Goal: Task Accomplishment & Management: Use online tool/utility

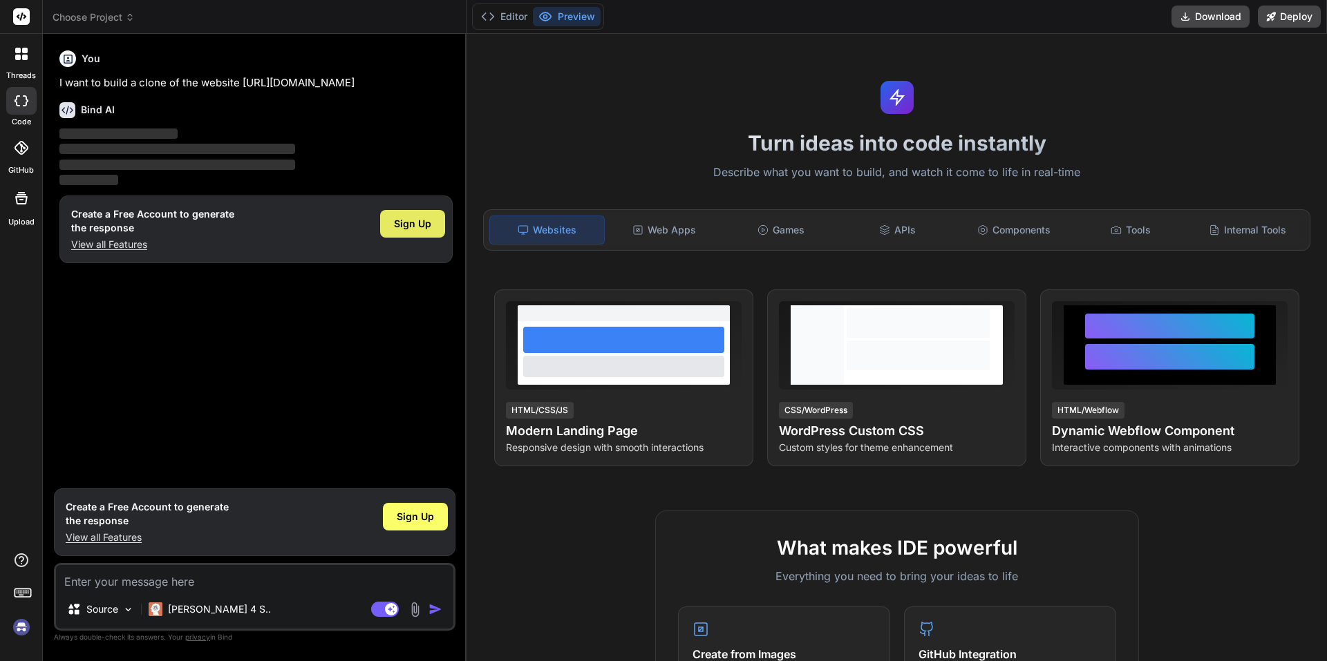
click at [415, 226] on span "Sign Up" at bounding box center [412, 224] width 37 height 14
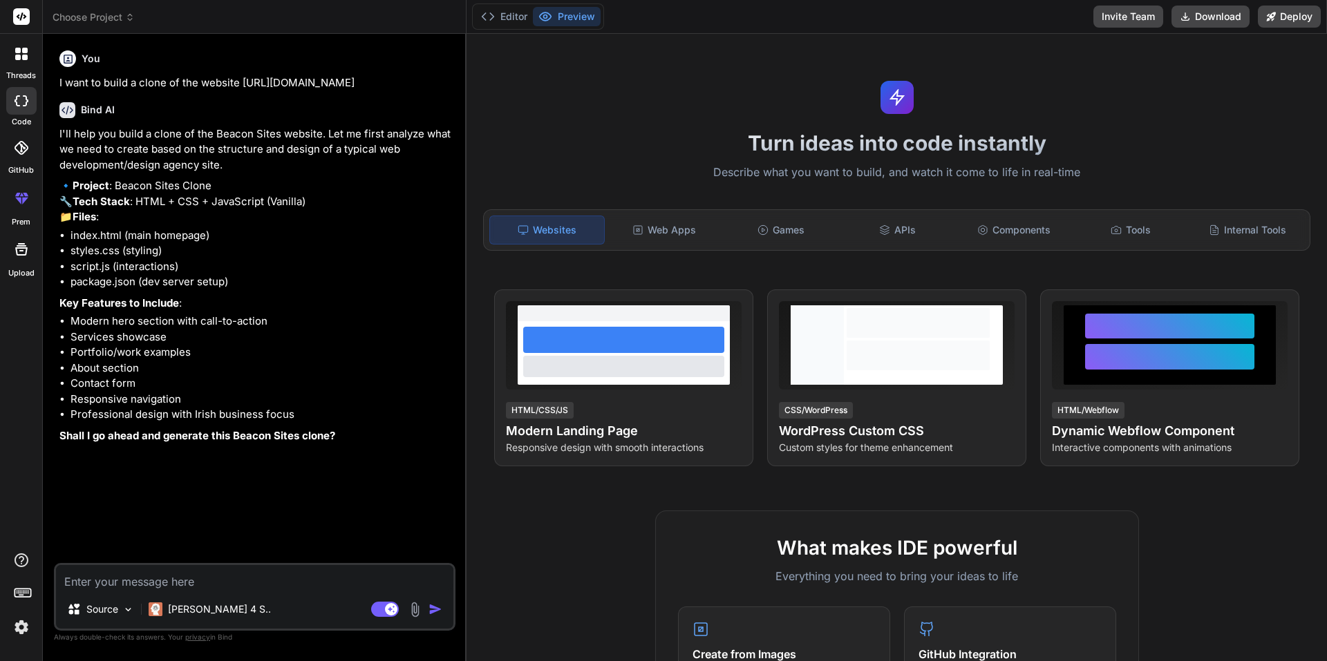
type textarea "x"
click at [254, 579] on textarea at bounding box center [254, 577] width 397 height 25
type textarea "y"
type textarea "x"
type textarea "ye"
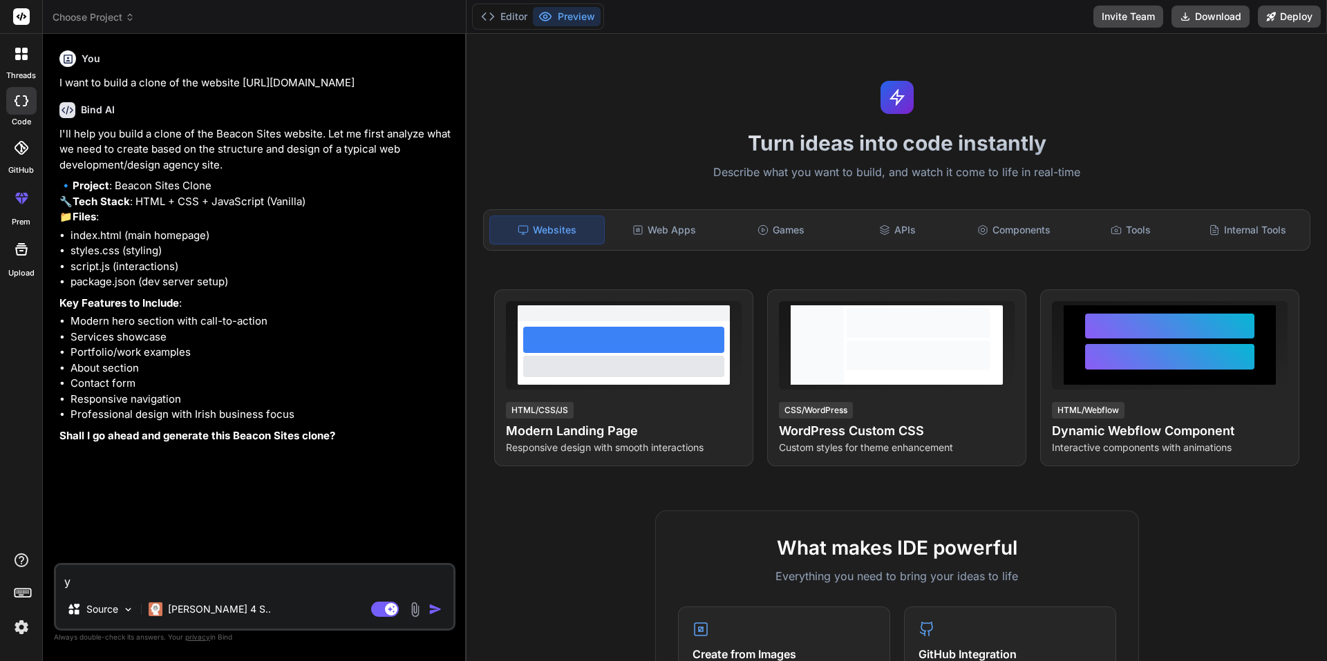
type textarea "x"
type textarea "yes"
type textarea "x"
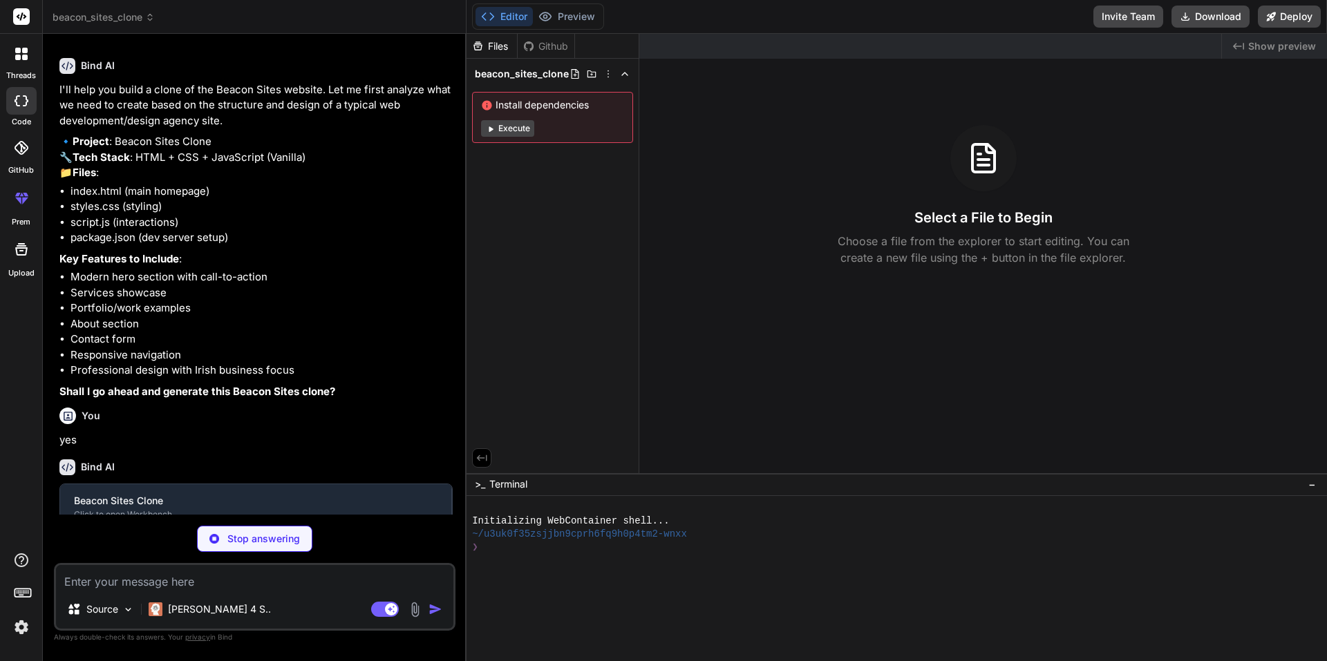
scroll to position [58, 0]
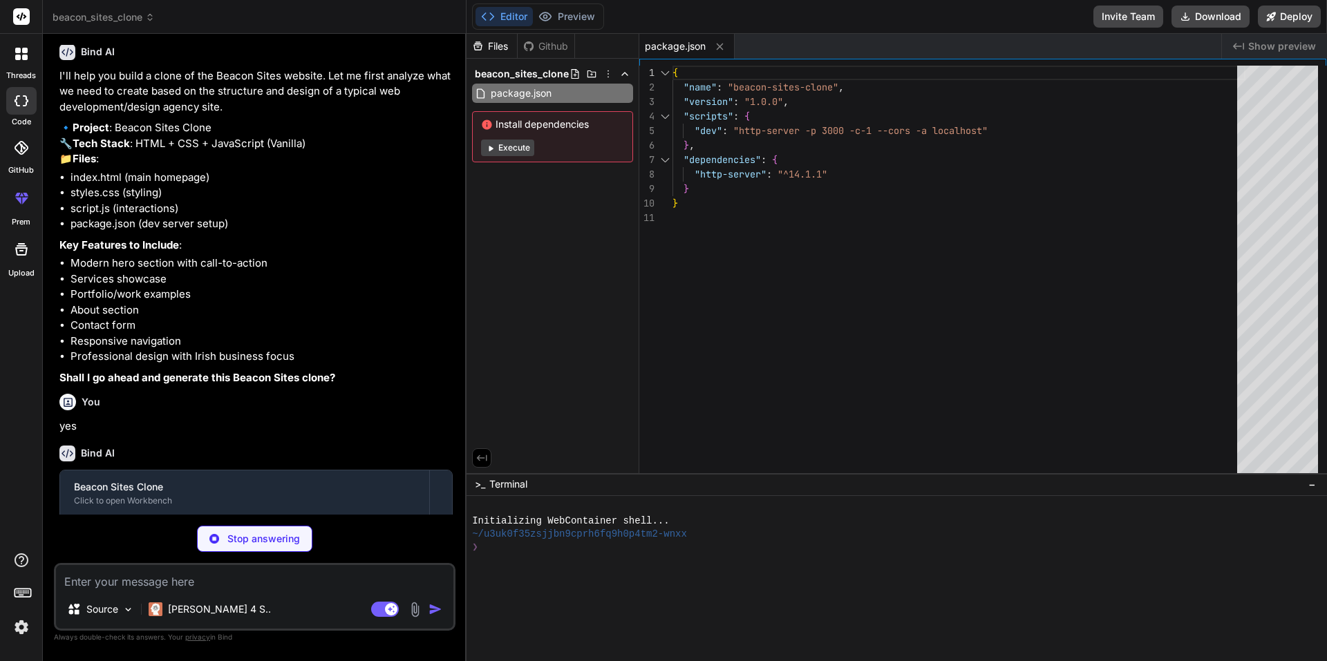
click at [524, 151] on button "Execute" at bounding box center [507, 148] width 53 height 17
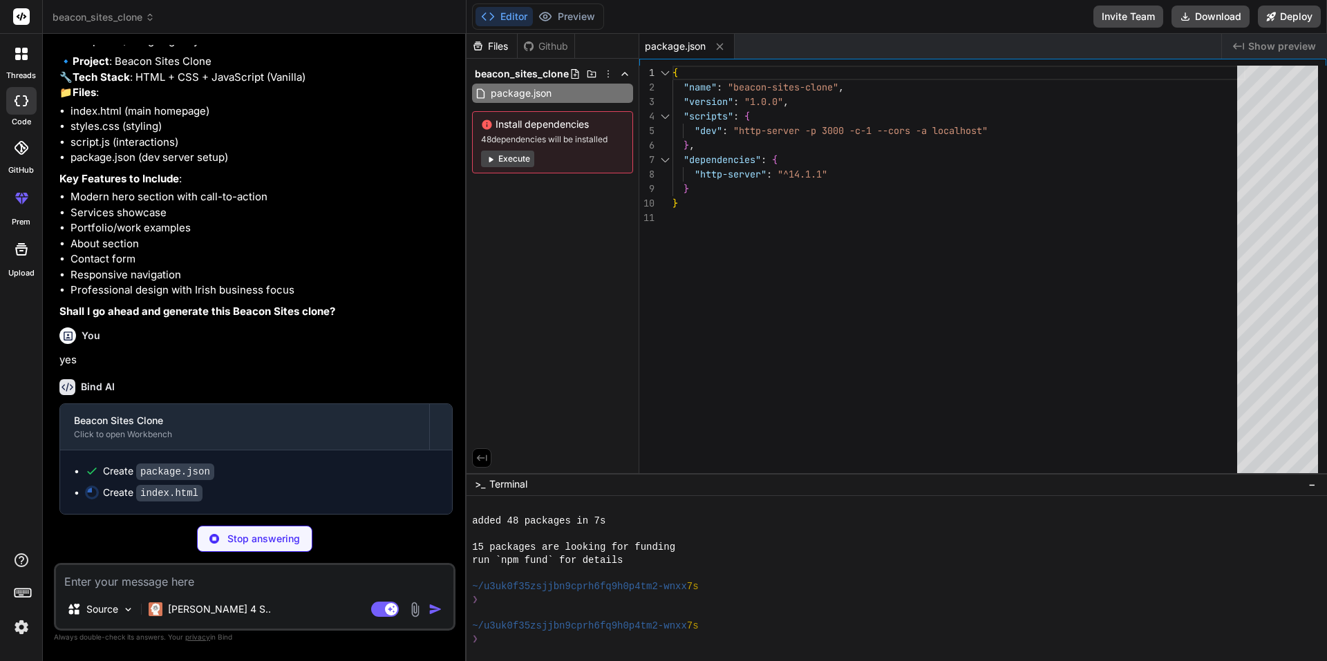
scroll to position [156, 0]
type textarea "x"
type textarea "<script src="script.js"></script> </body> </html>"
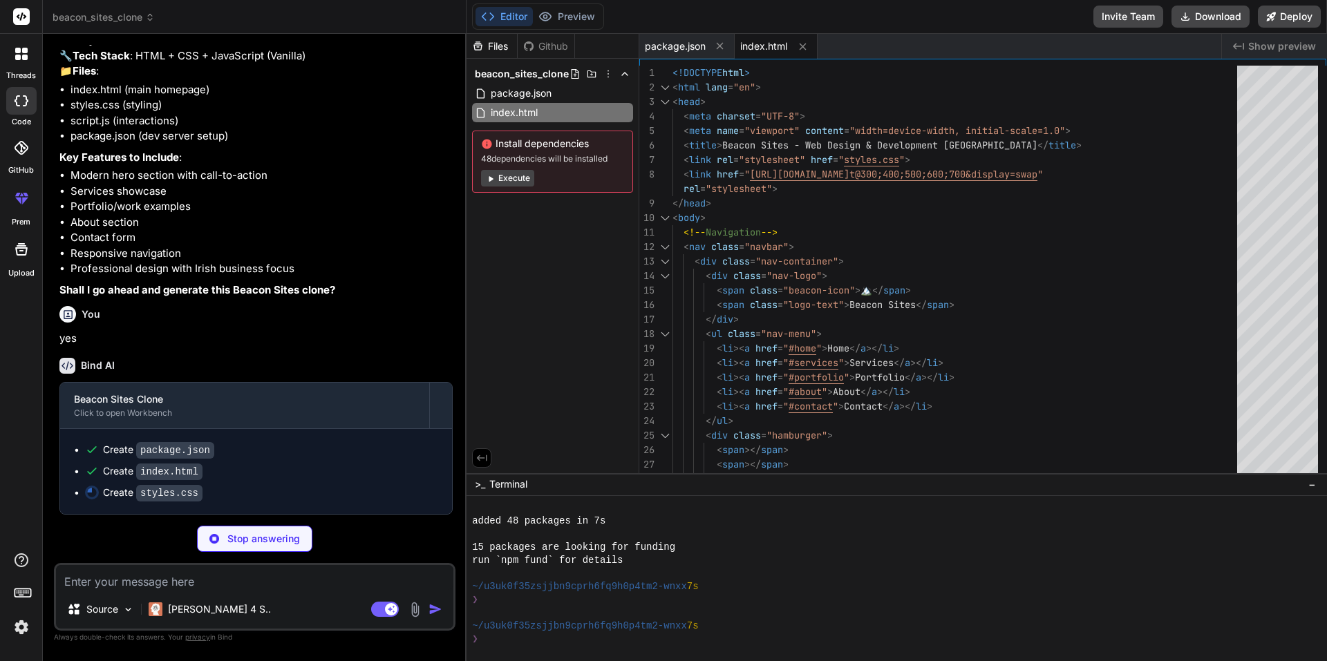
scroll to position [177, 0]
type textarea "x"
type textarea "} }"
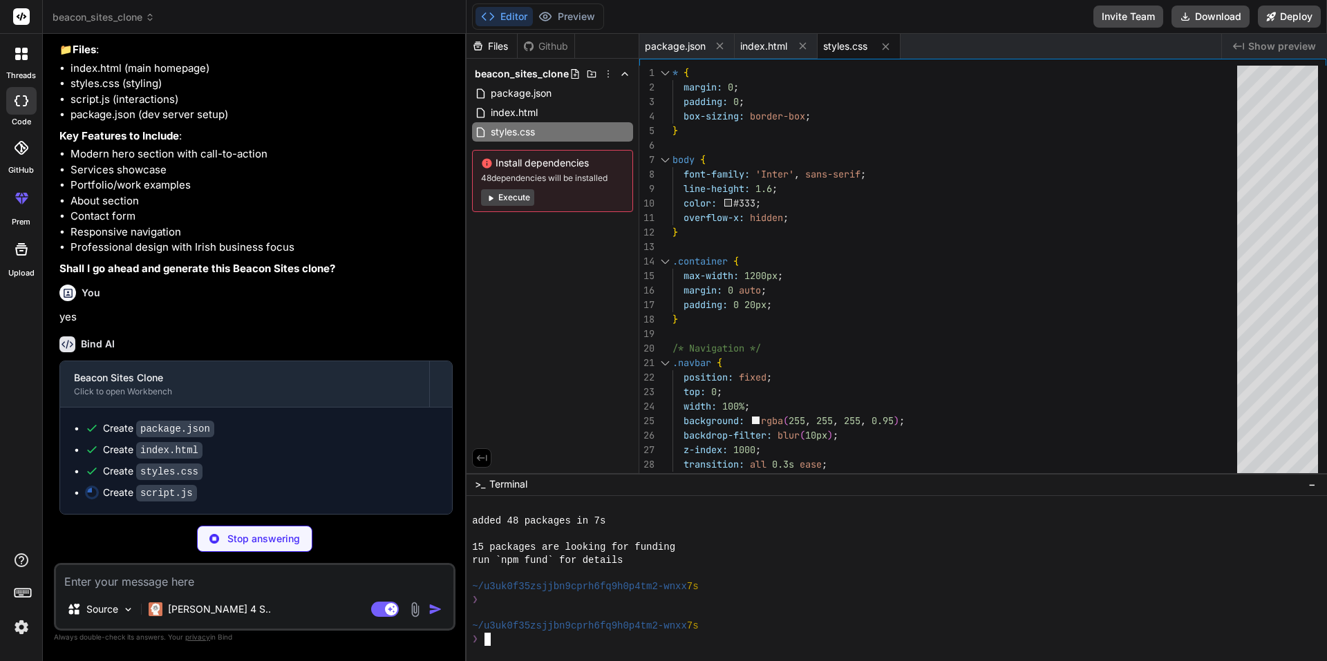
scroll to position [198, 0]
drag, startPoint x: 514, startPoint y: 561, endPoint x: 556, endPoint y: 558, distance: 42.9
type textarea "x"
type textarea "}); }, { threshold: 0.5 }); if (aboutSection) { aboutObserver.observe(aboutSect…"
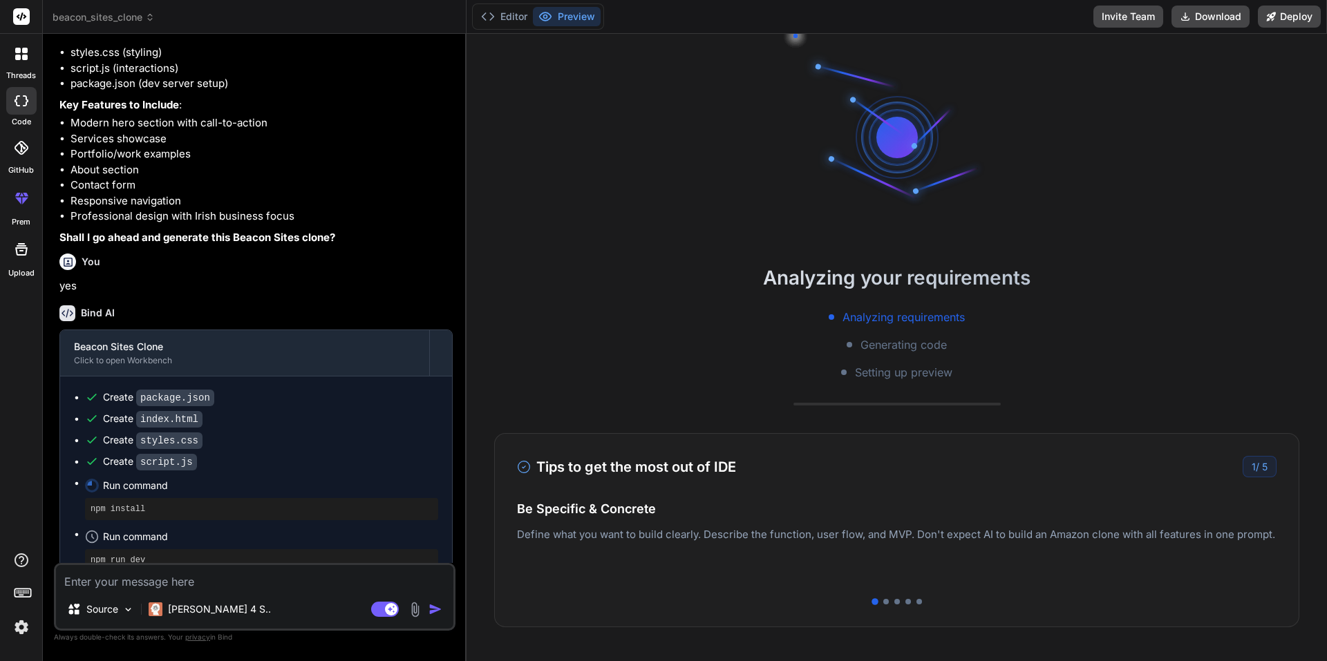
scroll to position [263, 0]
drag, startPoint x: 546, startPoint y: 561, endPoint x: 522, endPoint y: 609, distance: 54.1
click at [522, 609] on div "Tips to get the most out of IDE 1 / 5 Be Specific & Concrete Define what you wa…" at bounding box center [896, 530] width 805 height 194
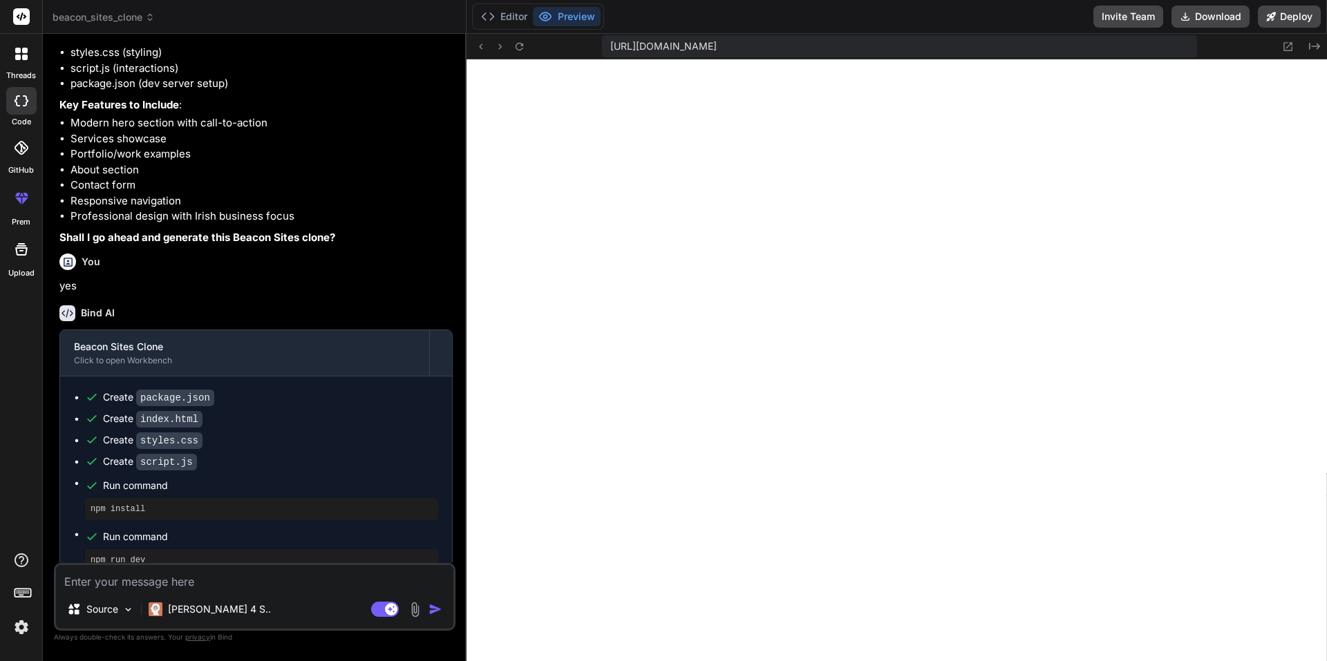
scroll to position [801, 0]
type textarea "x"
click at [566, 17] on button "Preview" at bounding box center [567, 16] width 68 height 19
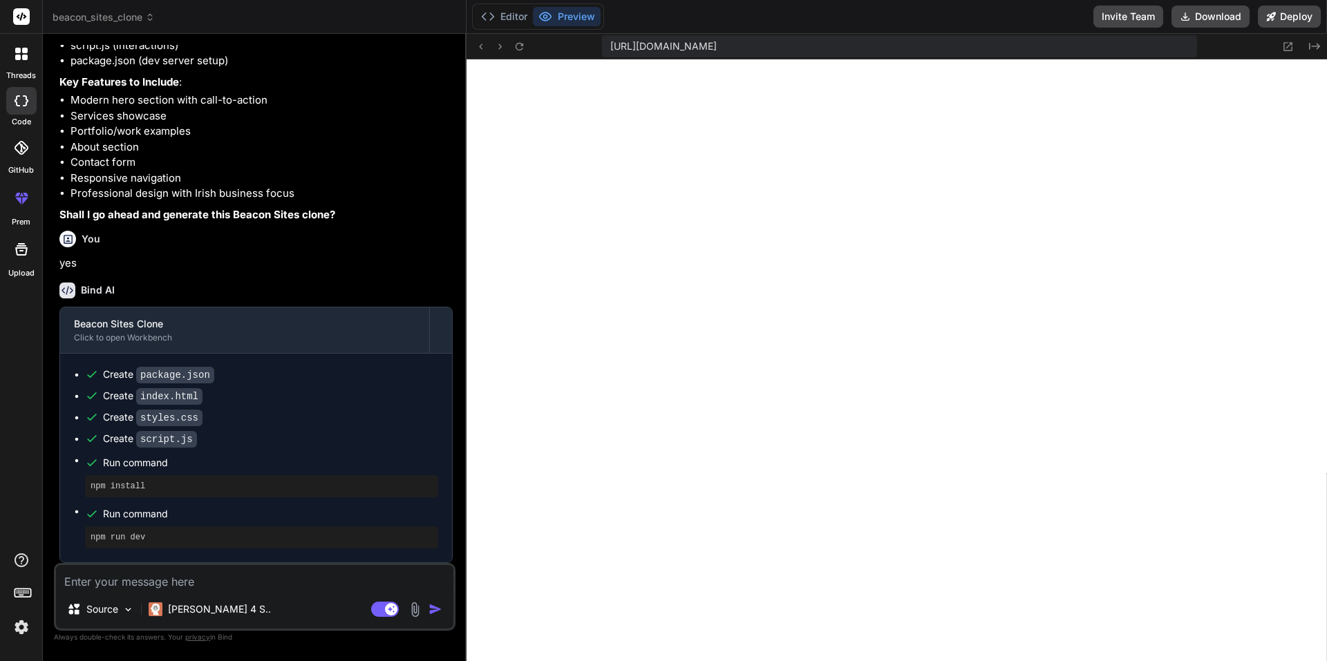
scroll to position [252, 0]
click at [200, 585] on textarea at bounding box center [254, 577] width 397 height 25
type textarea "c"
type textarea "x"
type textarea "cn"
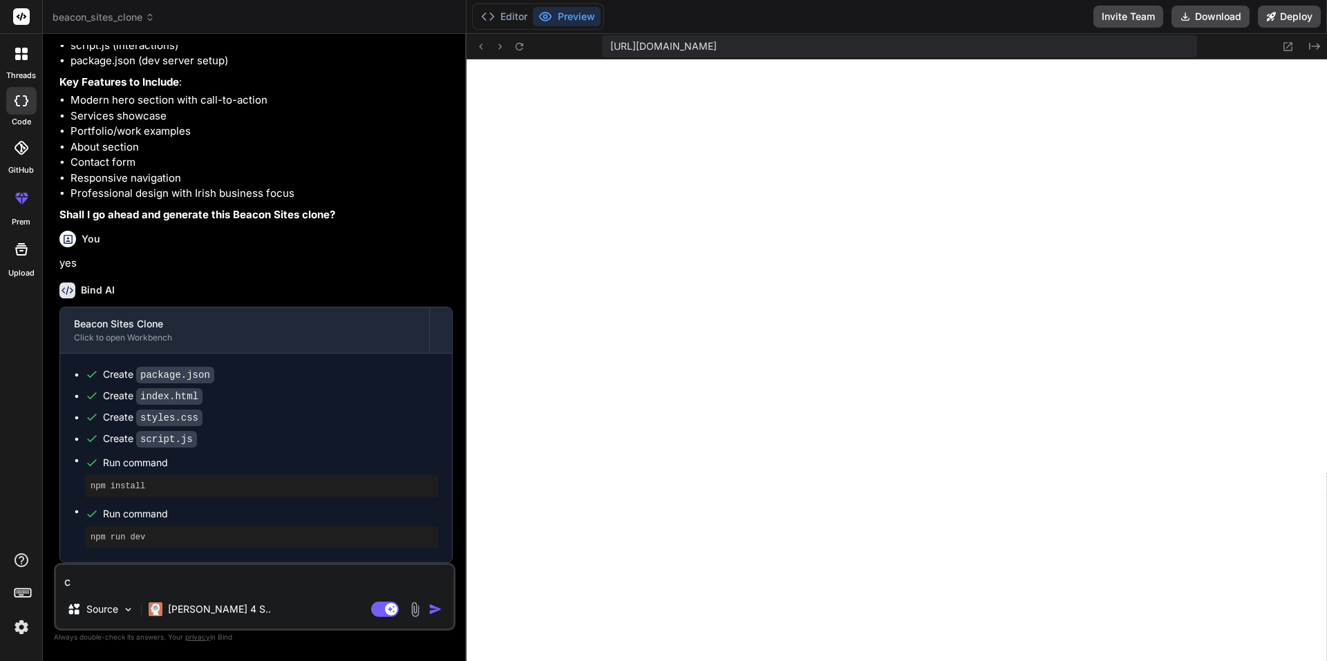
type textarea "x"
type textarea "cn"
type textarea "x"
type textarea "cn y"
type textarea "x"
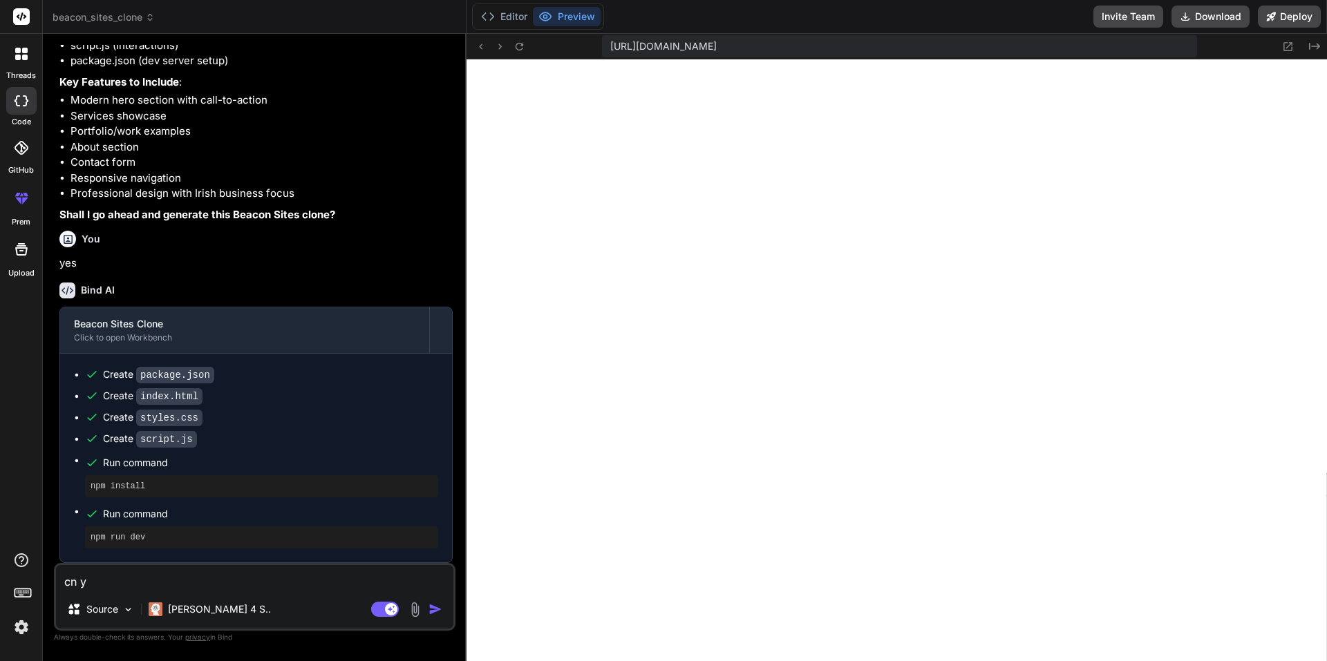
type textarea "cn yo"
type textarea "x"
type textarea "cn you"
type textarea "x"
type textarea "cn you"
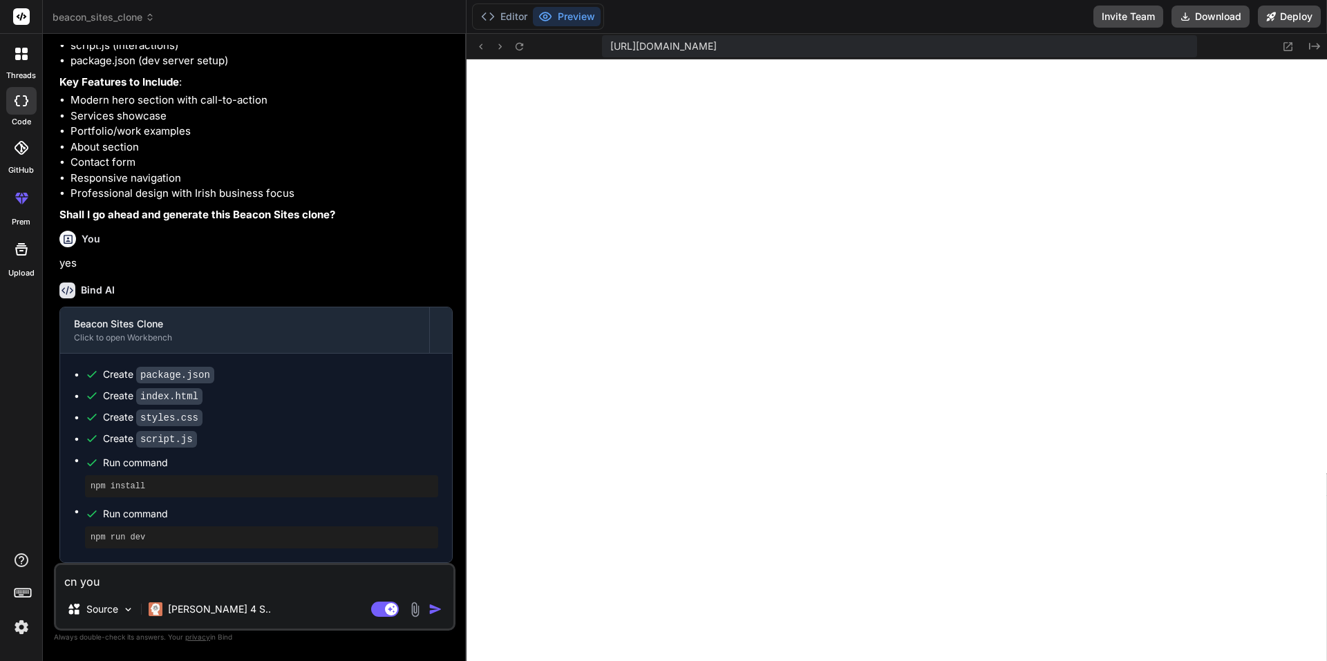
type textarea "x"
type textarea "can you"
type textarea "x"
type textarea "can you"
type textarea "x"
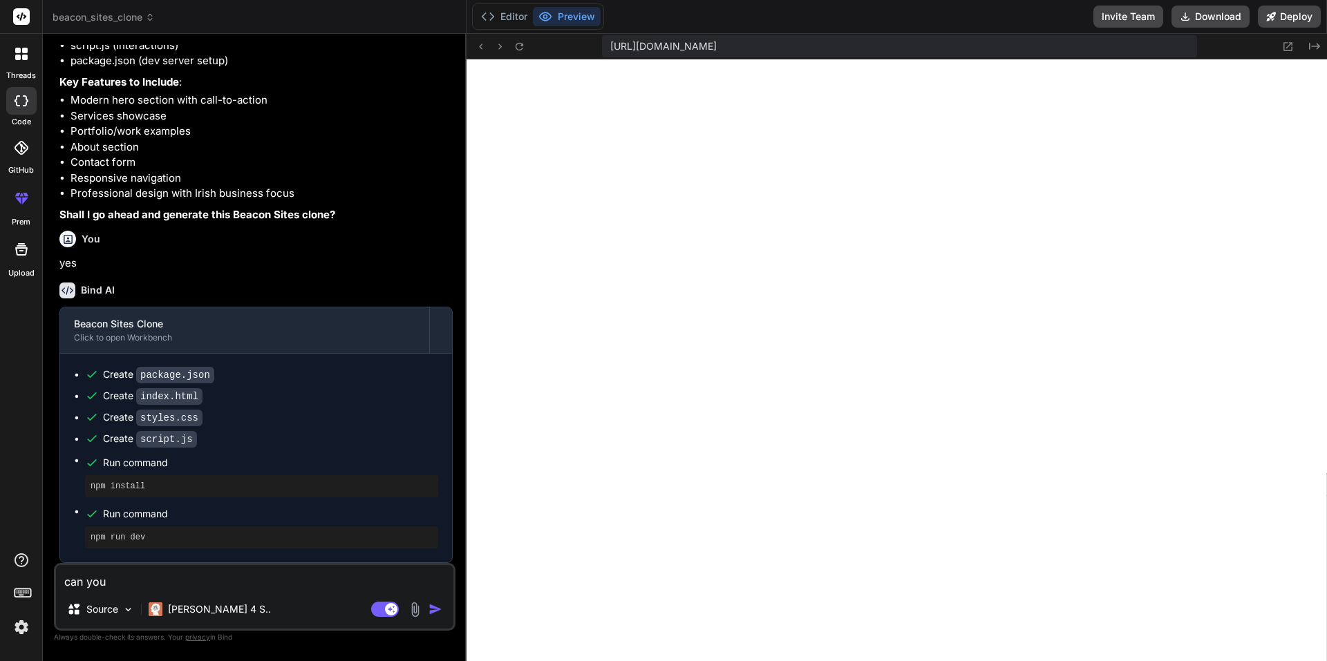
type textarea "can you a"
type textarea "x"
type textarea "can you ad"
type textarea "x"
type textarea "can you add"
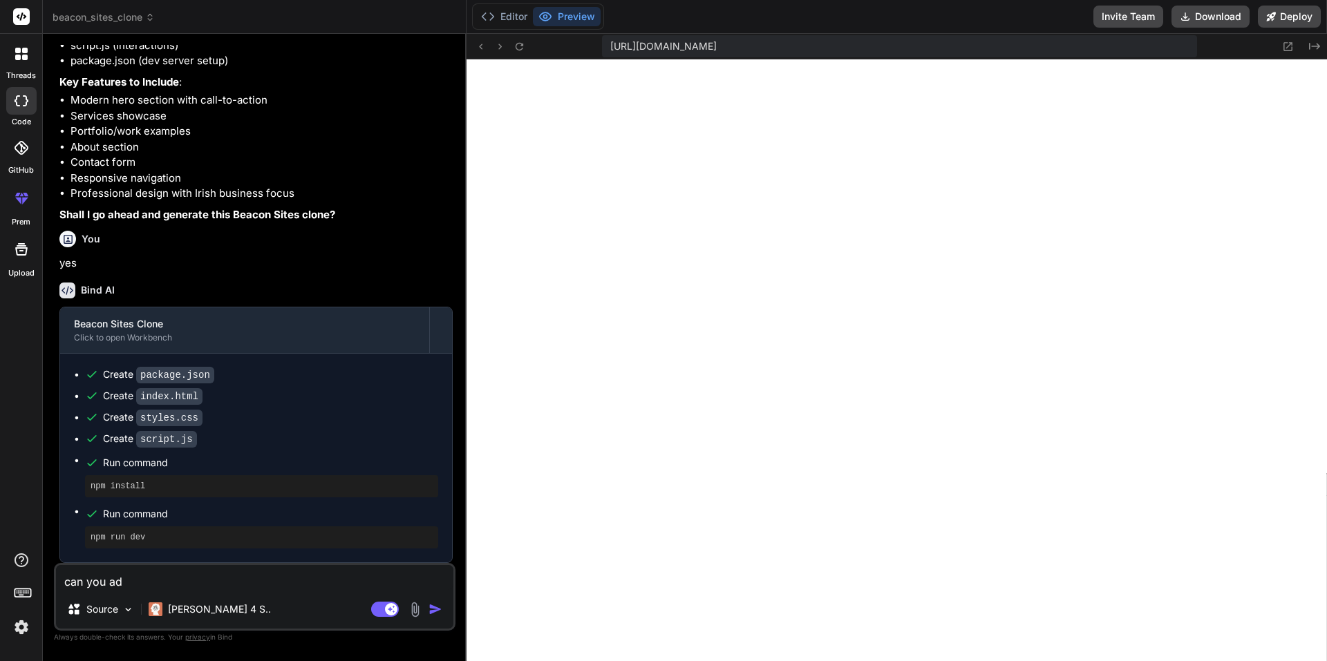
type textarea "x"
type textarea "can you add"
type textarea "x"
type textarea "can you add a"
type textarea "x"
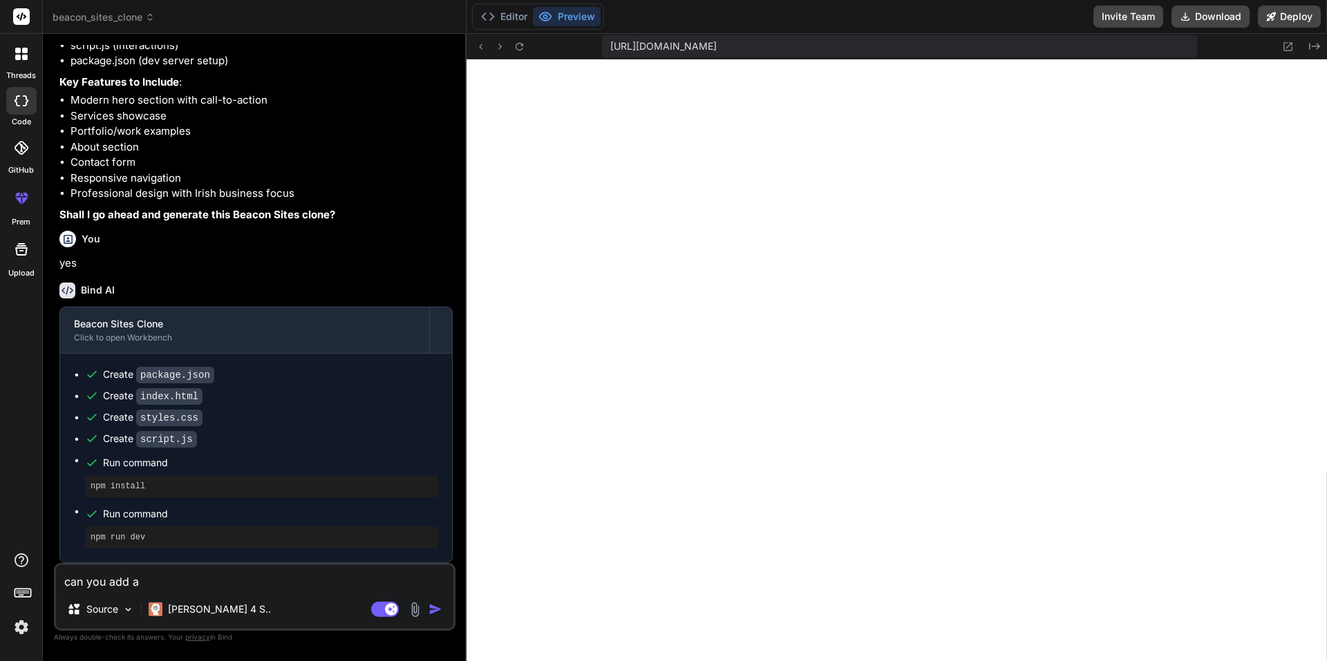
type textarea "can you add a"
type textarea "x"
type textarea "can you add a s"
type textarea "x"
type textarea "can you add a se"
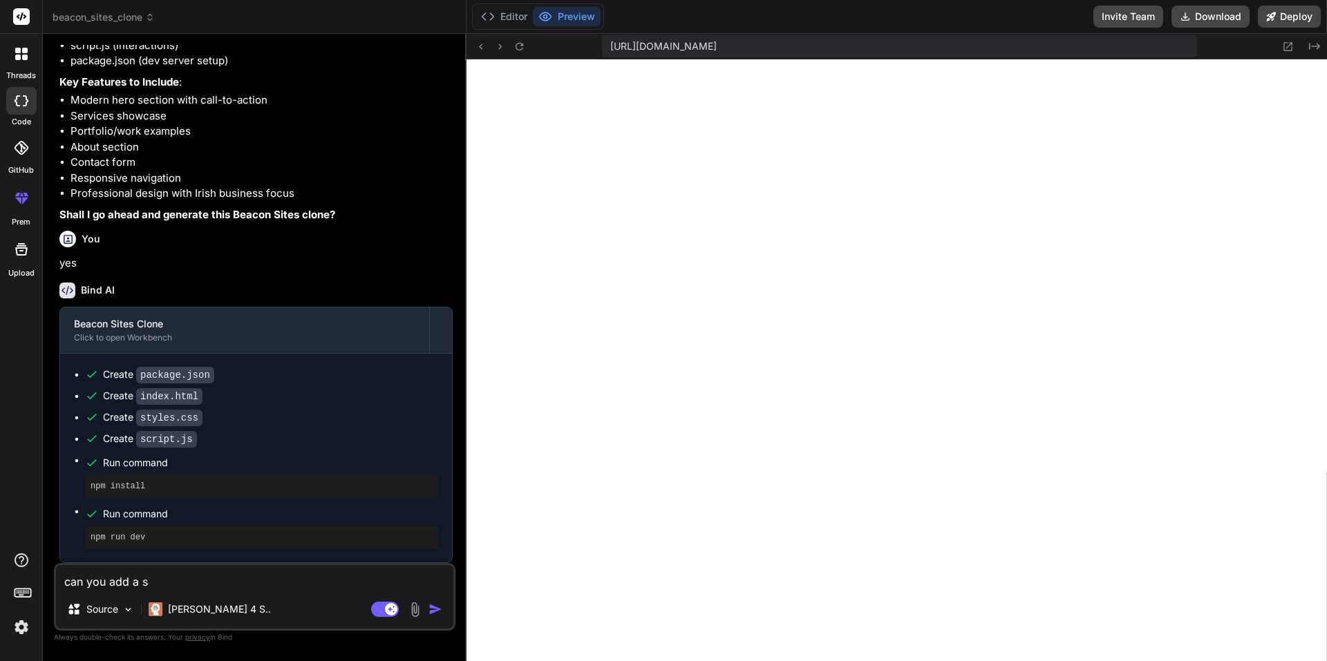
type textarea "x"
type textarea "can you add a ser"
type textarea "x"
type textarea "can you add a serv"
type textarea "x"
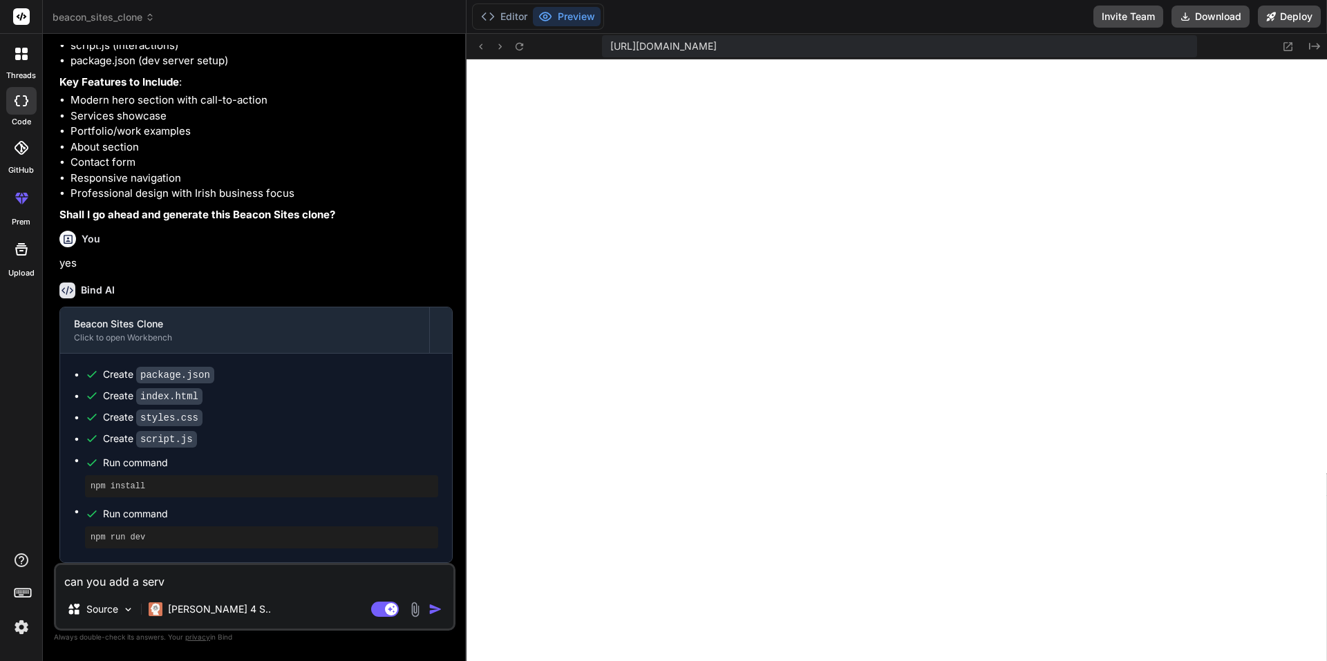
type textarea "can you add a servi"
type textarea "x"
type textarea "can you add a servic"
type textarea "x"
type textarea "can you add a service"
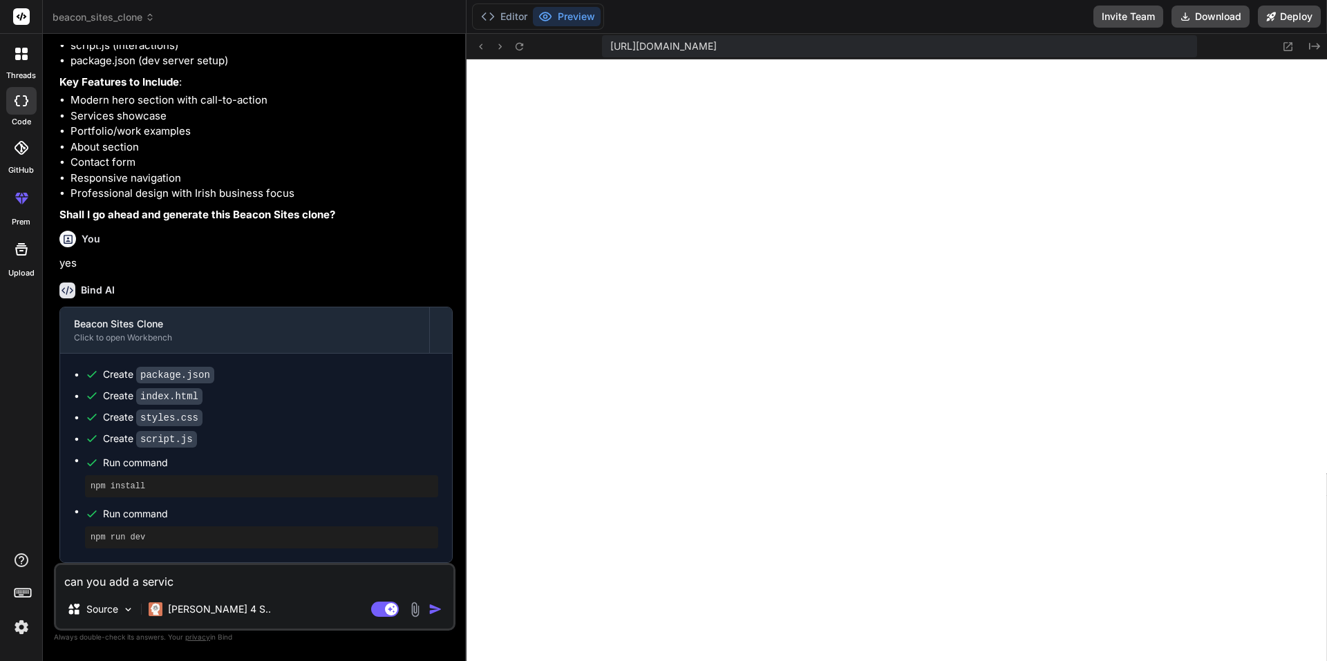
type textarea "x"
type textarea "can you add a services"
type textarea "x"
type textarea "can you add a services"
type textarea "x"
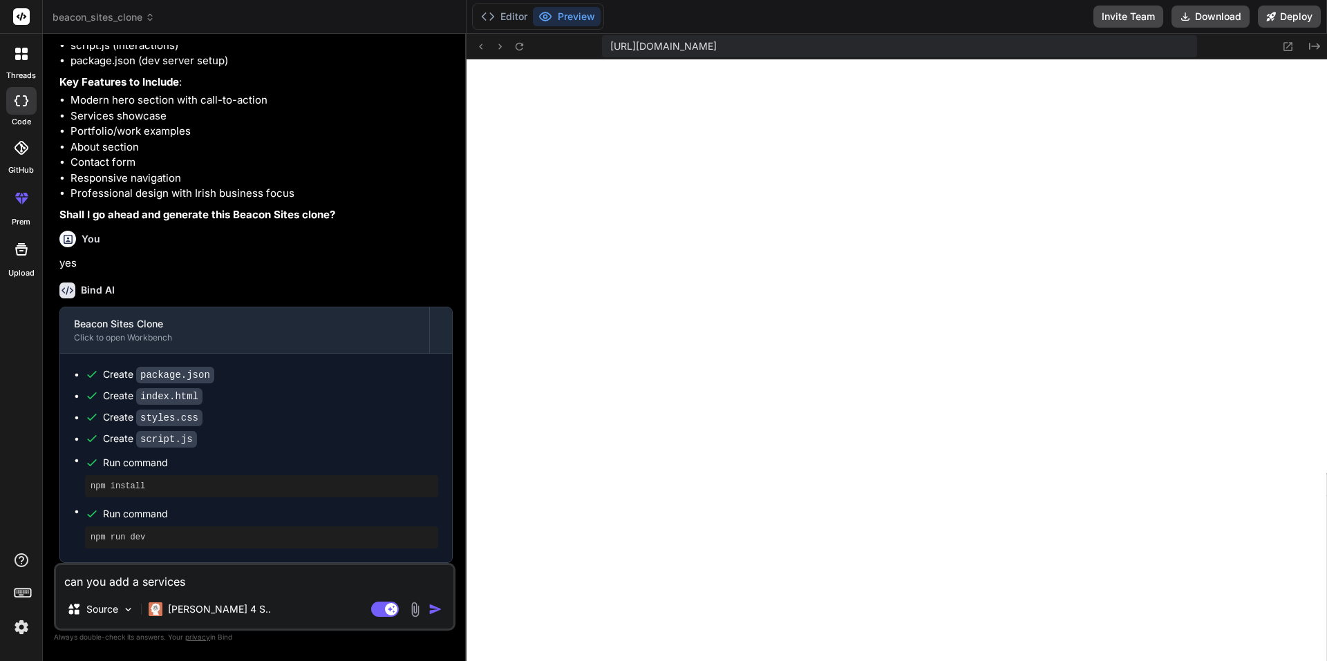
type textarea "can you add a services p"
type textarea "x"
type textarea "can you add a services pa"
type textarea "x"
type textarea "can you add a services pag"
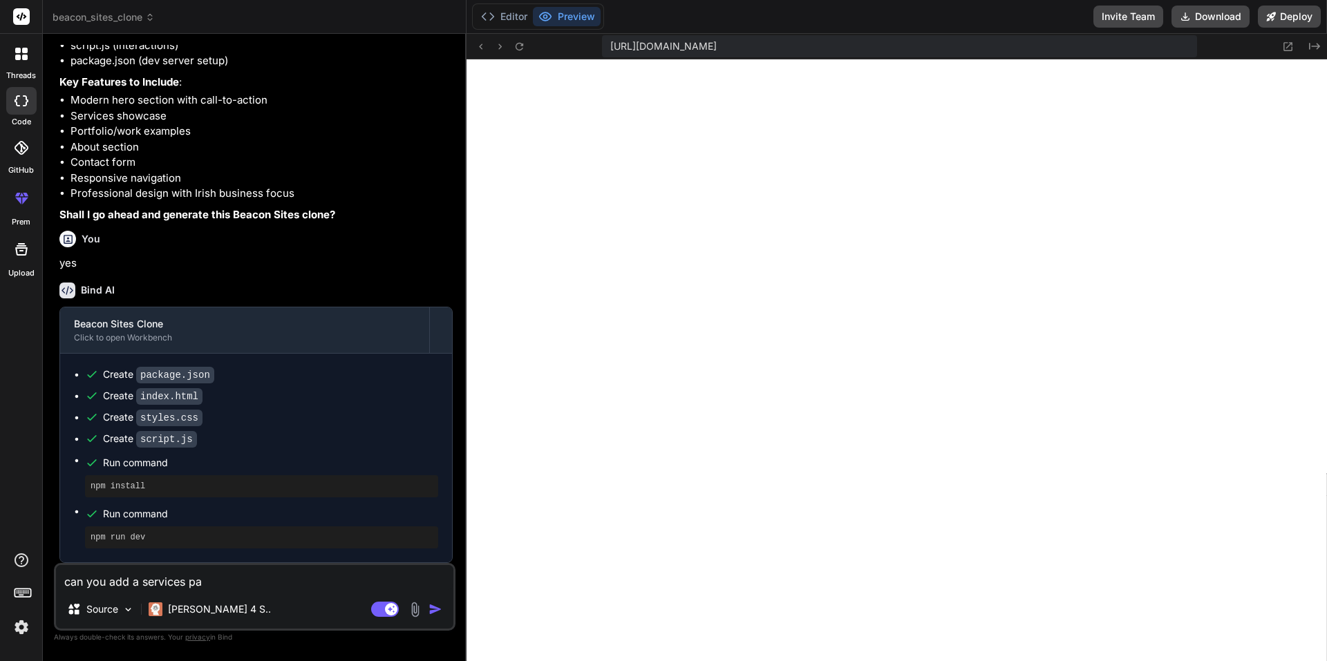
type textarea "x"
type textarea "can you add a services page"
type textarea "x"
type textarea "can you add a services page"
type textarea "x"
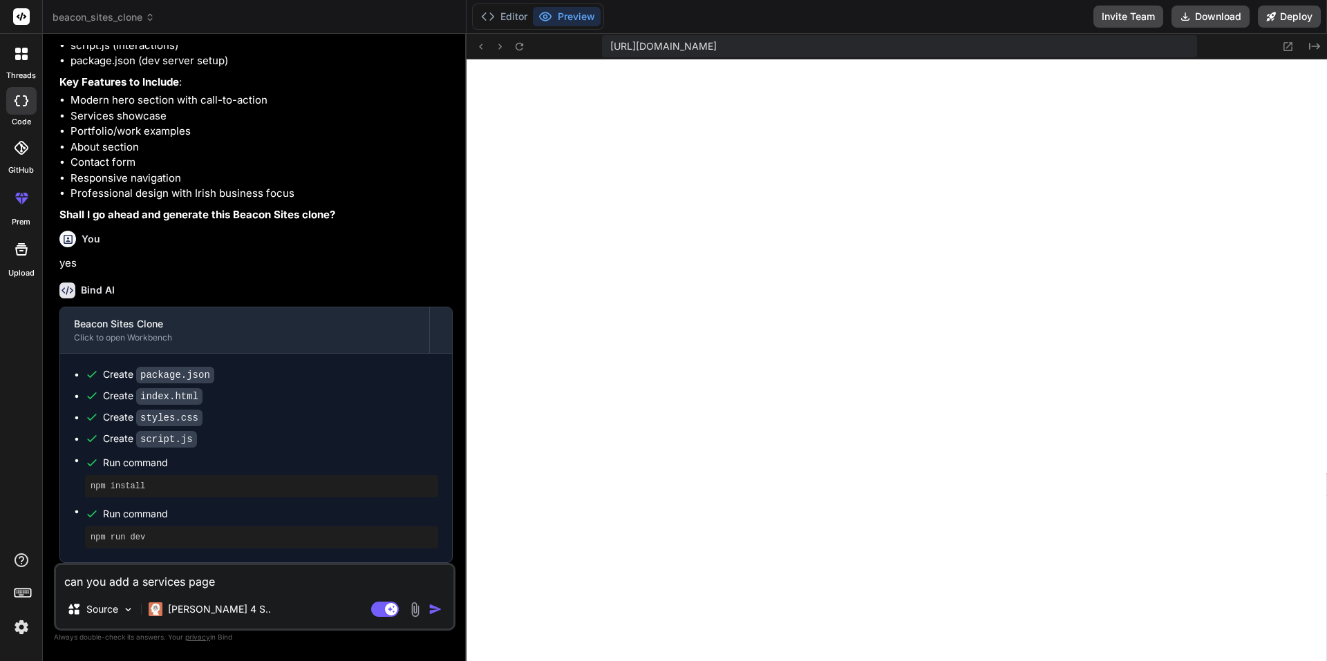
type textarea "can you add a services page a"
type textarea "x"
type textarea "can you add a services page an"
type textarea "x"
type textarea "can you add a services page and"
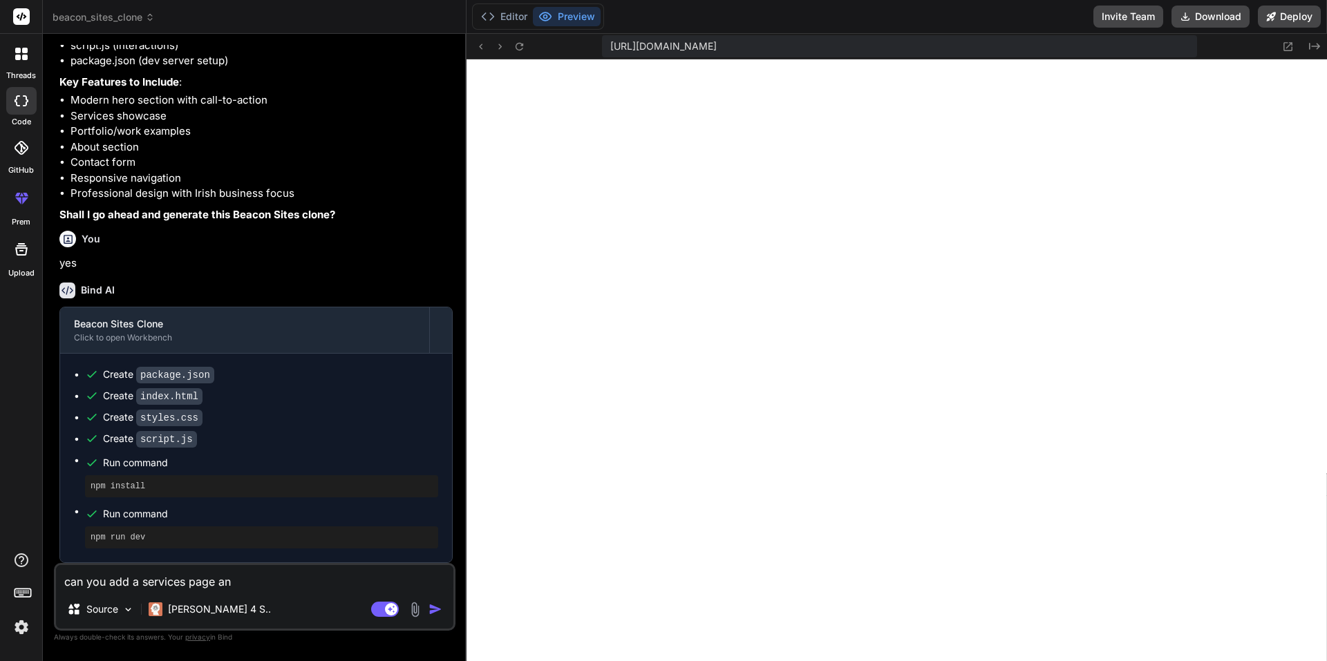
type textarea "x"
type textarea "can you add a services page and"
type textarea "x"
type textarea "can you add a services page and c"
type textarea "x"
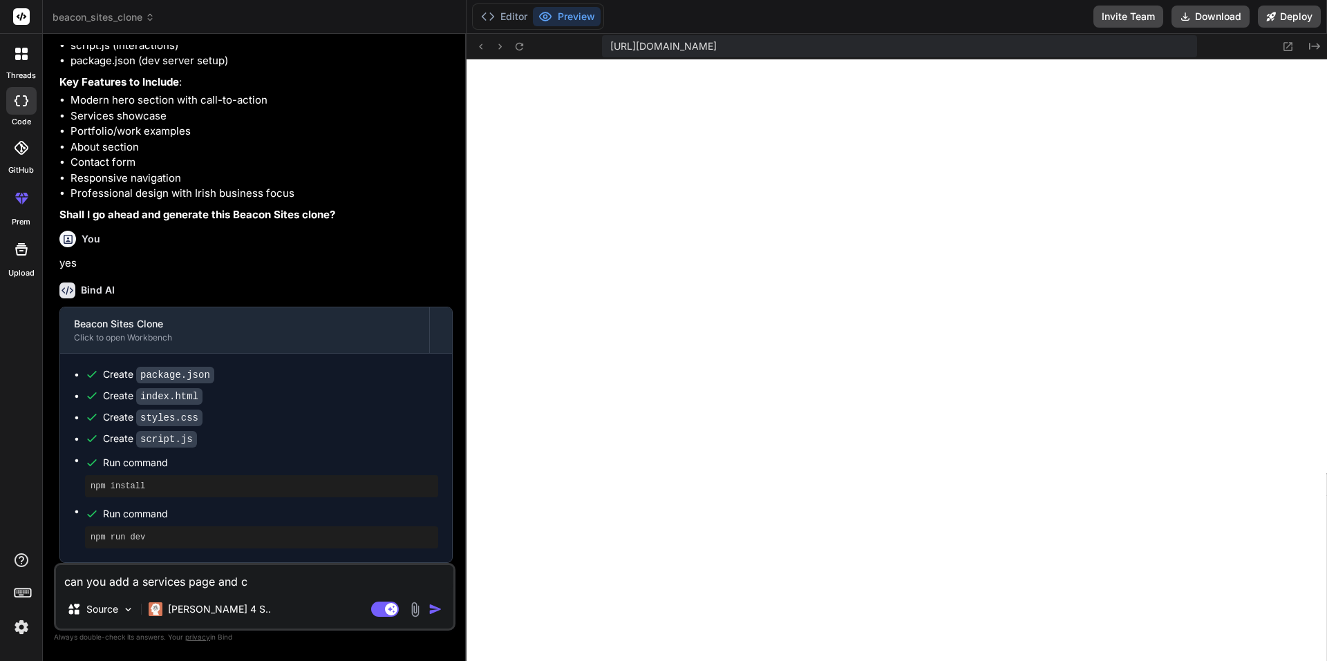
type textarea "can you add a services page and cr"
type textarea "x"
type textarea "can you add a services page and cre"
type textarea "x"
type textarea "can you add a services page and crea"
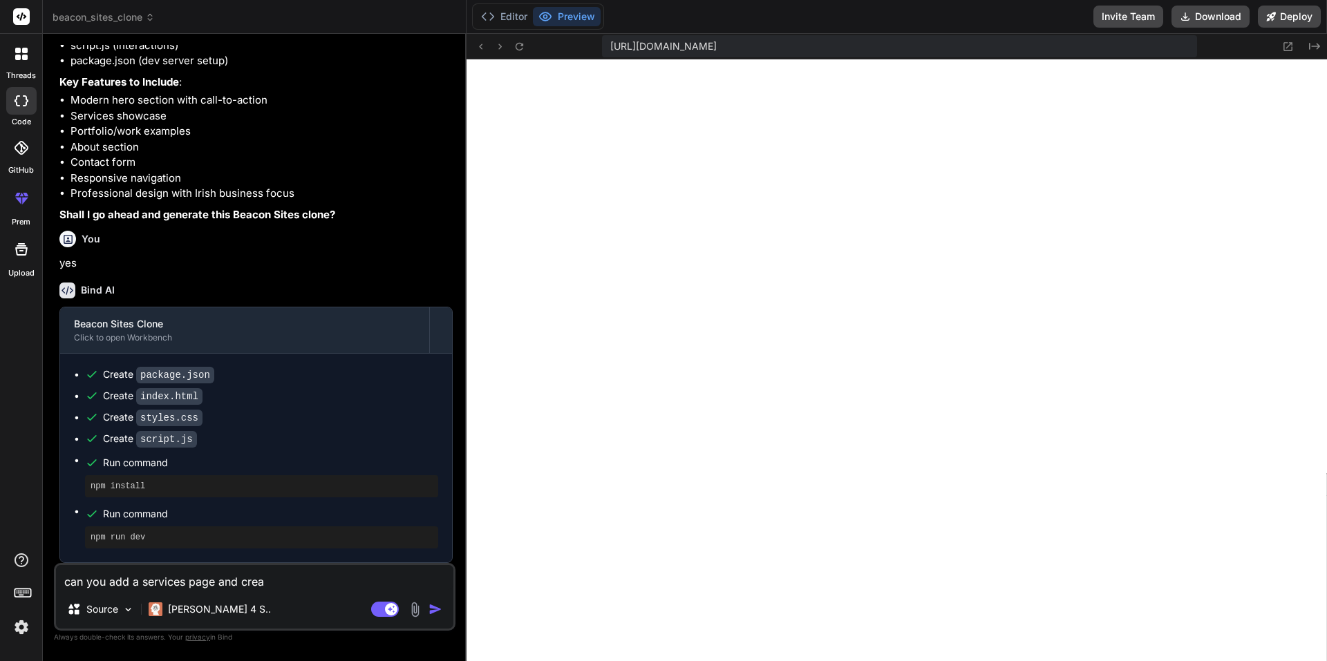
type textarea "x"
type textarea "can you add a services page and creat"
type textarea "x"
type textarea "can you add a services page and create"
type textarea "x"
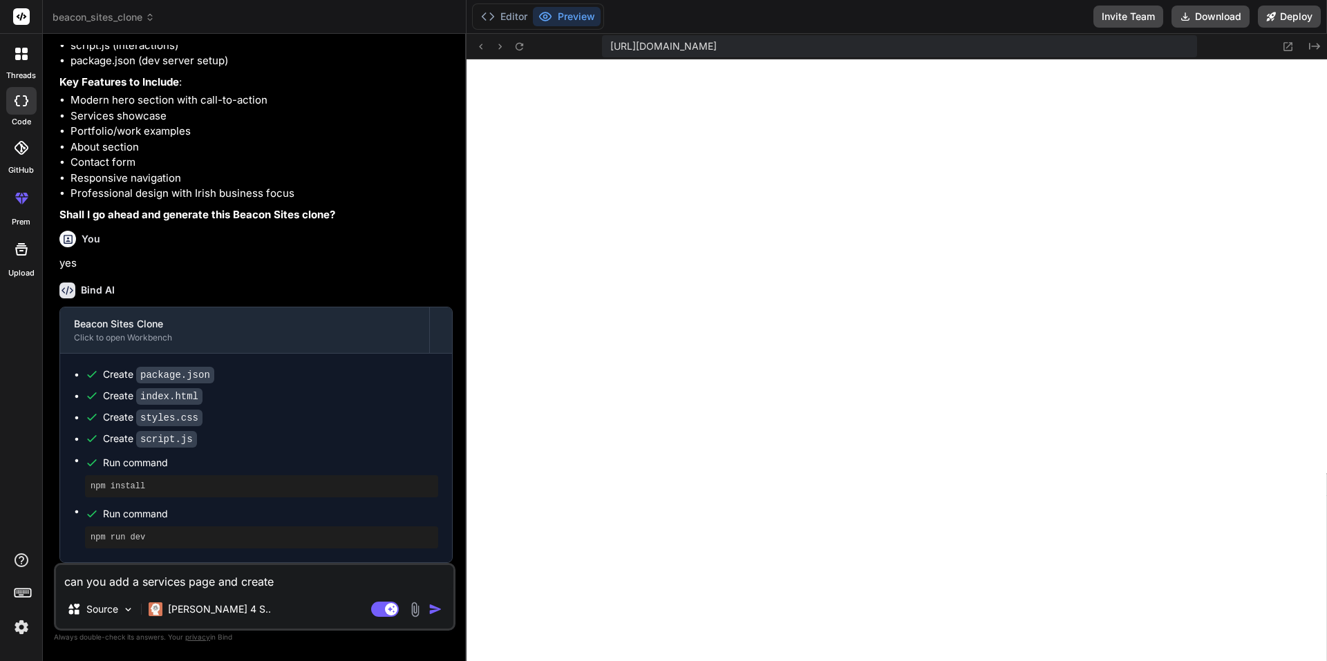
type textarea "can you add a services page and create"
type textarea "x"
type textarea "can you add a services page and create t"
type textarea "x"
type textarea "can you add a services page and create th"
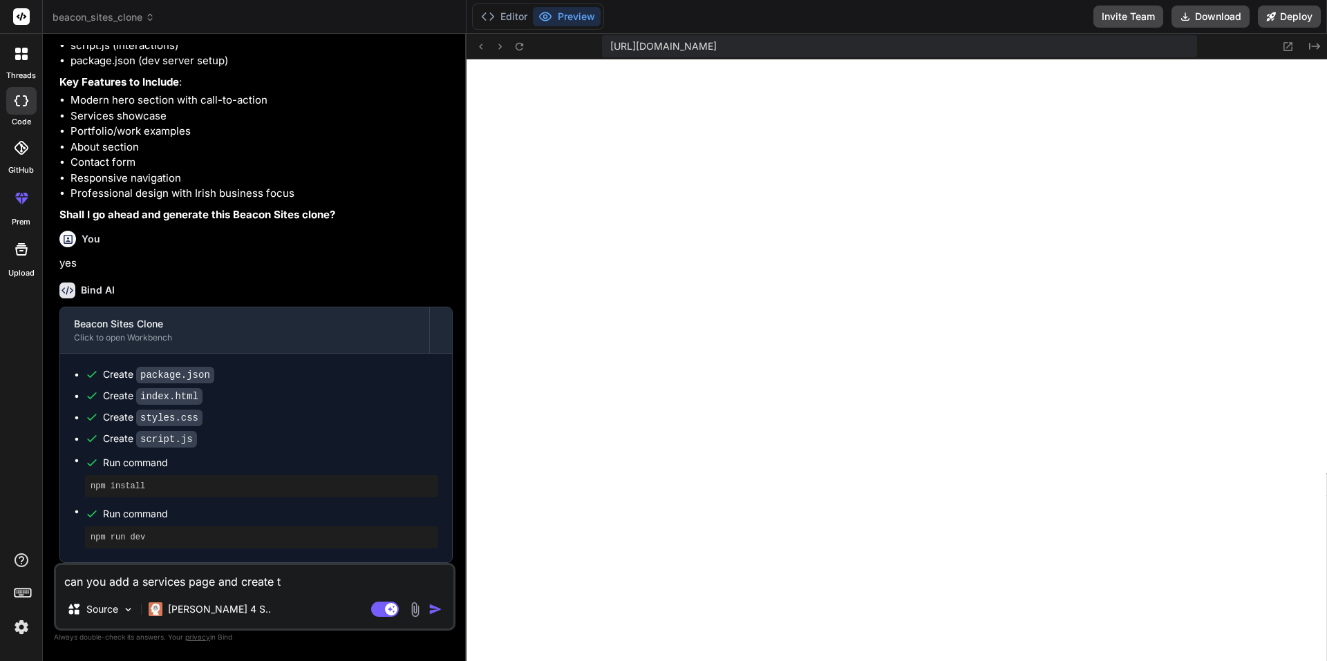
type textarea "x"
type textarea "can you add a services page and create the"
type textarea "x"
type textarea "can you add a services page and create th"
type textarea "x"
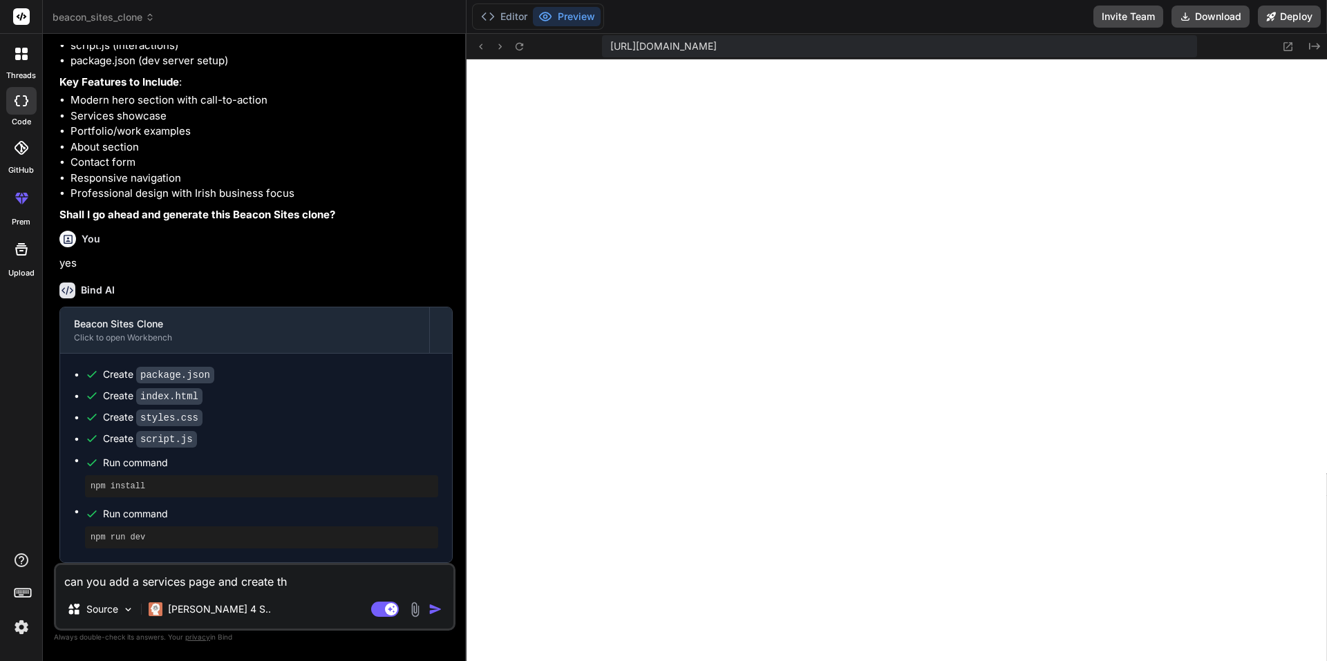
type textarea "can you add a services page and create t"
type textarea "x"
type textarea "can you add a services page and create"
type textarea "x"
type textarea "can you add a services page and create"
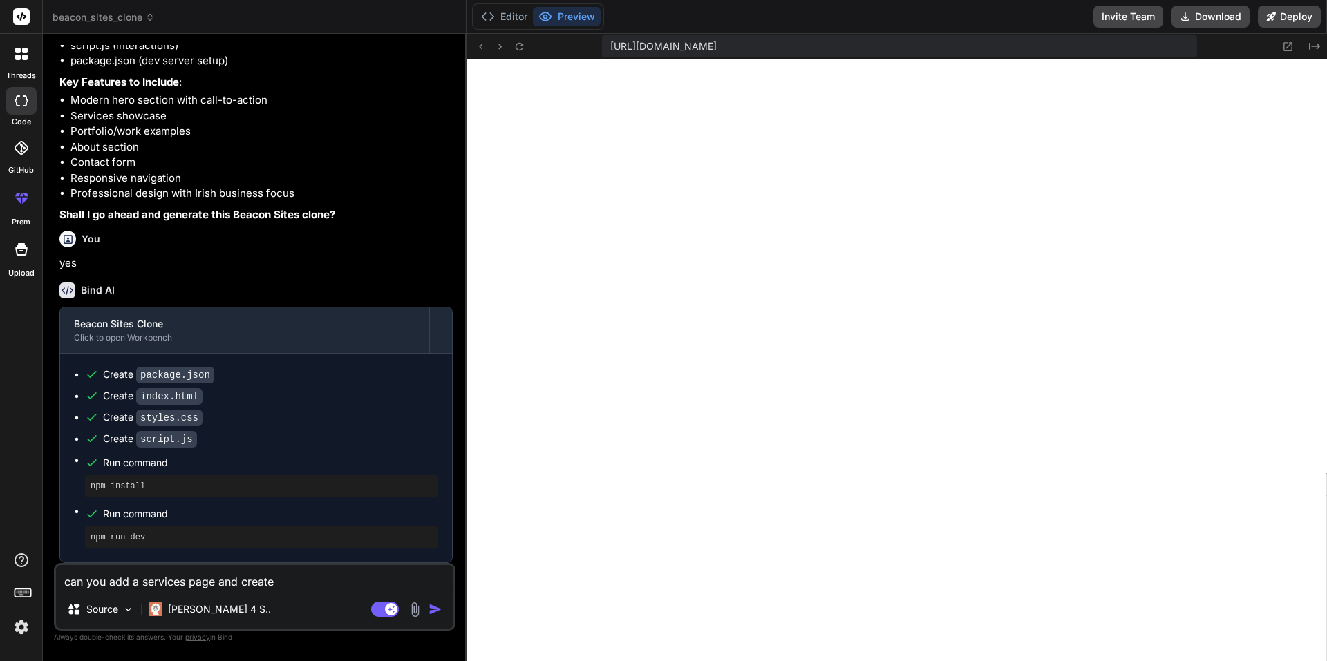
type textarea "x"
type textarea "can you add a services page and creat"
type textarea "x"
type textarea "can you add a services page and crea"
type textarea "x"
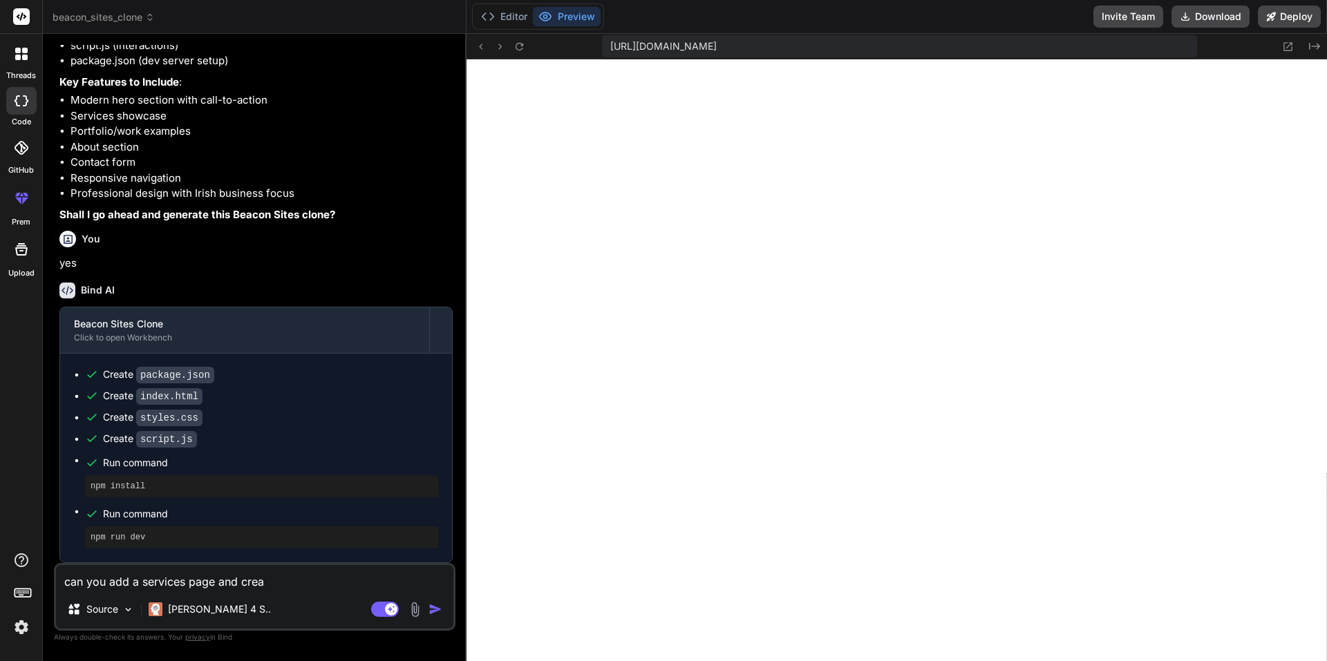
type textarea "can you add a services page and cre"
type textarea "x"
type textarea "can you add a services page and cr"
type textarea "x"
type textarea "can you add a services page and c"
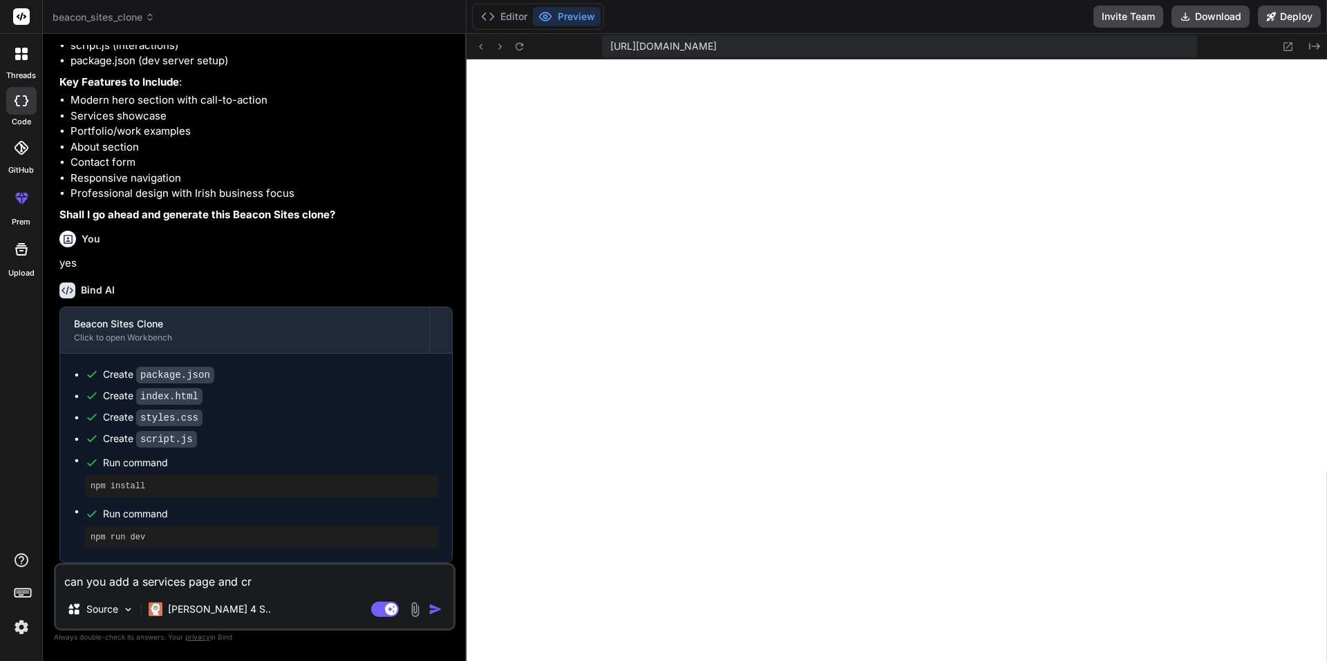
type textarea "x"
type textarea "can you add a services page and"
type textarea "x"
type textarea "can you add a services page and"
type textarea "x"
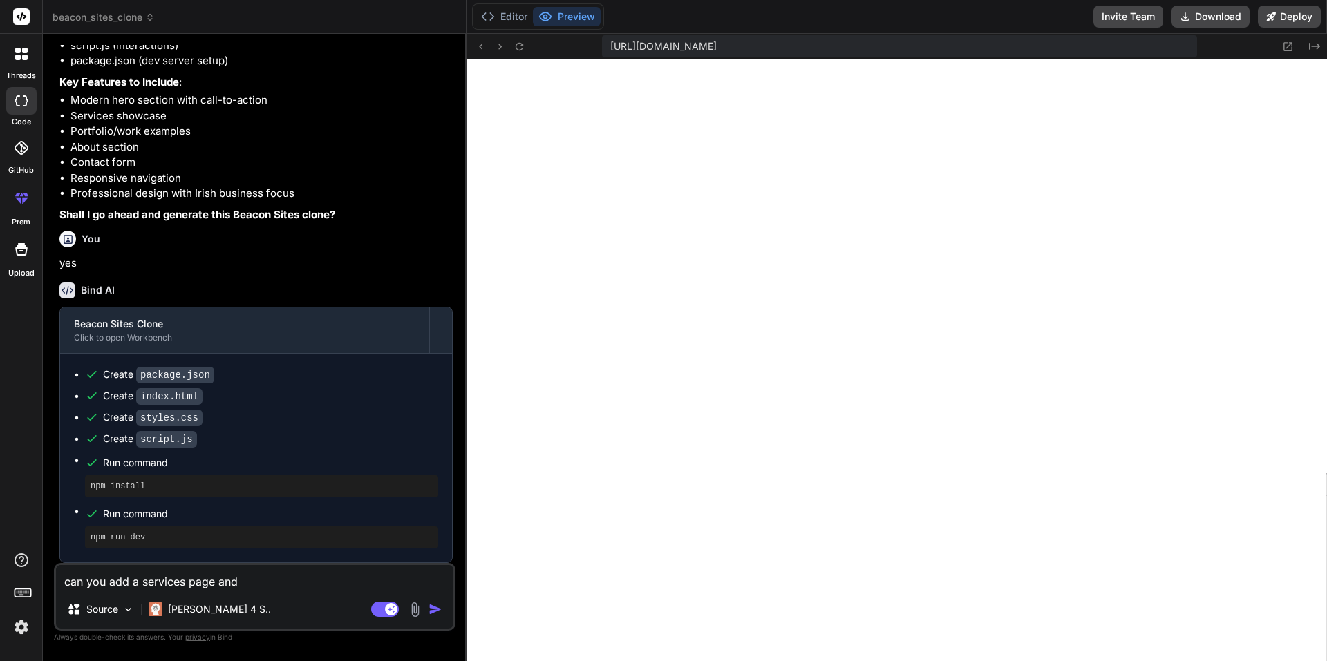
type textarea "can you add a services page an"
type textarea "x"
type textarea "can you add a services page a"
type textarea "x"
type textarea "can you add a services page"
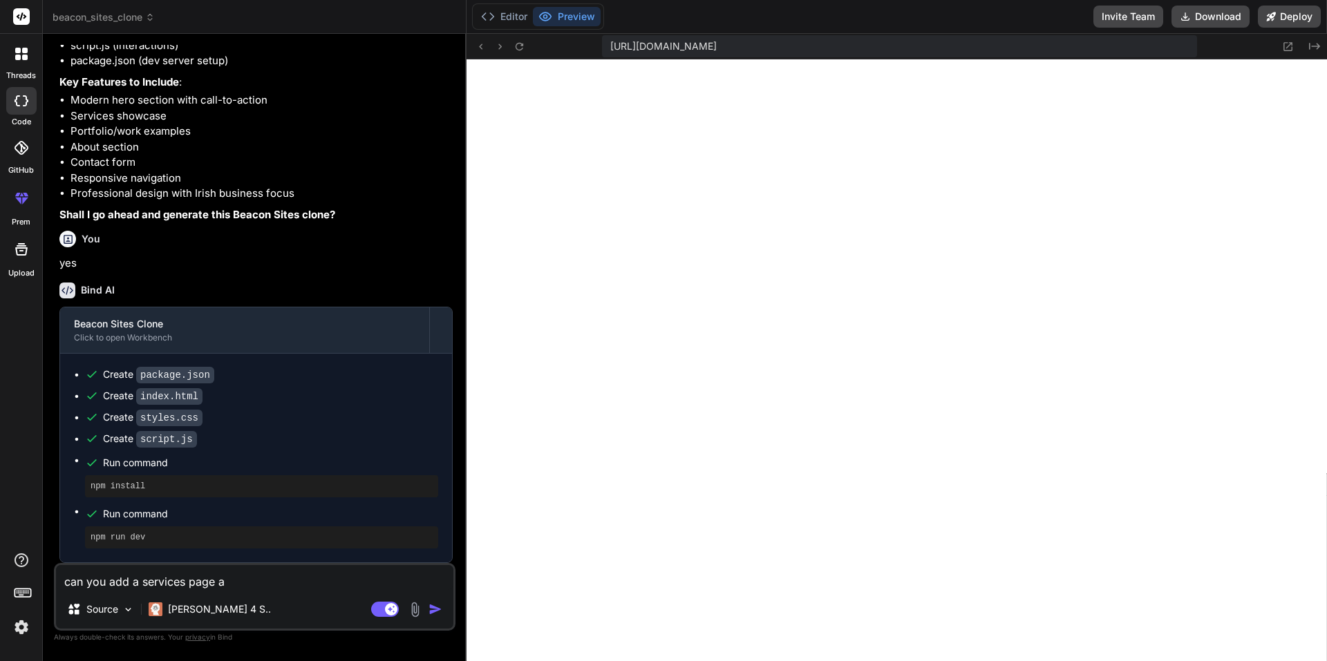
type textarea "x"
type textarea "can you add a services page t"
type textarea "x"
type textarea "can you add a services page to"
type textarea "x"
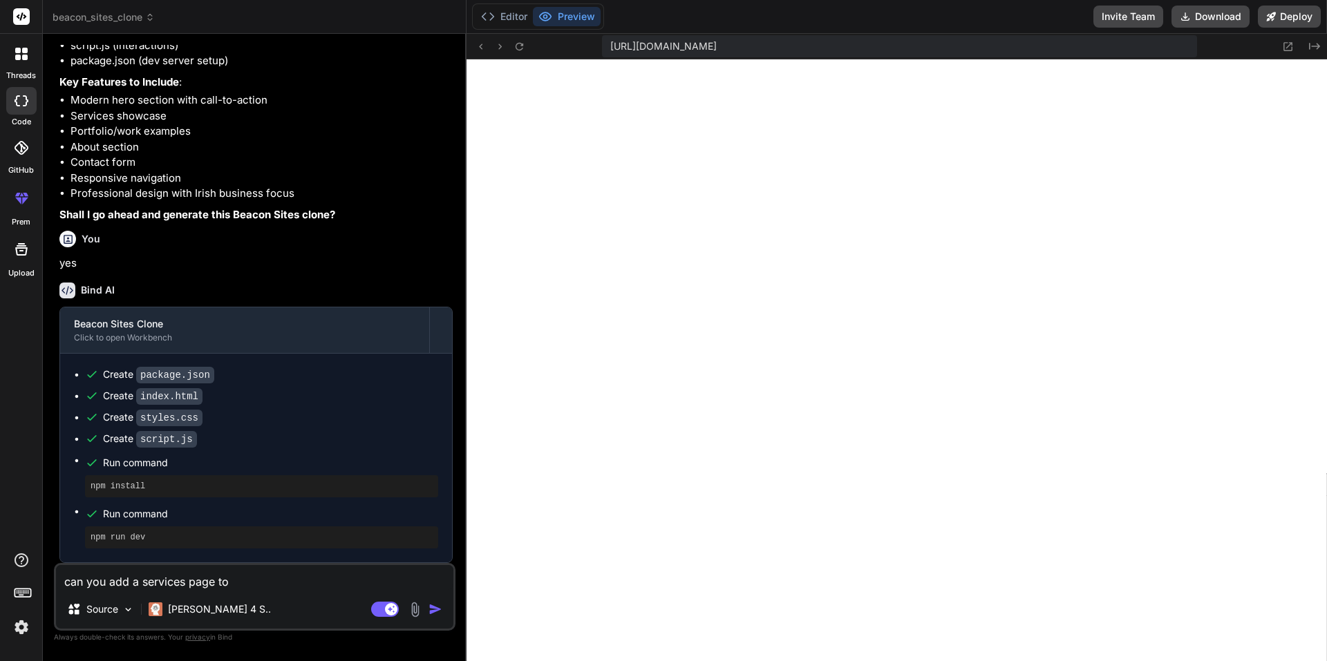
type textarea "can you add a services page to"
type textarea "x"
type textarea "can you add a services page to p"
type textarea "x"
type textarea "can you add a services page to pr"
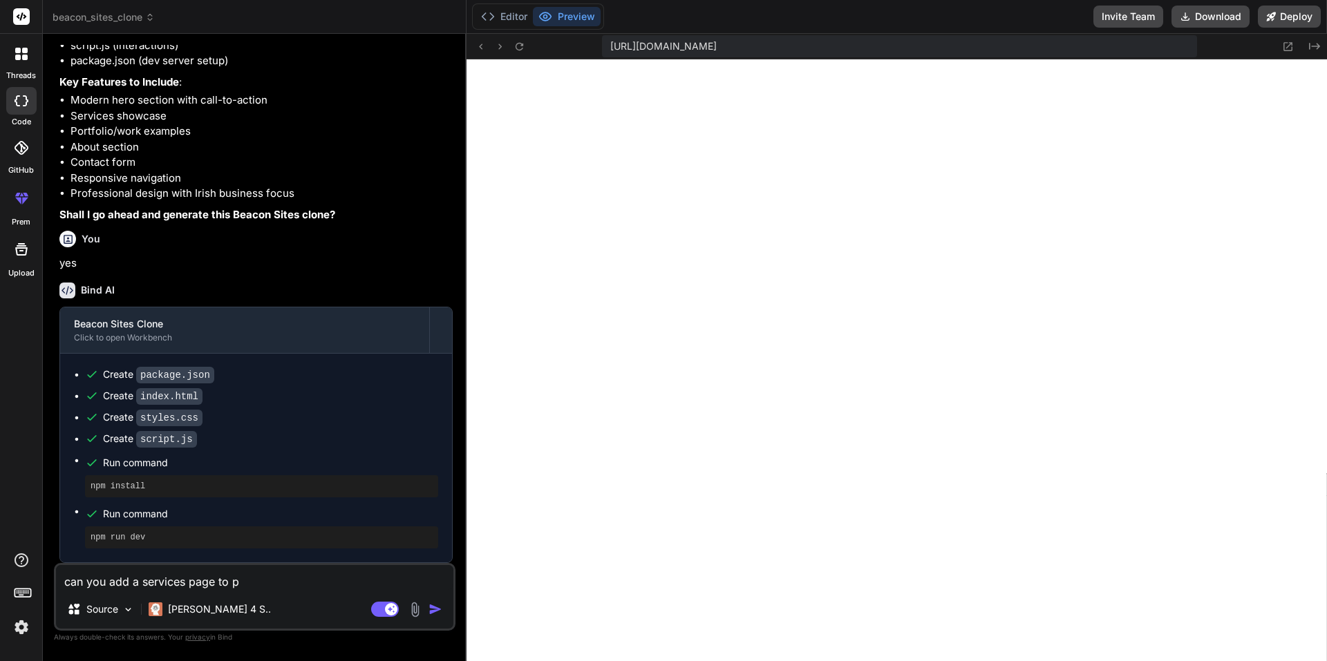
type textarea "x"
type textarea "can you add a services page to pro"
type textarea "x"
type textarea "can you add a services page to prov"
type textarea "x"
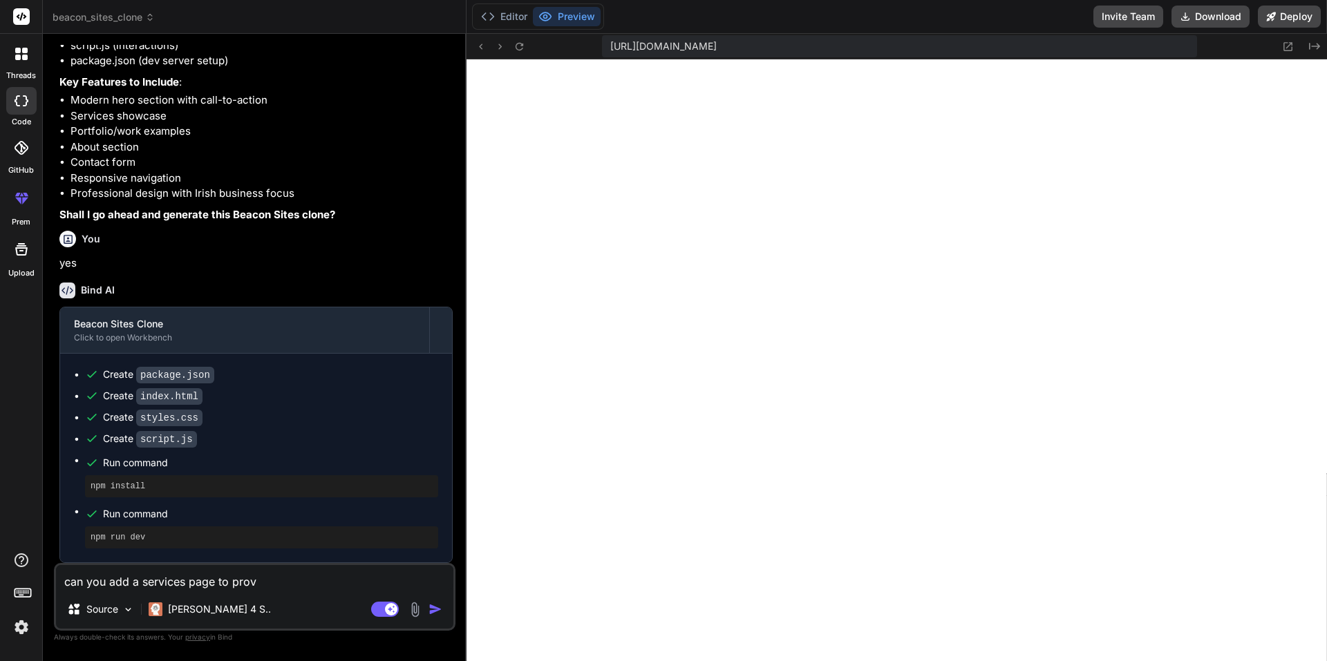
type textarea "can you add a services page to provi"
type textarea "x"
type textarea "can you add a services page to provid"
type textarea "x"
type textarea "can you add a services page to provide"
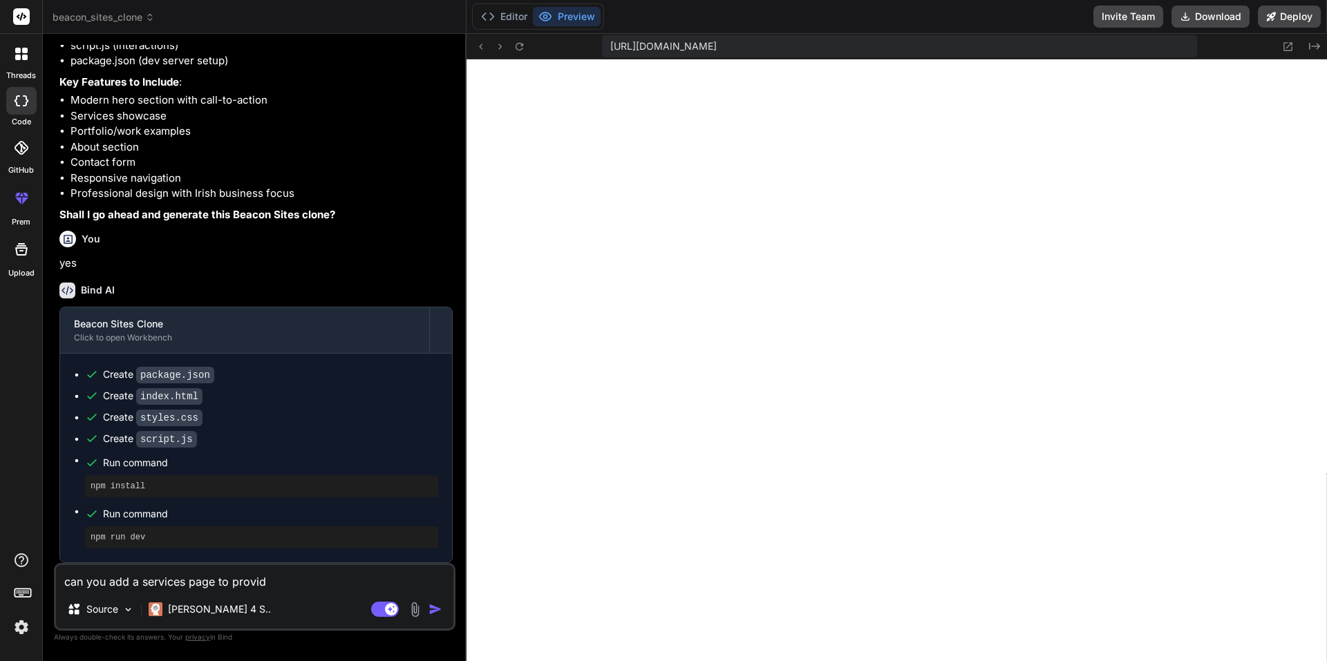
type textarea "x"
type textarea "can you add a pservices page to provide"
type textarea "x"
type textarea "can you add a paservices page to provide"
type textarea "x"
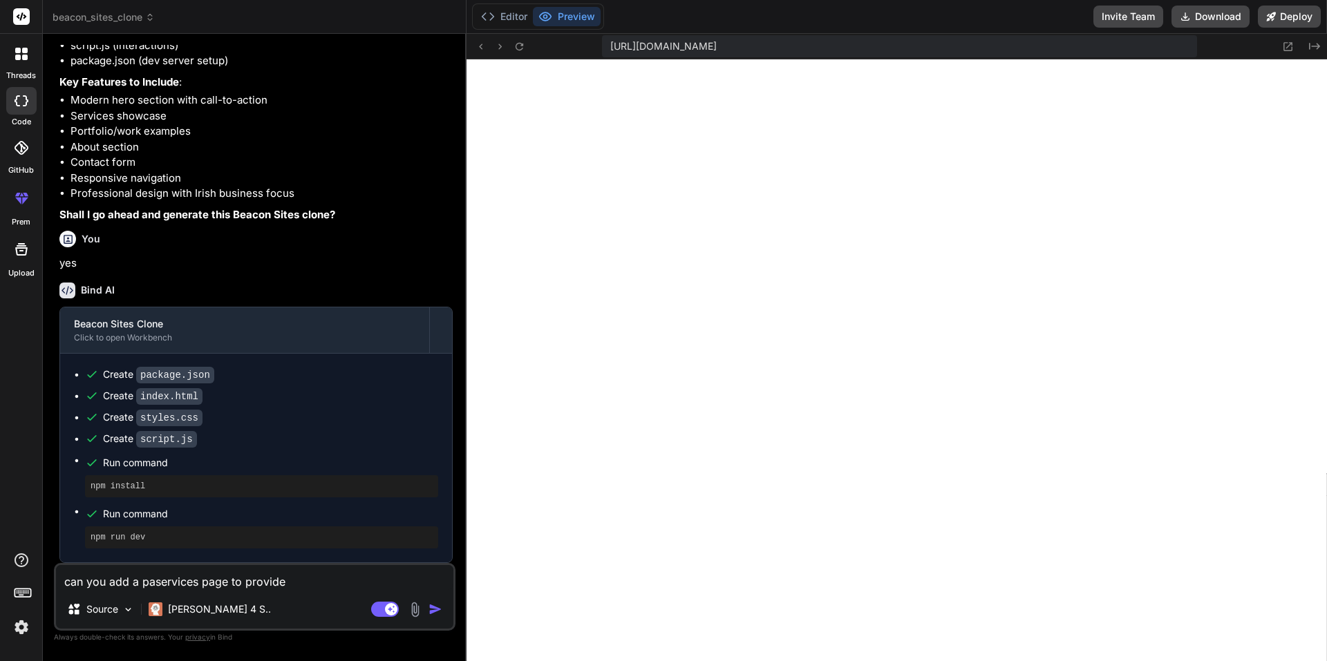
type textarea "can you add a pagservices page to provide"
type textarea "x"
type textarea "can you add a pageservices page to provide"
type textarea "x"
type textarea "can you add a pagesservices page to provide"
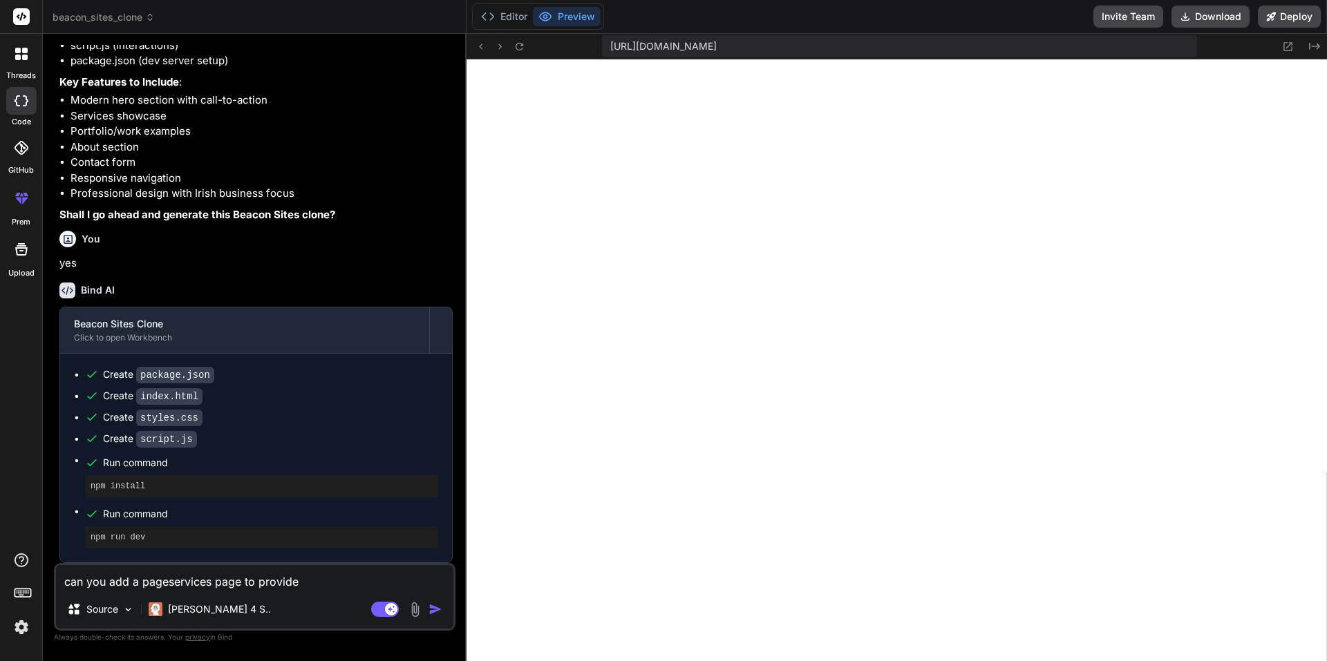
type textarea "x"
type textarea "can you add a pages services page to provide"
type textarea "x"
type textarea "can you add a pages fservices page to provide"
type textarea "x"
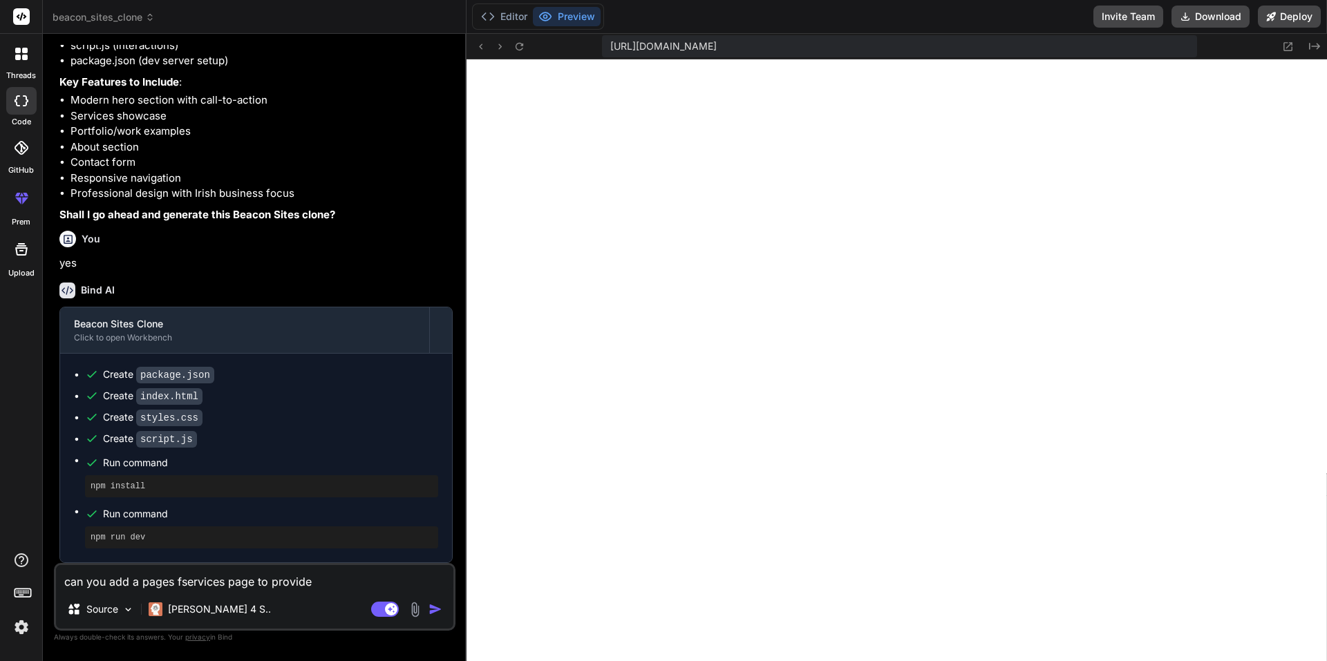
type textarea "can you add a pages foservices page to provide"
type textarea "x"
type textarea "can you add a pages forservices page to provide"
type textarea "x"
type textarea "can you add a pages for services page to provide"
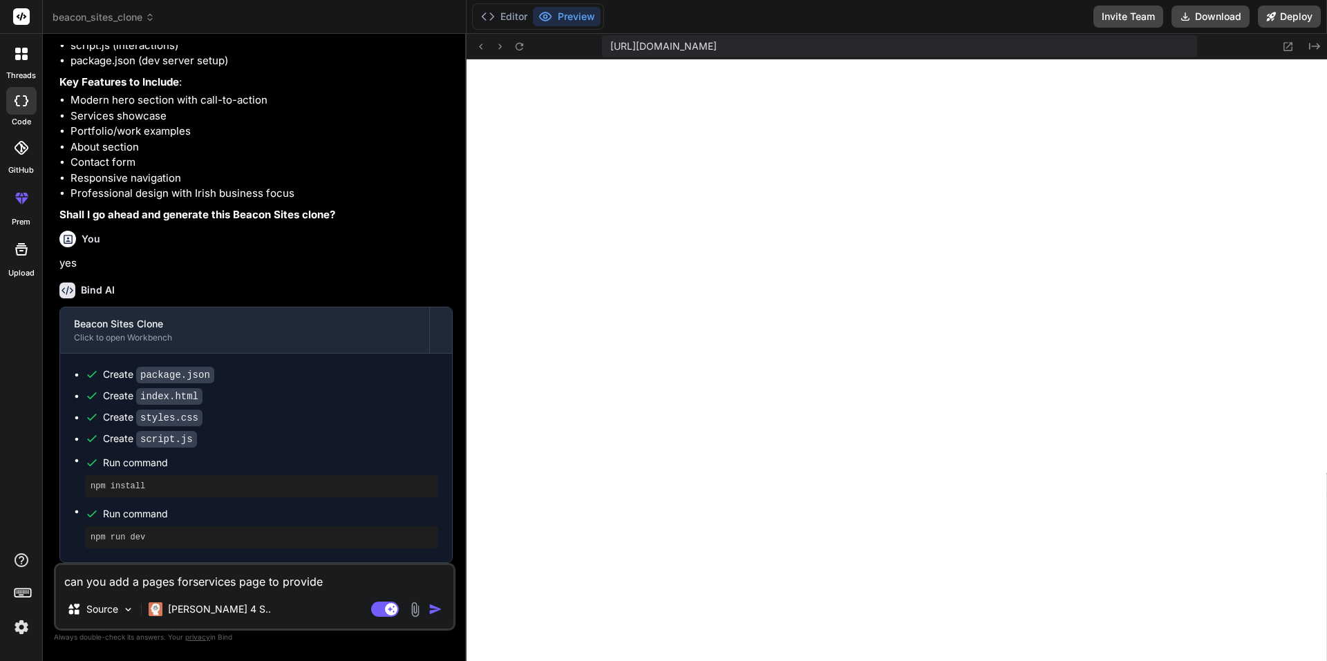
type textarea "x"
type textarea "can you add a pages for eservices page to provide"
type textarea "x"
type textarea "can you add a pages for easervices page to provide"
type textarea "x"
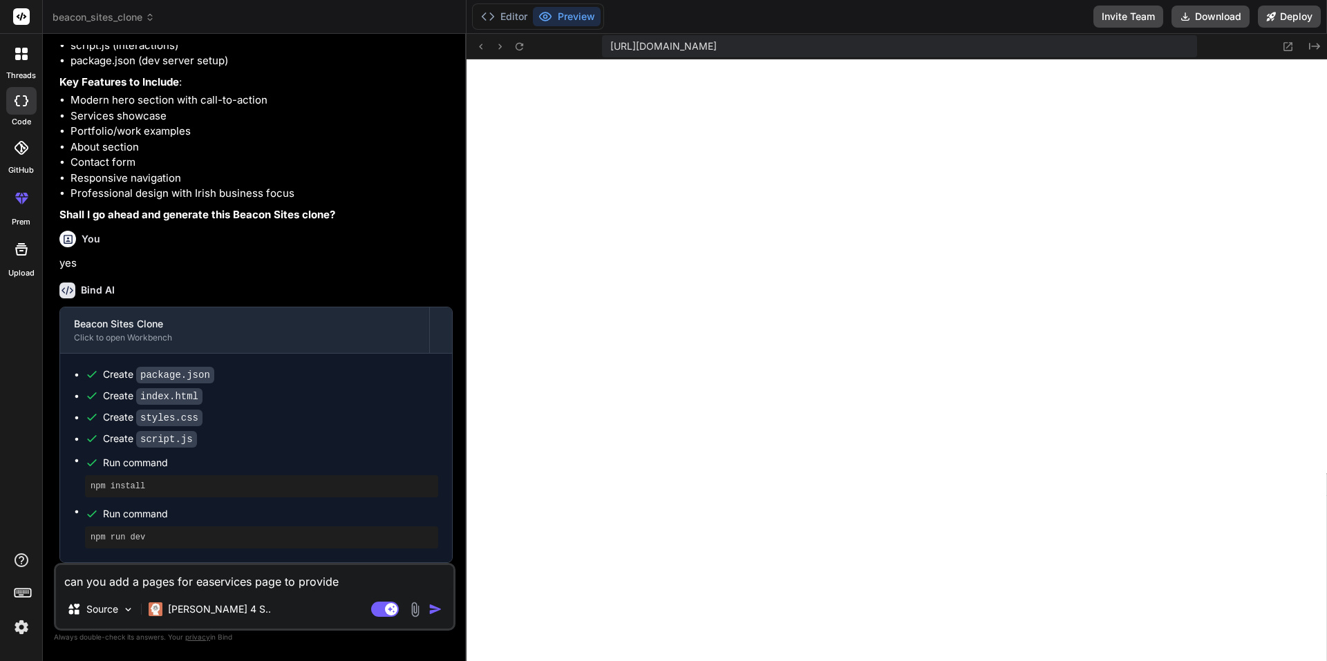
type textarea "can you add a pages for eacservices page to provide"
type textarea "x"
type textarea "can you add a pages for eac hservices page to provide"
type textarea "x"
type textarea "can you add a pages for eachservices page to provide"
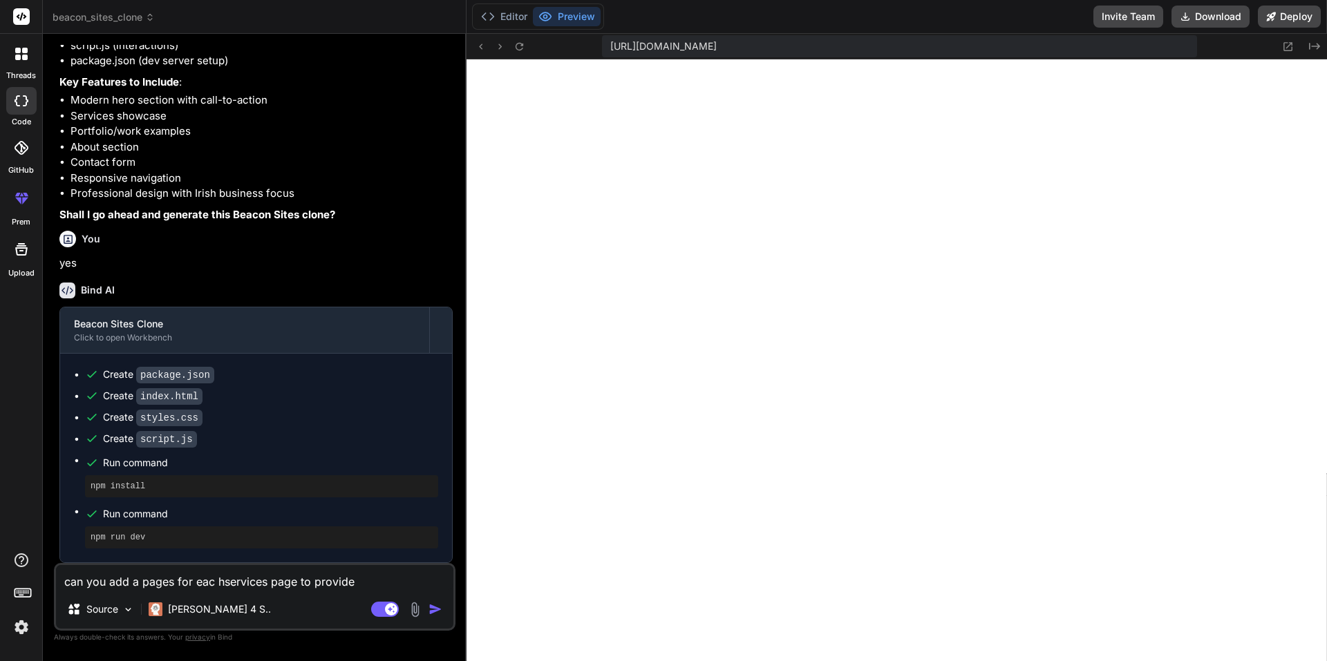
type textarea "x"
type textarea "can you add a pages for each services page to provide"
type textarea "x"
type textarea "can you add a pages for each service s page to provide"
type textarea "x"
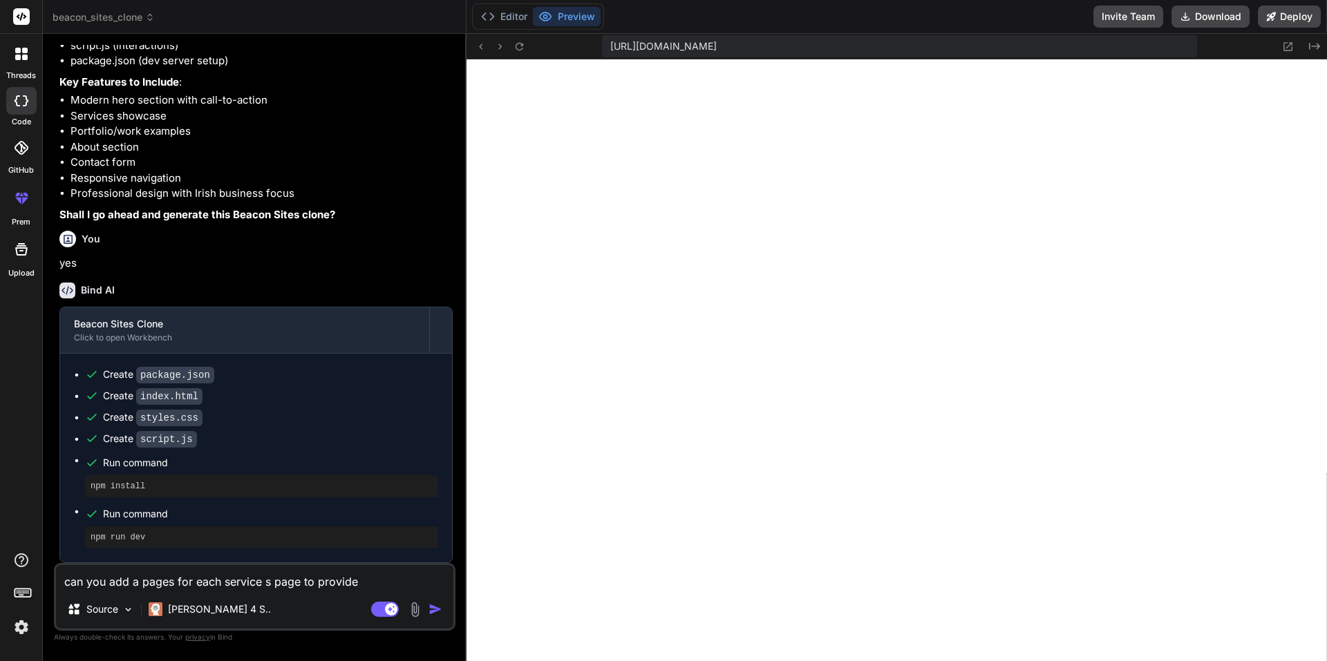
type textarea "can you add a pages for each service ps page to provide"
type textarea "x"
type textarea "can you add a pages for each service prs page to provide"
type textarea "x"
type textarea "can you add a pages for each service pros page to provide"
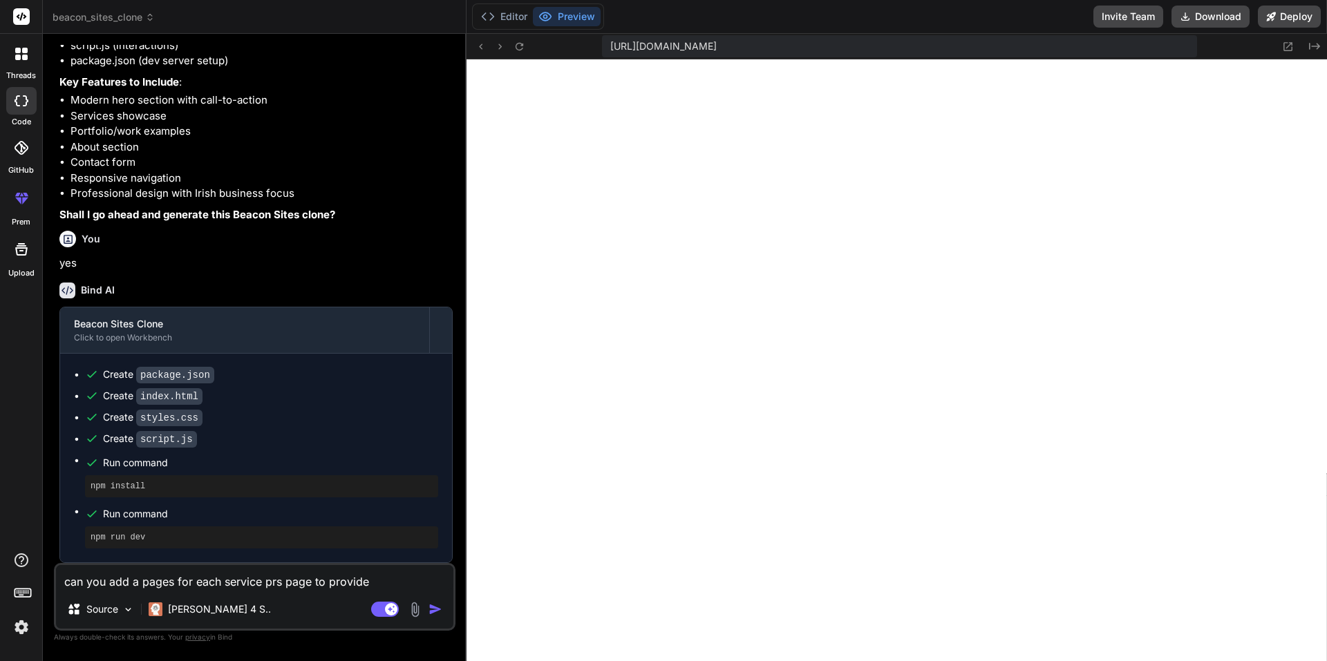
type textarea "x"
type textarea "can you add a pages for each service provs page to provide"
type textarea "x"
type textarea "can you add a pages for each service provis page to provide"
type textarea "x"
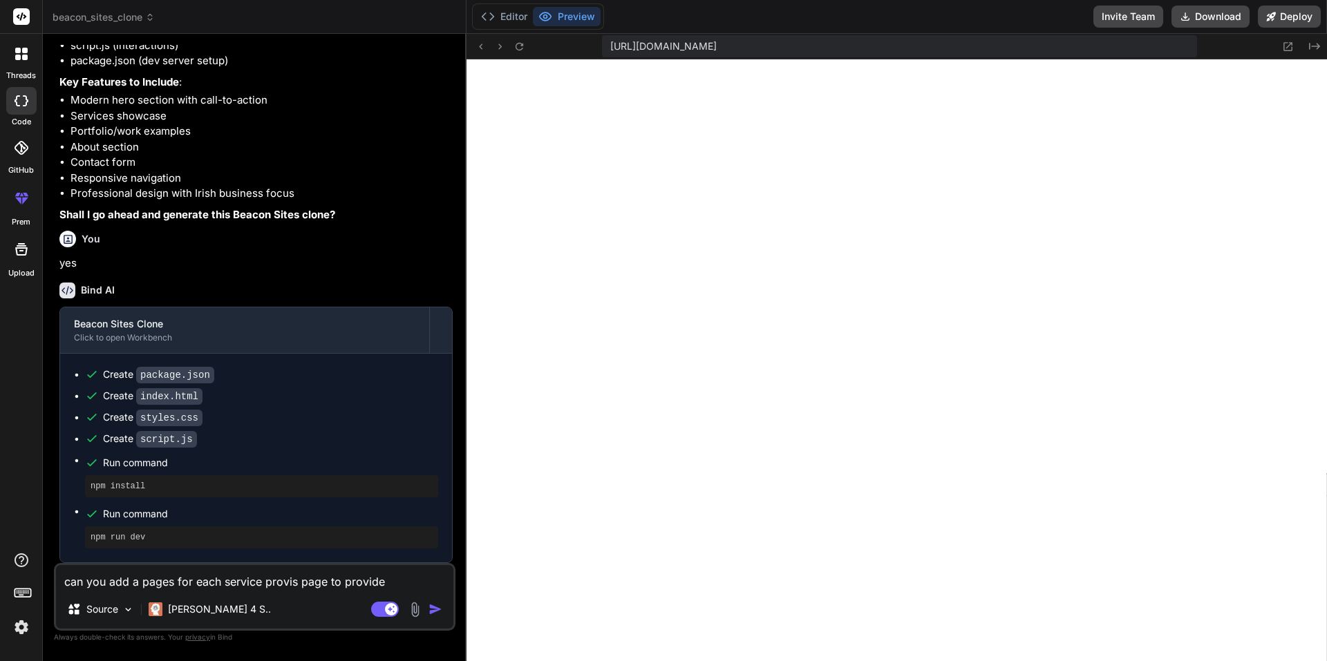
type textarea "can you add a pages for each service provids page to provide"
type textarea "x"
type textarea "can you add a pages for each service provides page to provide"
type textarea "x"
type textarea "can you add a pages for each service provideds page to provide"
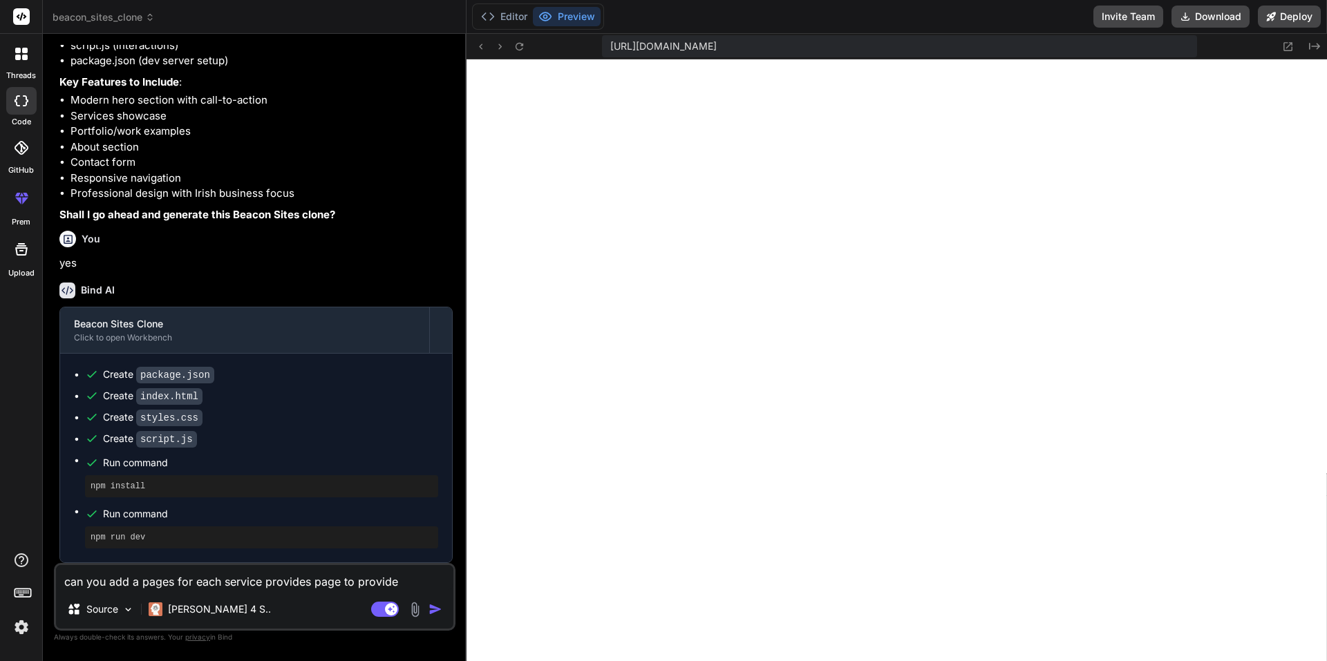
type textarea "x"
type textarea "can you add a pages for each service provided s page to provide"
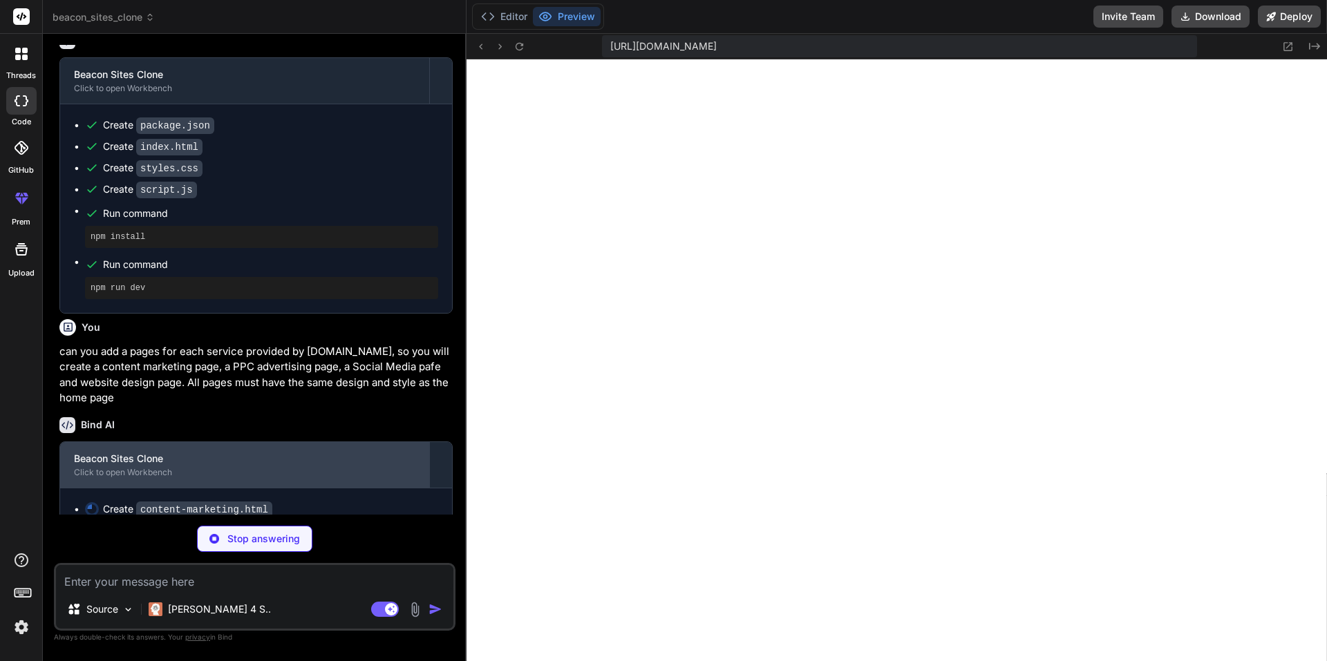
scroll to position [518, 0]
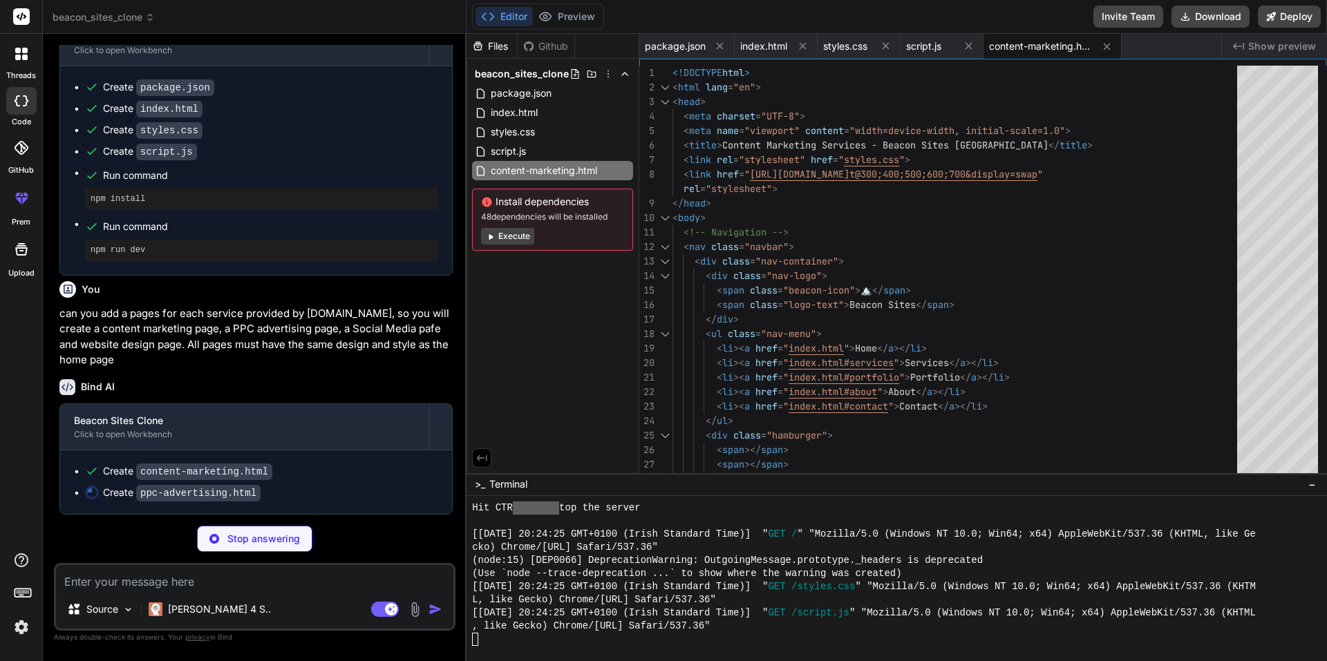
click at [514, 239] on button "Execute" at bounding box center [507, 236] width 53 height 17
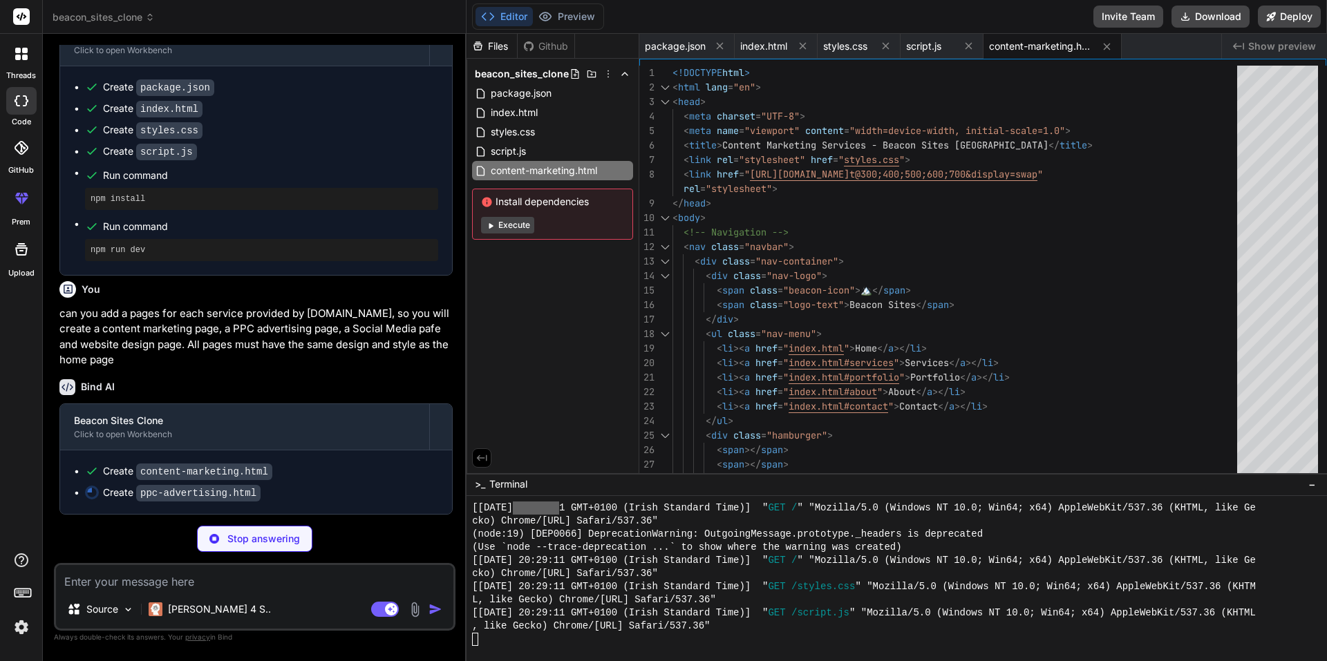
scroll to position [0, 29]
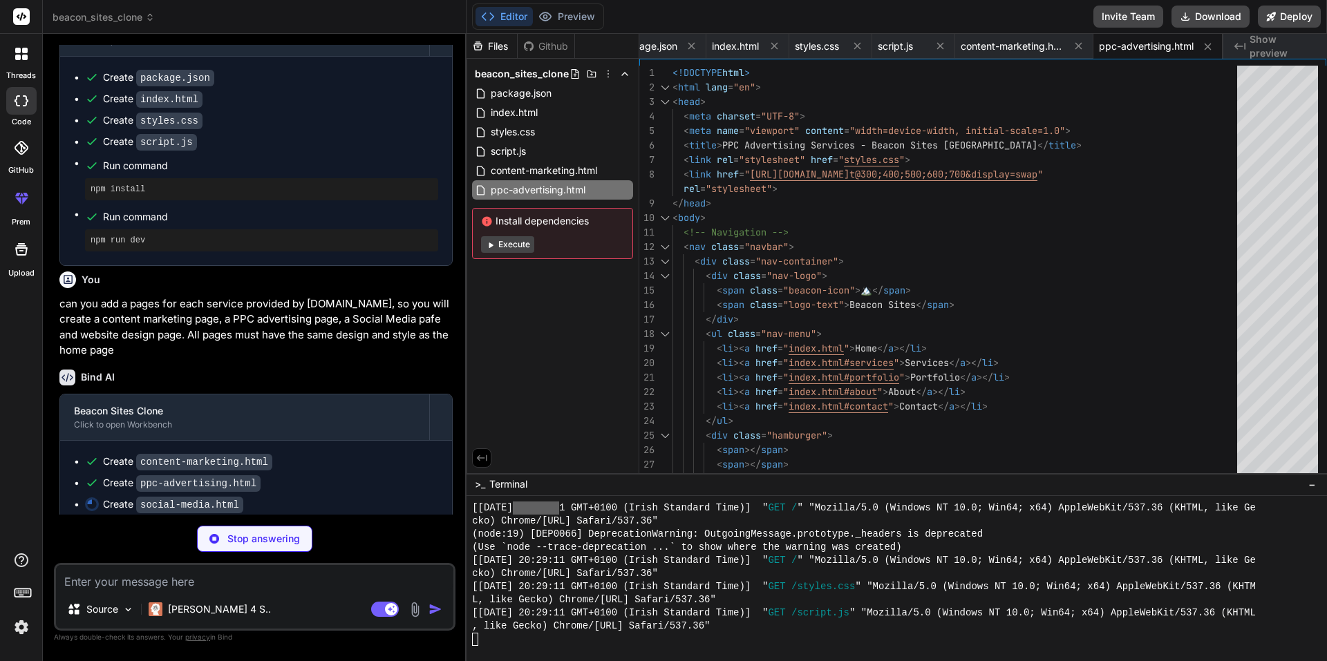
click at [514, 245] on button "Execute" at bounding box center [507, 244] width 53 height 17
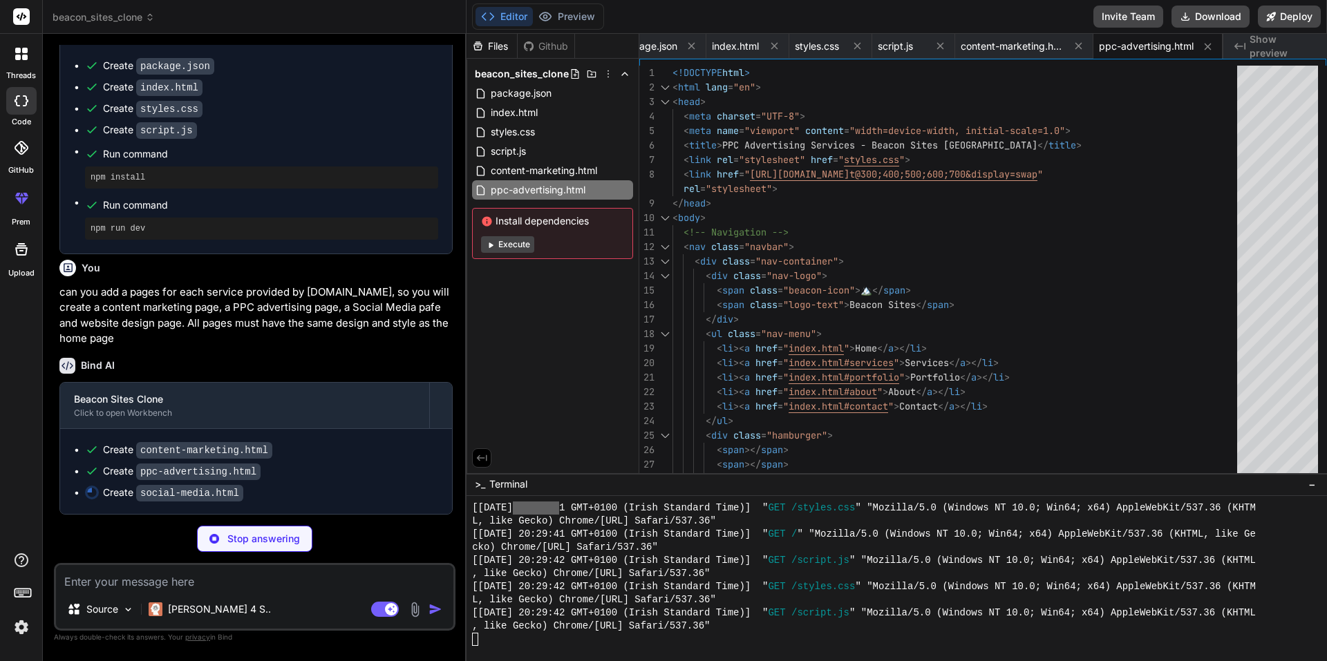
scroll to position [561, 0]
click at [728, 48] on span "index.html" at bounding box center [735, 46] width 47 height 14
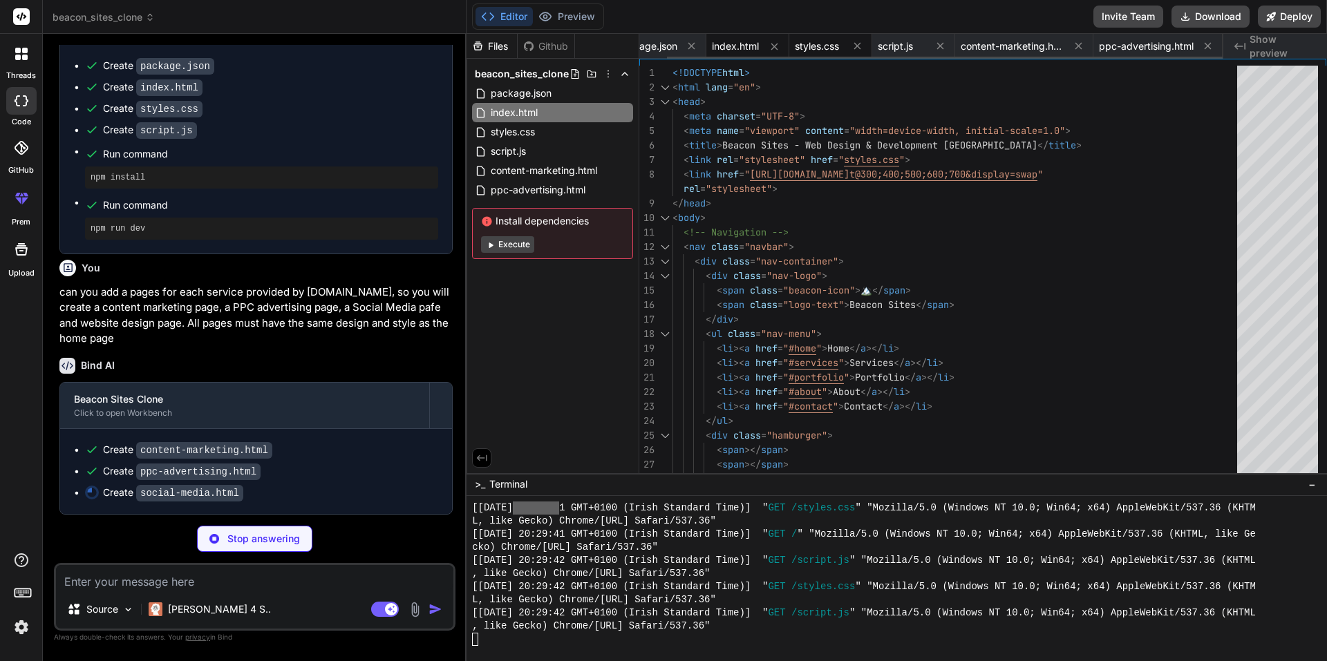
click at [808, 46] on span "styles.css" at bounding box center [817, 46] width 44 height 14
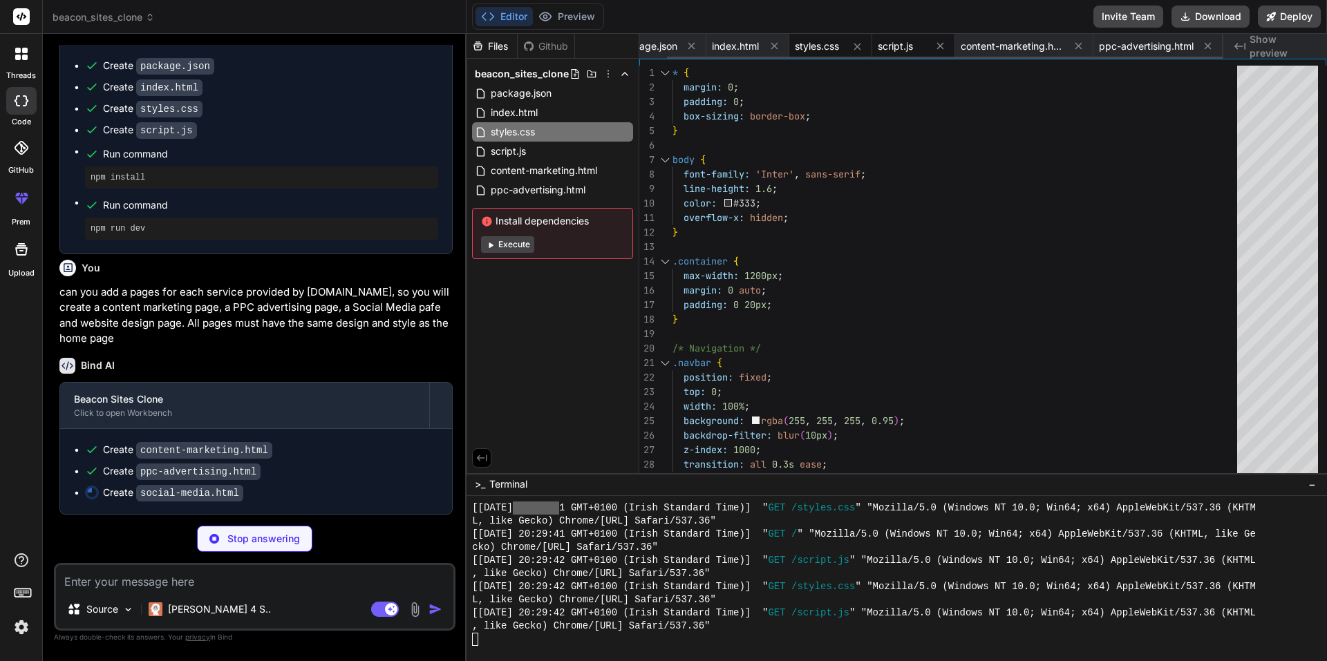
click at [905, 46] on span "script.js" at bounding box center [895, 46] width 35 height 14
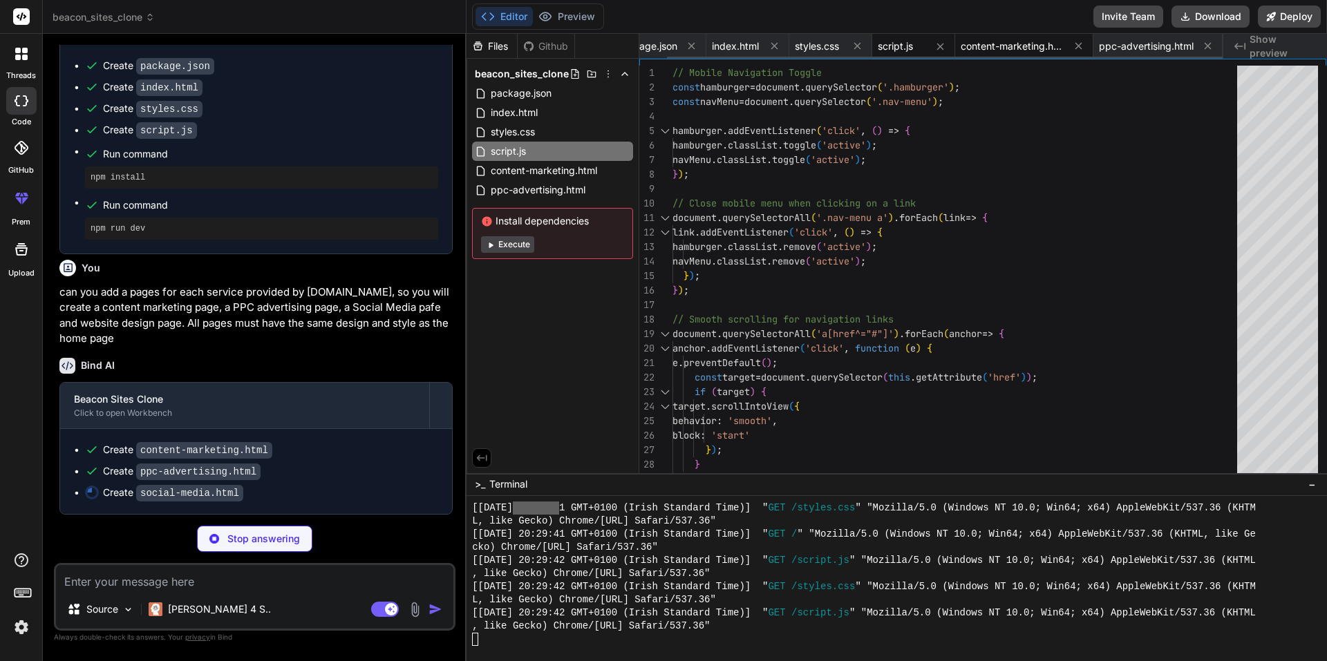
click at [1000, 45] on span "content-marketing.html" at bounding box center [1013, 46] width 104 height 14
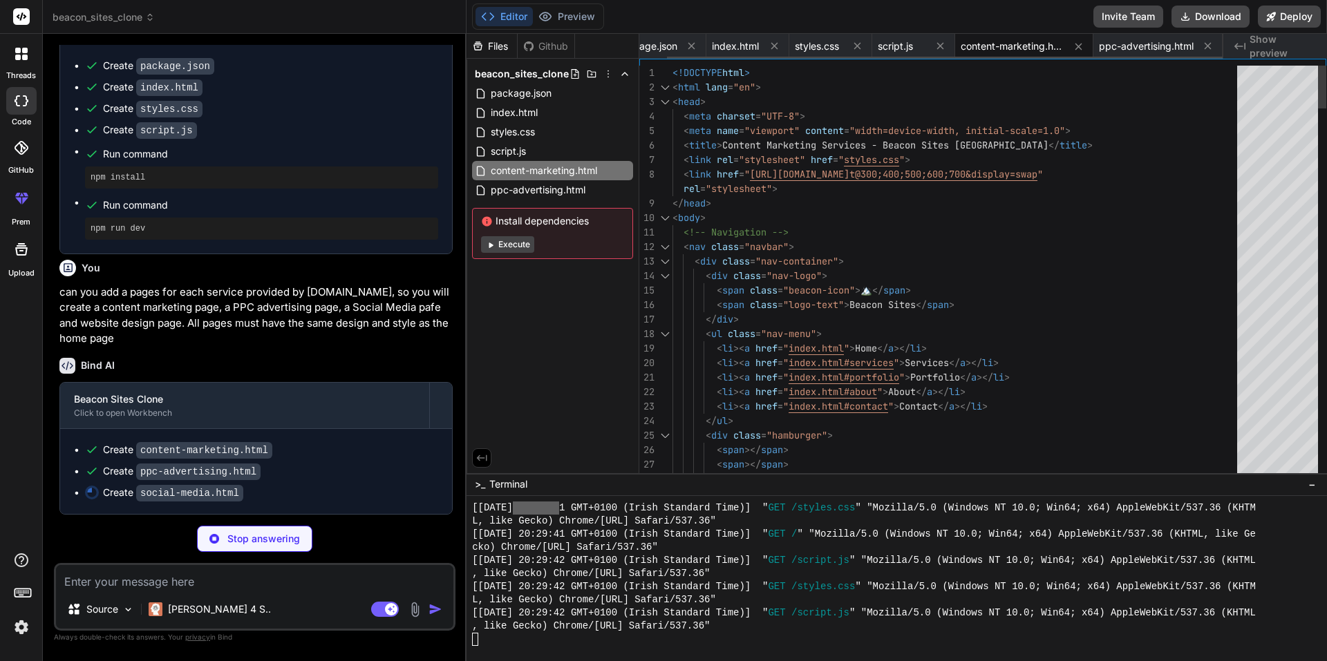
scroll to position [0, 145]
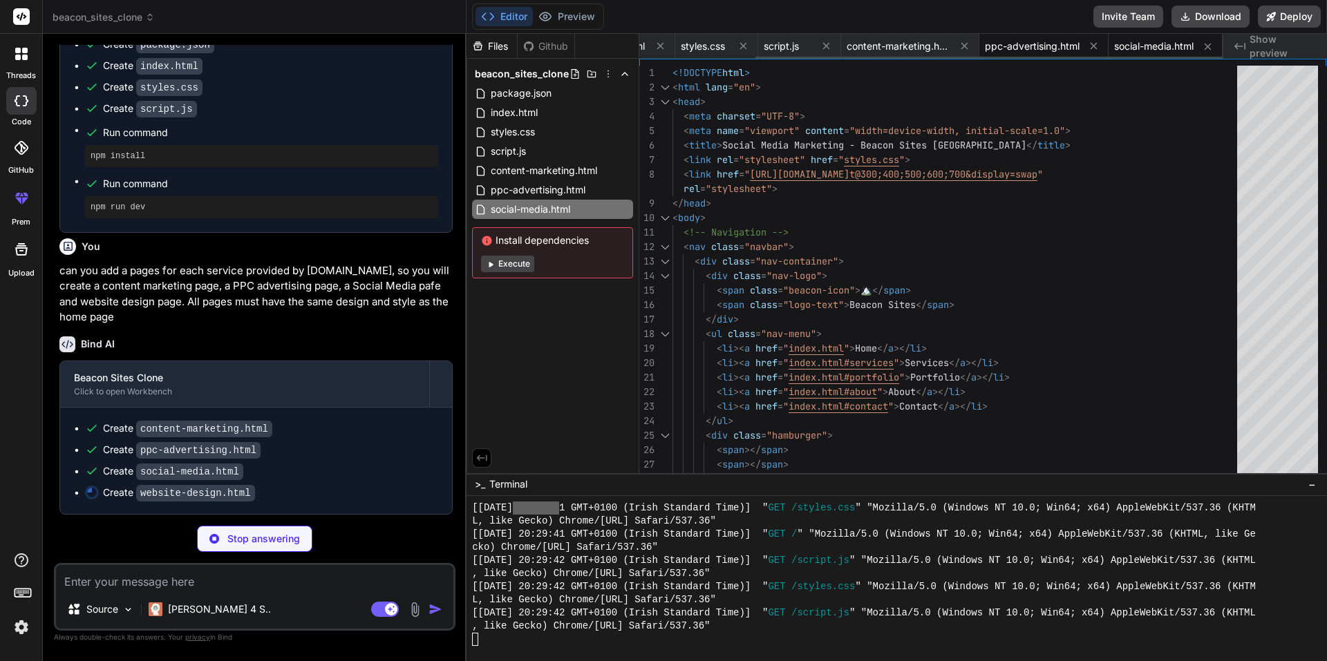
click at [1033, 41] on span "ppc-advertising.html" at bounding box center [1032, 46] width 95 height 14
click at [1147, 46] on span "social-media.html" at bounding box center [1153, 46] width 79 height 14
click at [875, 47] on span "content-marketing.html" at bounding box center [899, 46] width 104 height 14
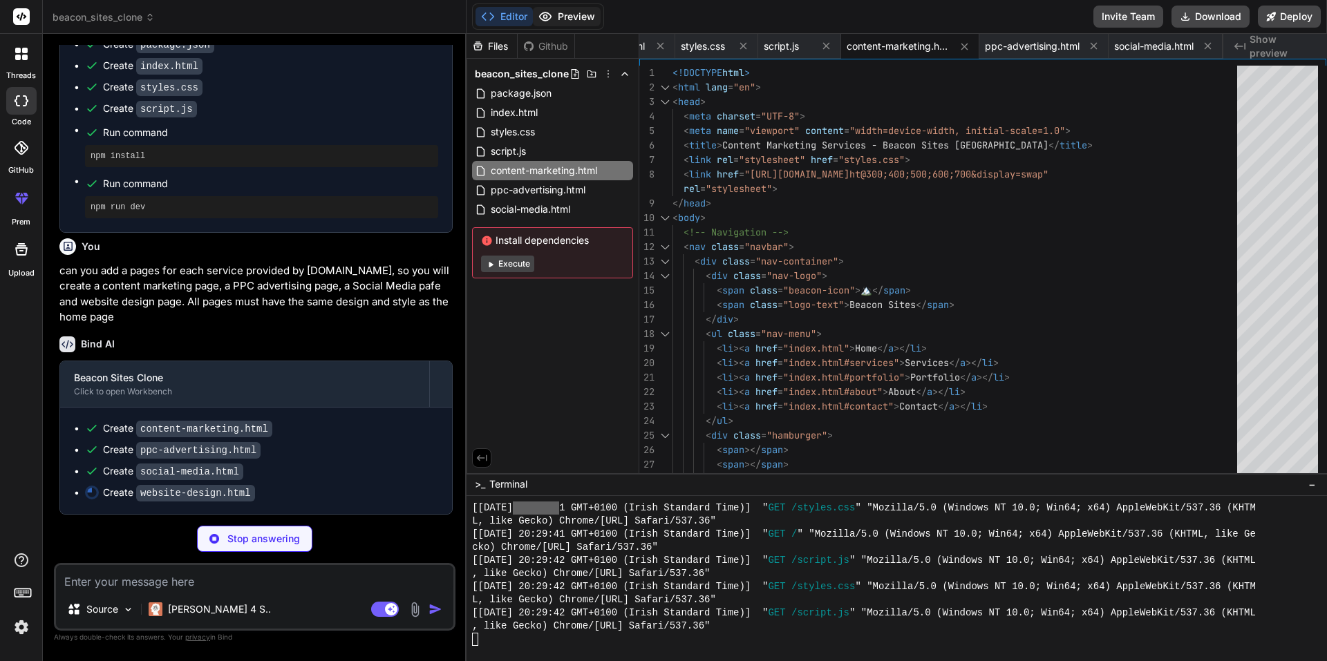
click at [581, 12] on button "Preview" at bounding box center [567, 16] width 68 height 19
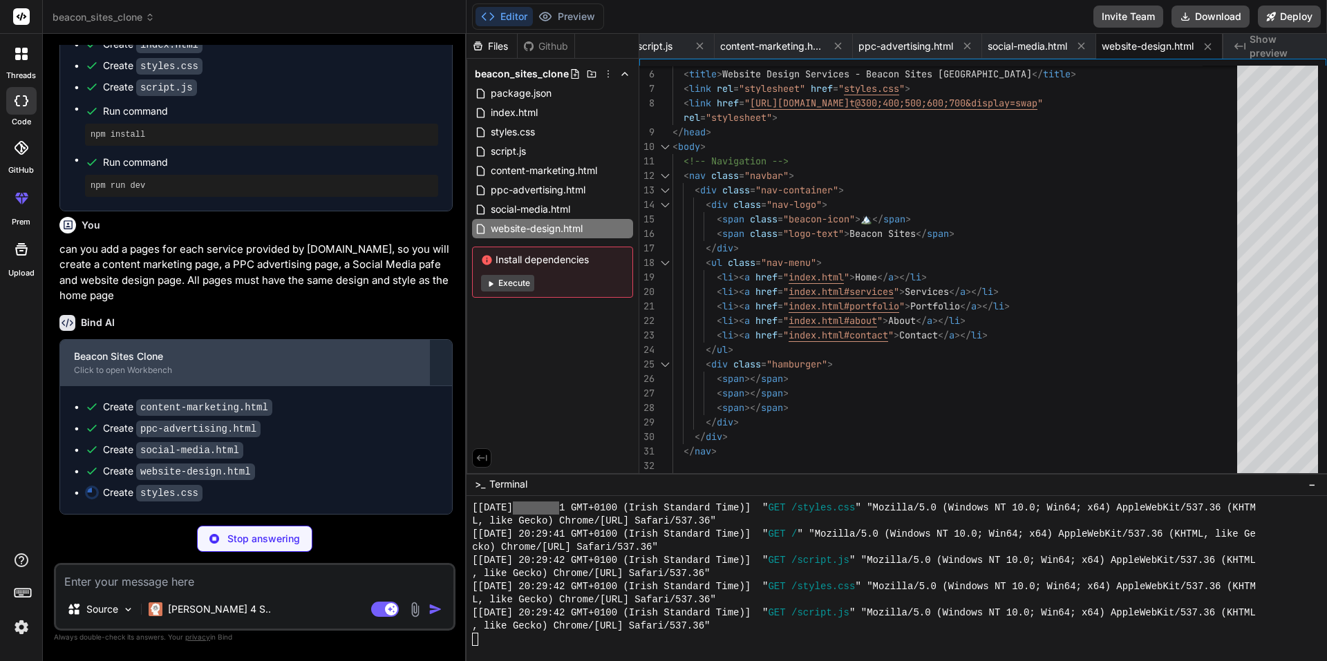
scroll to position [604, 0]
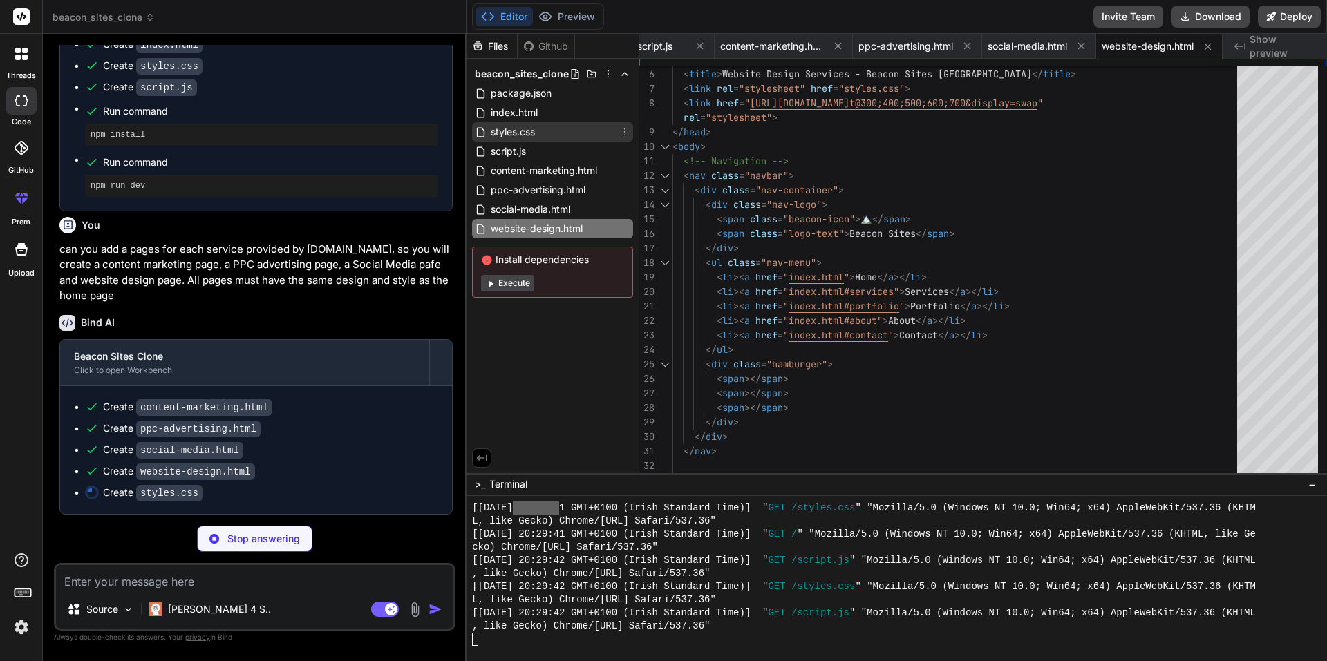
click at [511, 127] on span "styles.css" at bounding box center [512, 132] width 47 height 17
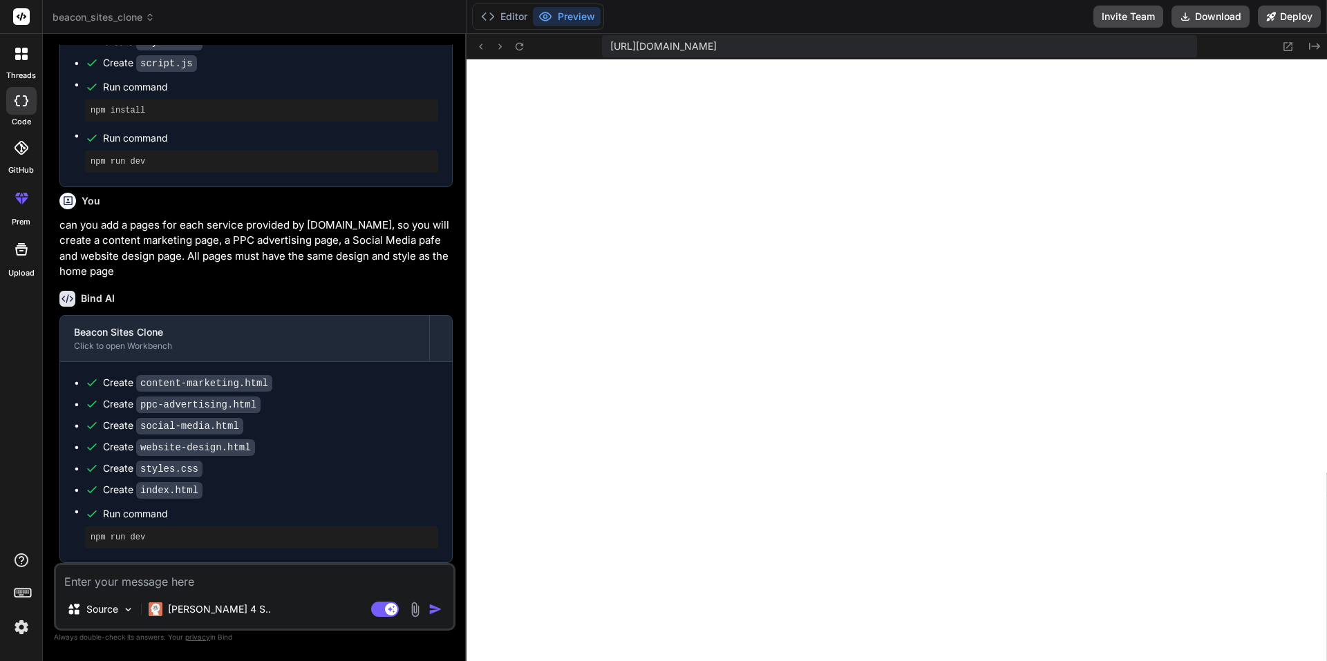
scroll to position [628, 0]
click at [140, 576] on textarea at bounding box center [254, 577] width 397 height 25
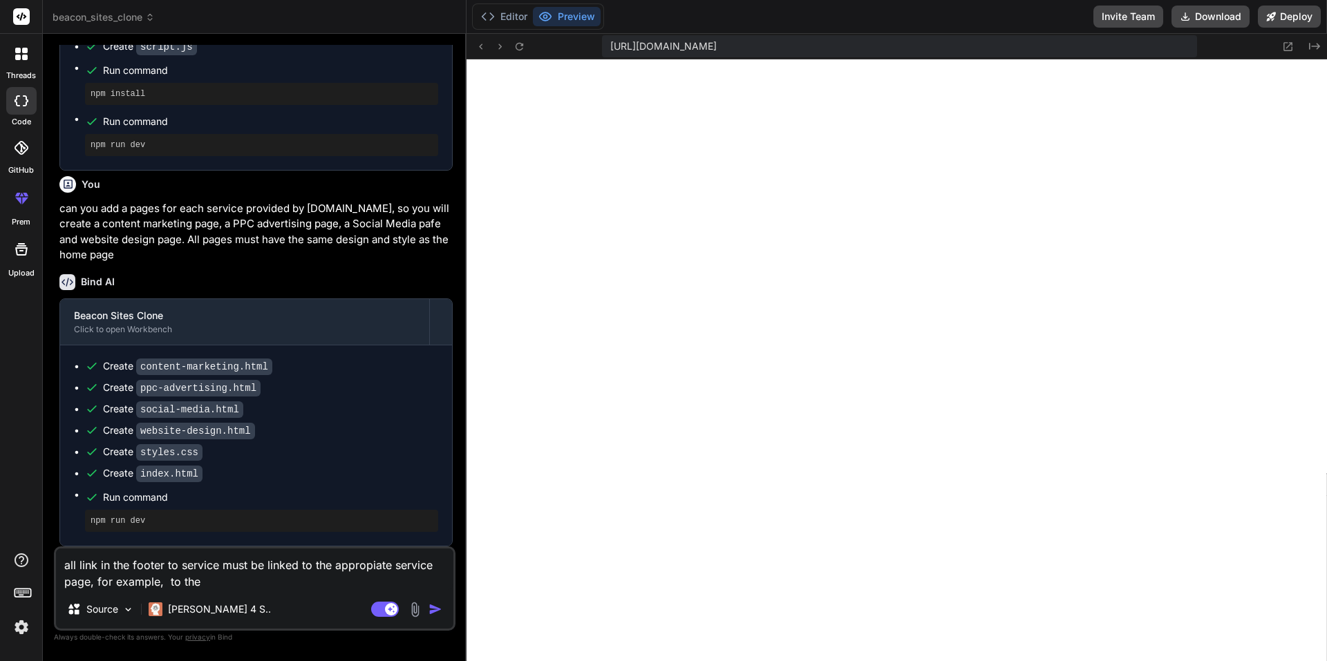
scroll to position [3559, 0]
drag, startPoint x: 214, startPoint y: 585, endPoint x: 59, endPoint y: 560, distance: 156.9
click at [59, 560] on textarea "all link in the footer to service must be linked to the appropiate service page…" at bounding box center [254, 569] width 397 height 41
click at [221, 581] on textarea "all link in the footer to service must be linked to the appropiate service page…" at bounding box center [254, 569] width 397 height 41
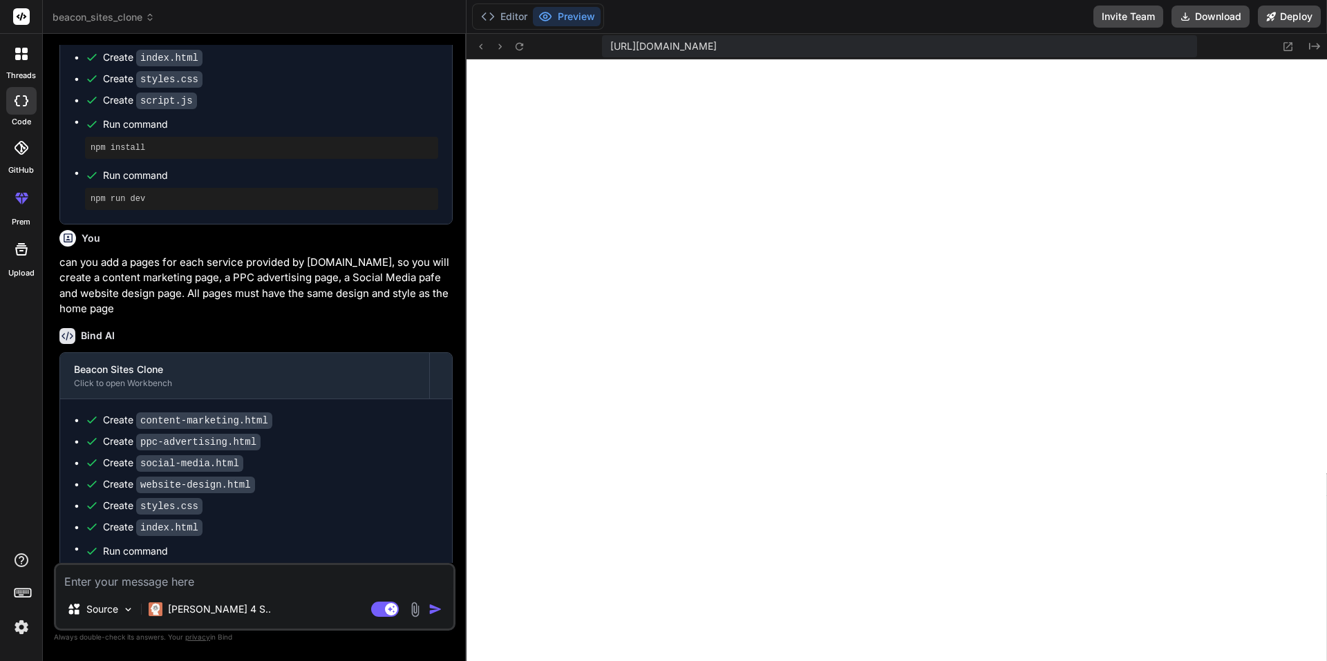
scroll to position [559, 0]
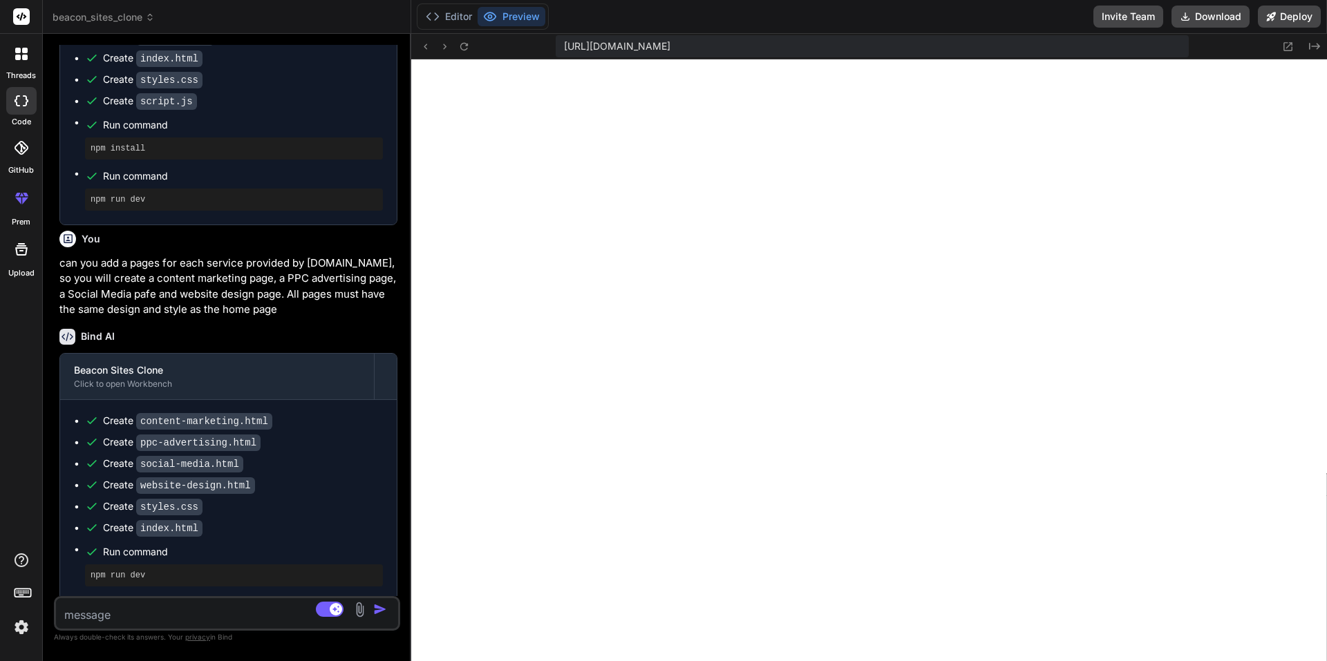
drag, startPoint x: 467, startPoint y: 274, endPoint x: 381, endPoint y: 263, distance: 86.5
click at [381, 263] on div "Bind AI Web Search Created with Pixso. Code Generator You I want to build a clo…" at bounding box center [227, 348] width 368 height 628
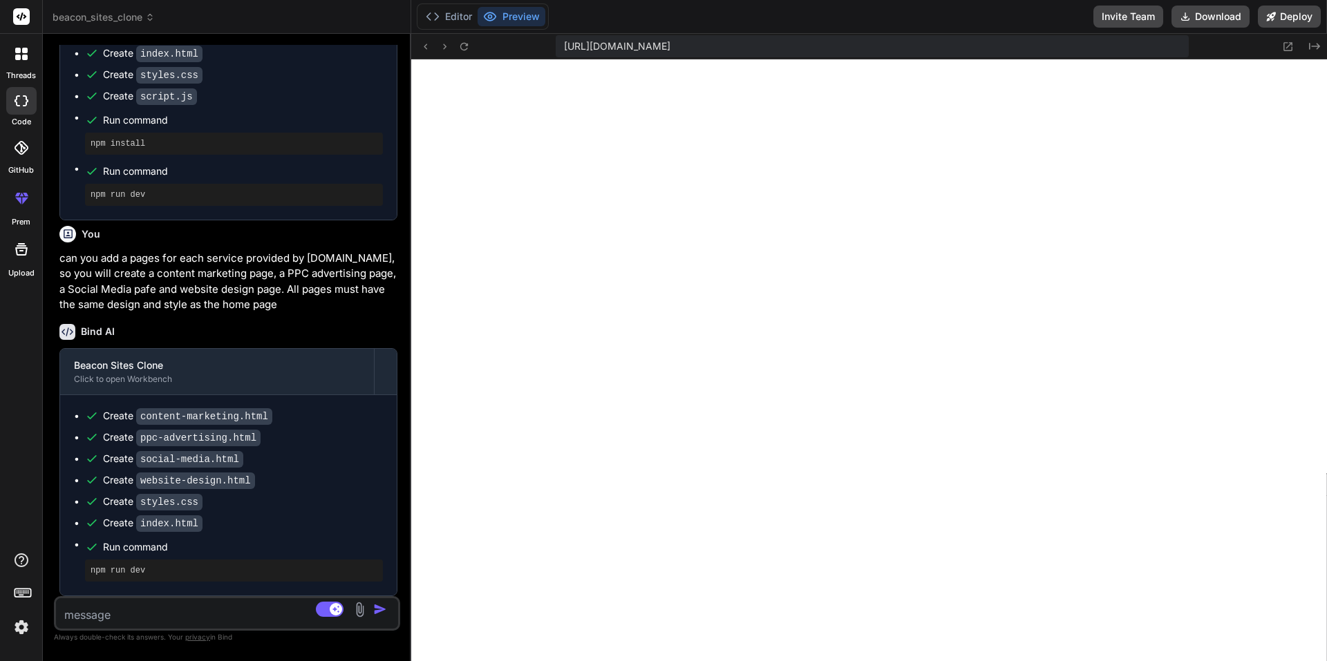
scroll to position [595, 0]
click at [124, 613] on textarea at bounding box center [198, 611] width 285 height 25
click at [118, 608] on textarea at bounding box center [198, 611] width 285 height 25
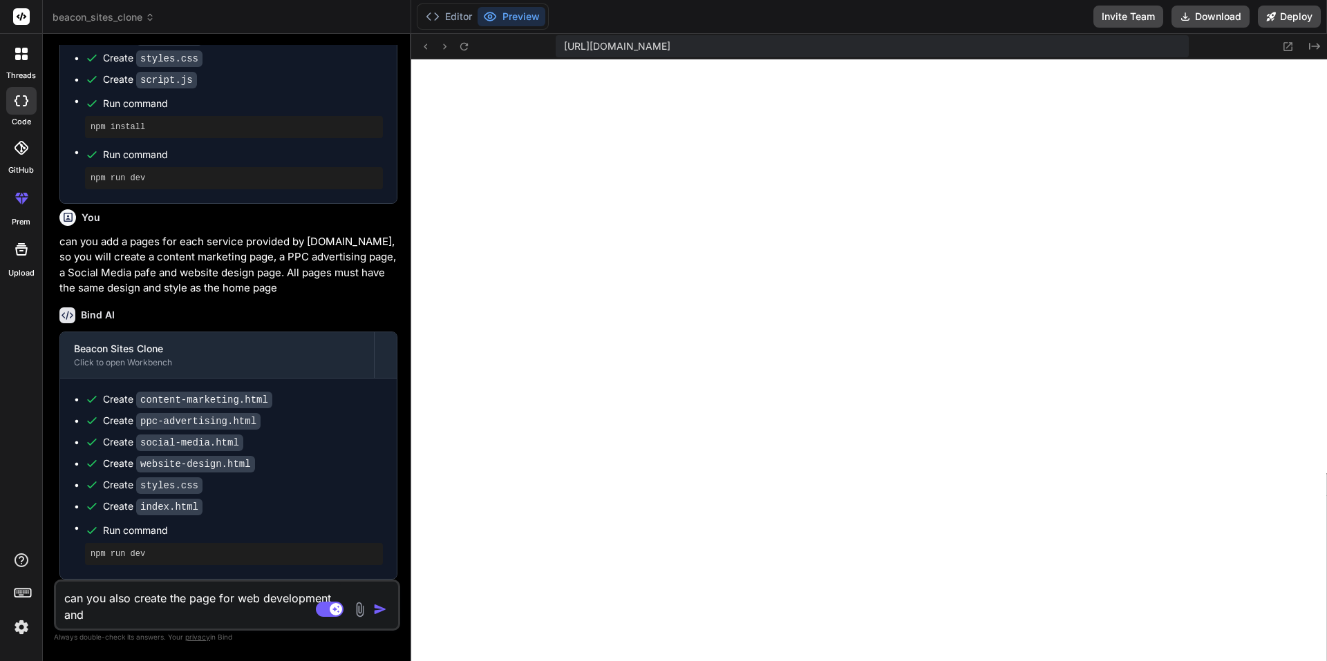
click at [142, 616] on textarea "can you also create the page for web development and" at bounding box center [198, 602] width 285 height 41
paste textarea "SEO Optimization"
click at [204, 615] on textarea "can you also create the page for web development and SEO Optimization" at bounding box center [198, 602] width 285 height 41
paste textarea "PPC Advertising"
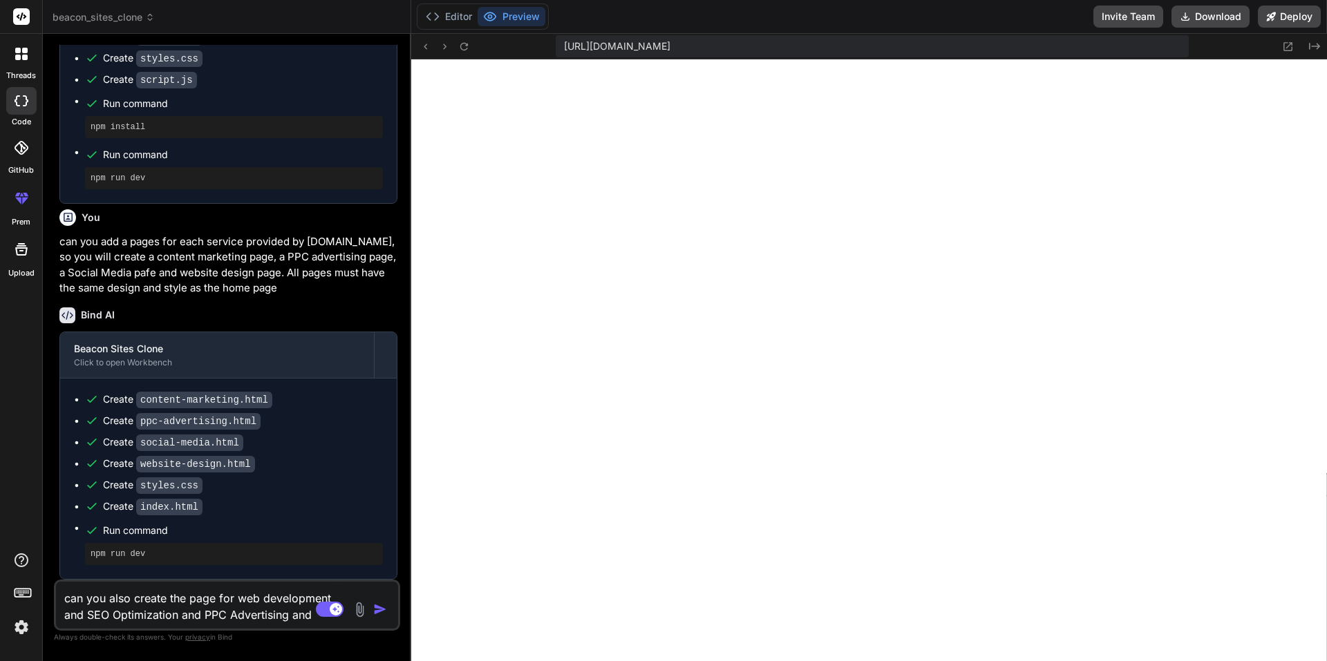
drag, startPoint x: 288, startPoint y: 614, endPoint x: 179, endPoint y: 615, distance: 108.5
click at [179, 615] on textarea "can you also create the page for web development and SEO Optimization and PPC A…" at bounding box center [198, 602] width 285 height 41
click at [379, 611] on img "button" at bounding box center [380, 610] width 14 height 14
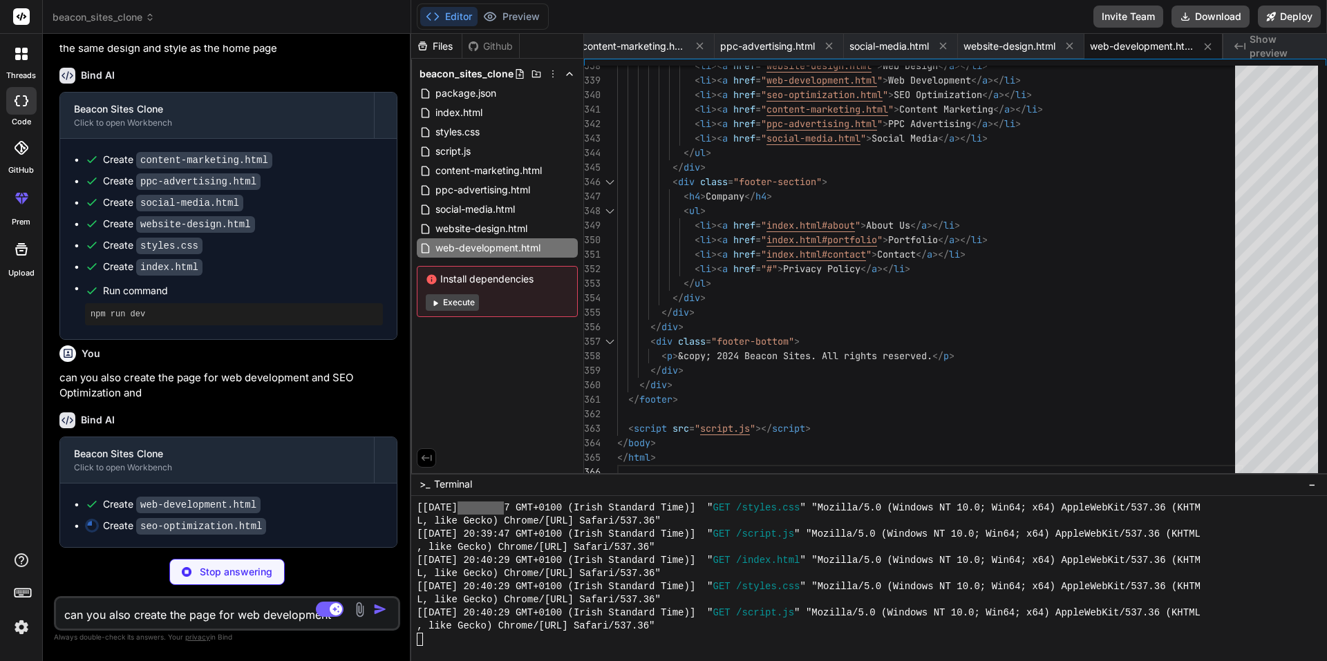
scroll to position [852, 0]
click at [1261, 46] on span "Show preview" at bounding box center [1283, 46] width 66 height 28
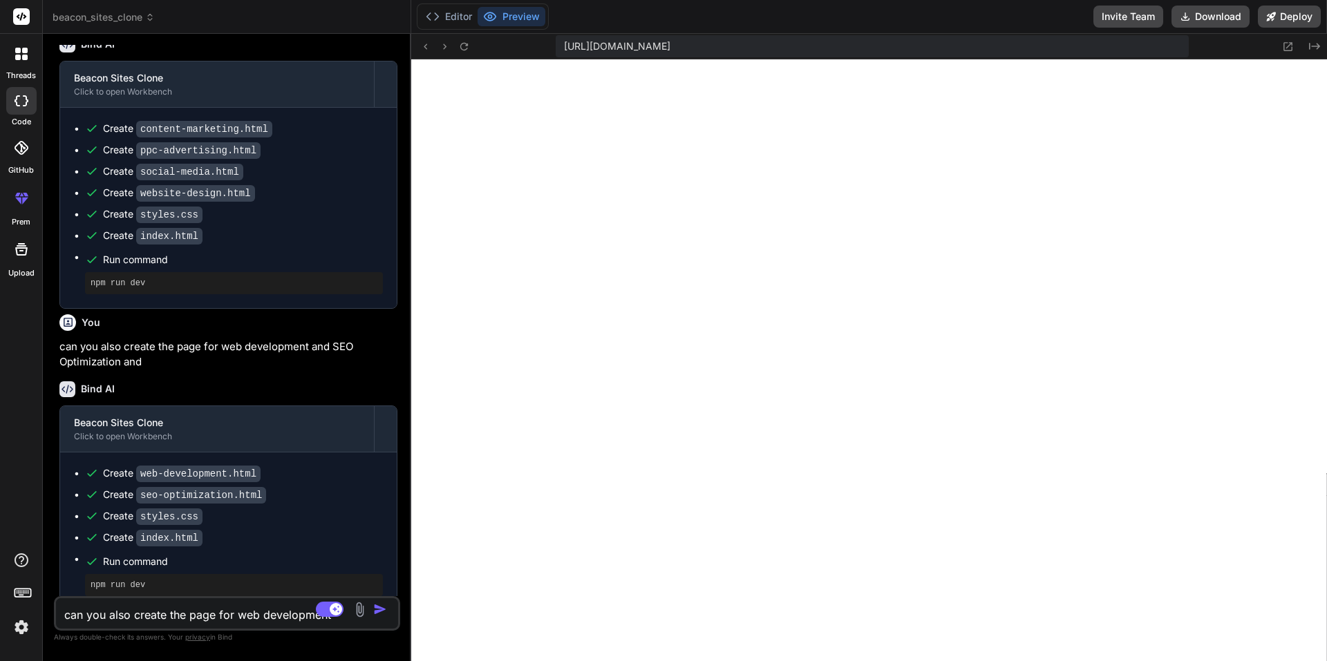
scroll to position [4741, 0]
click at [529, 17] on button "Preview" at bounding box center [512, 16] width 68 height 19
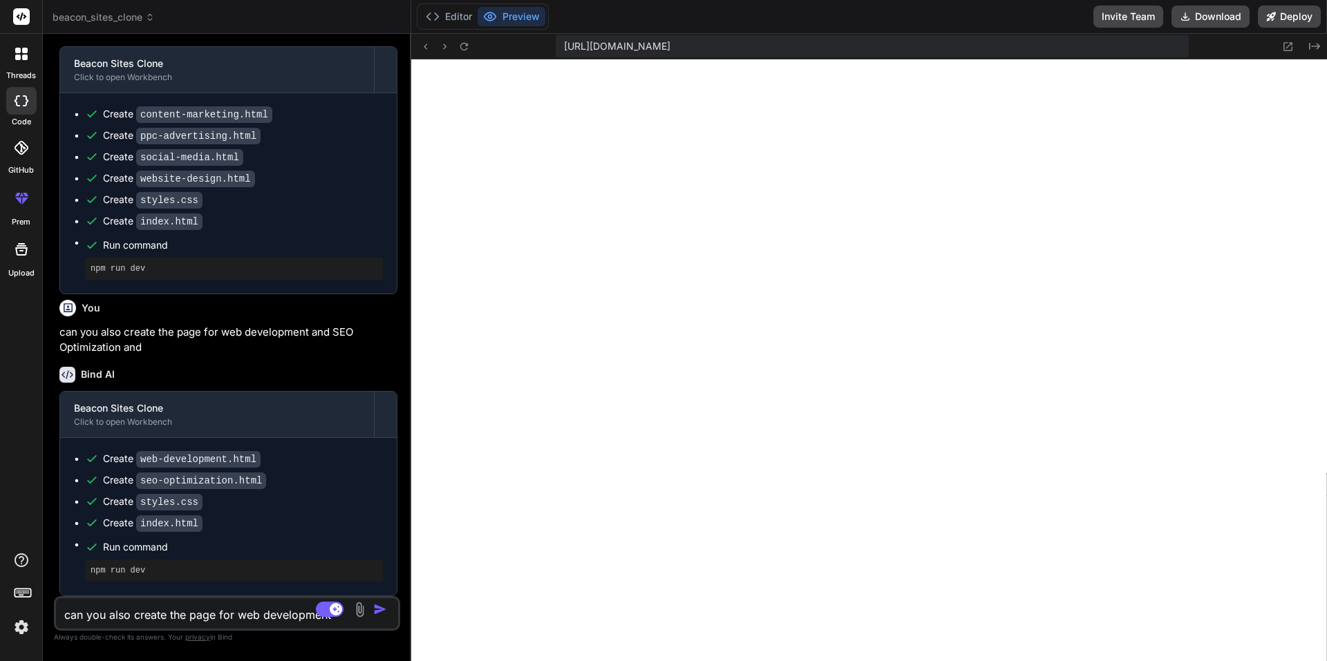
scroll to position [5214, 0]
click at [140, 612] on textarea "can you also create the page for web development and SEO Optimization and" at bounding box center [198, 611] width 285 height 25
click at [1209, 16] on button "Download" at bounding box center [1211, 17] width 78 height 22
click at [126, 614] on textarea "can you also create the page for web development and SEO Optimization and" at bounding box center [198, 611] width 285 height 25
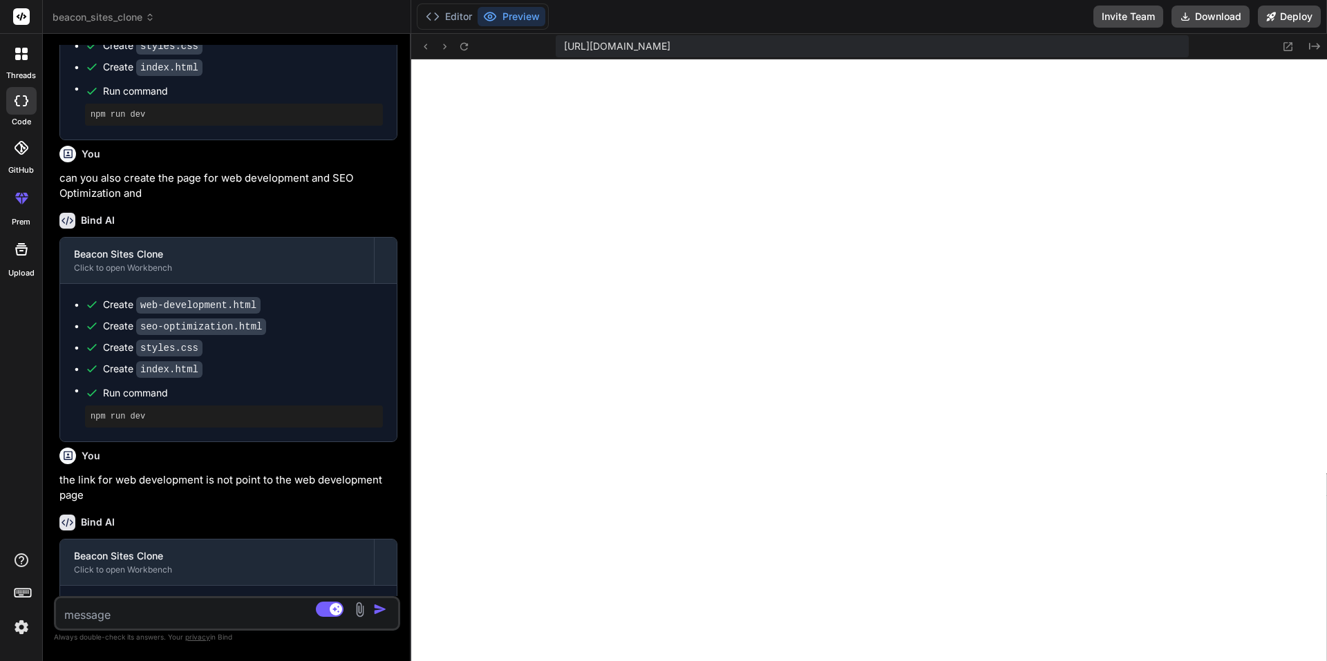
scroll to position [5923, 0]
click at [464, 46] on icon at bounding box center [464, 47] width 12 height 12
drag, startPoint x: 1326, startPoint y: 142, endPoint x: 1324, endPoint y: 507, distance: 365.6
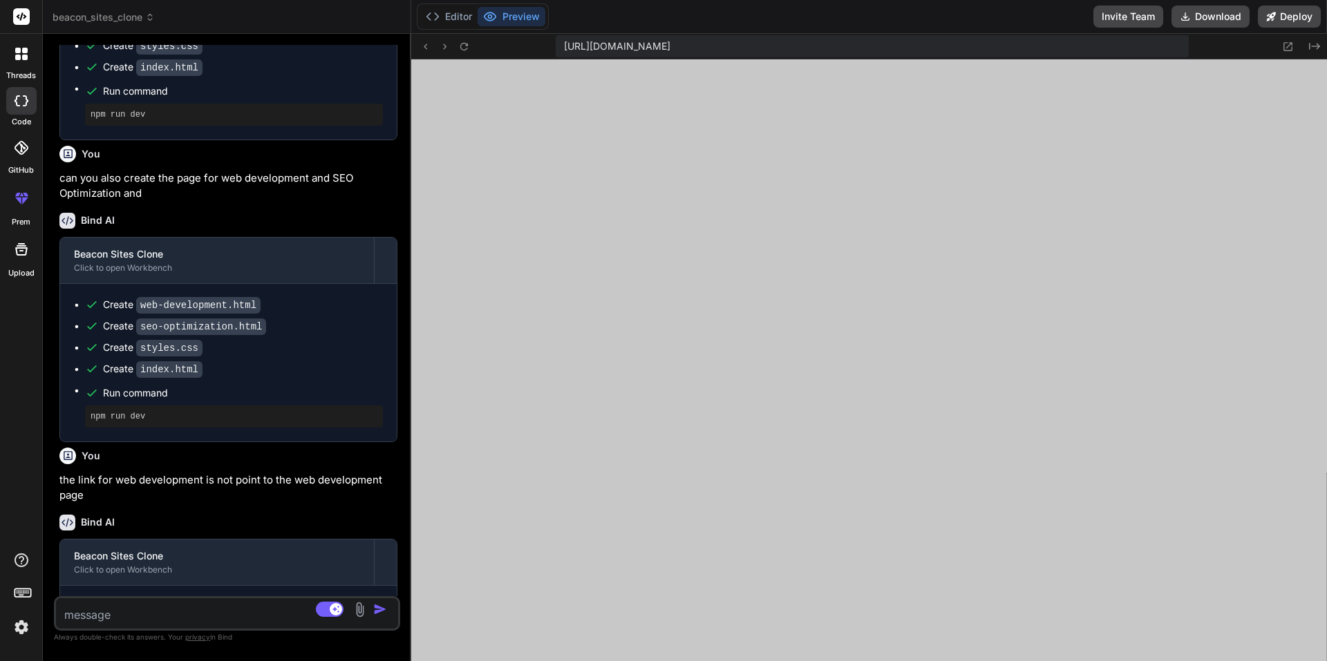
scroll to position [6501, 0]
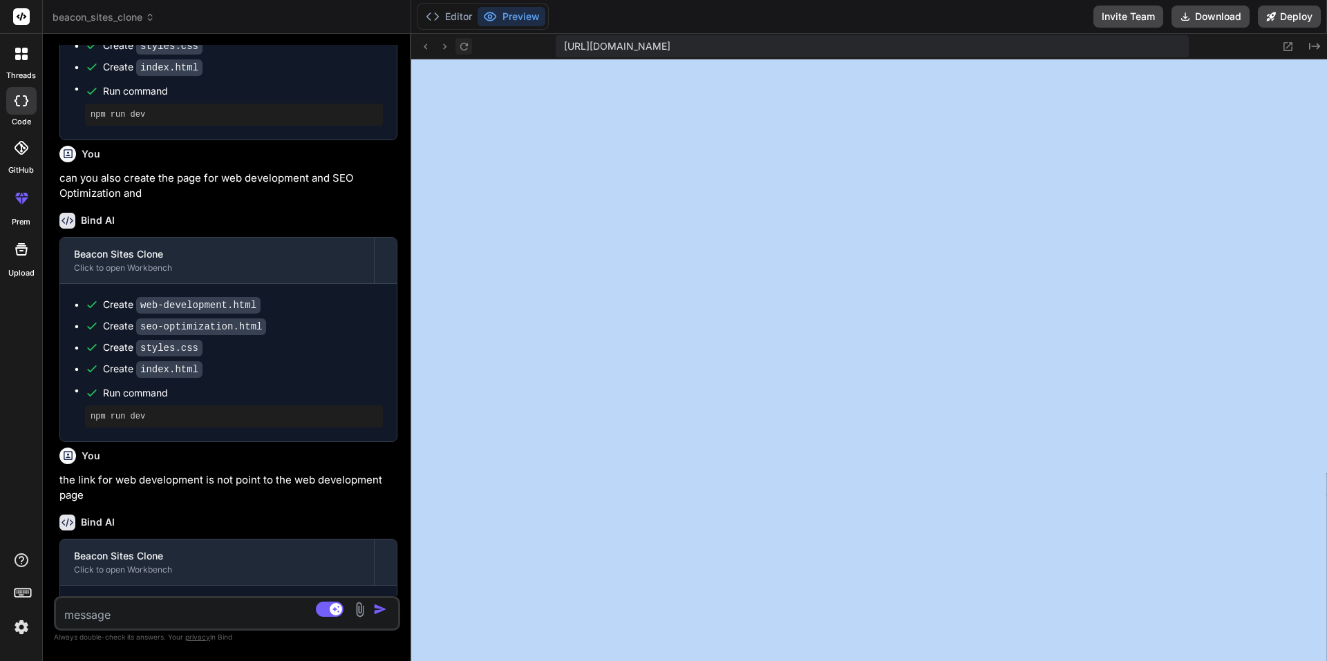
click at [467, 46] on icon at bounding box center [464, 46] width 8 height 8
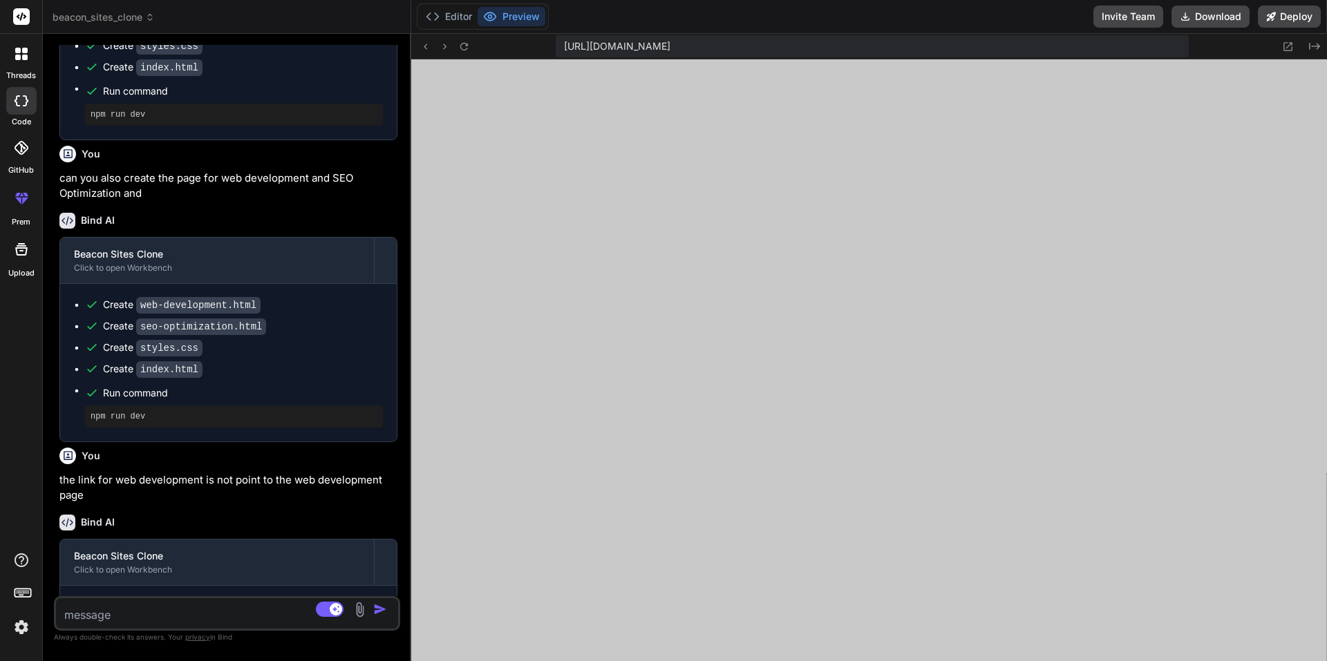
scroll to position [6763, 0]
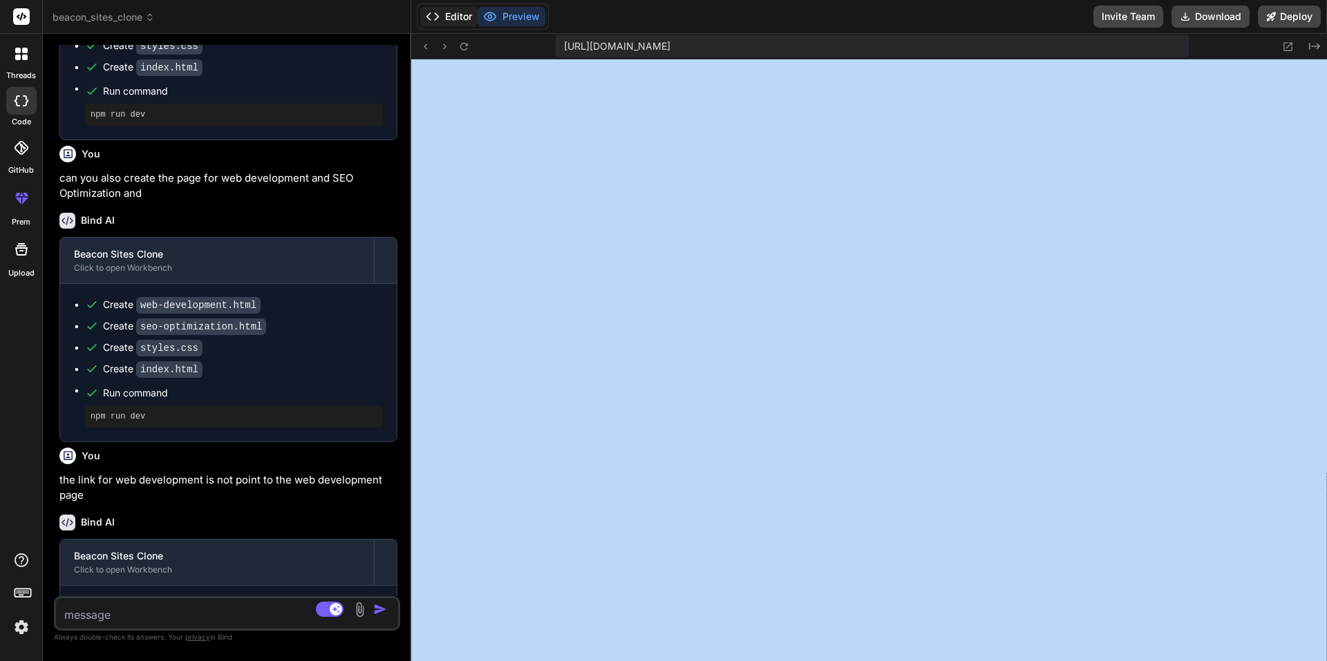
click at [457, 16] on button "Editor" at bounding box center [448, 16] width 57 height 19
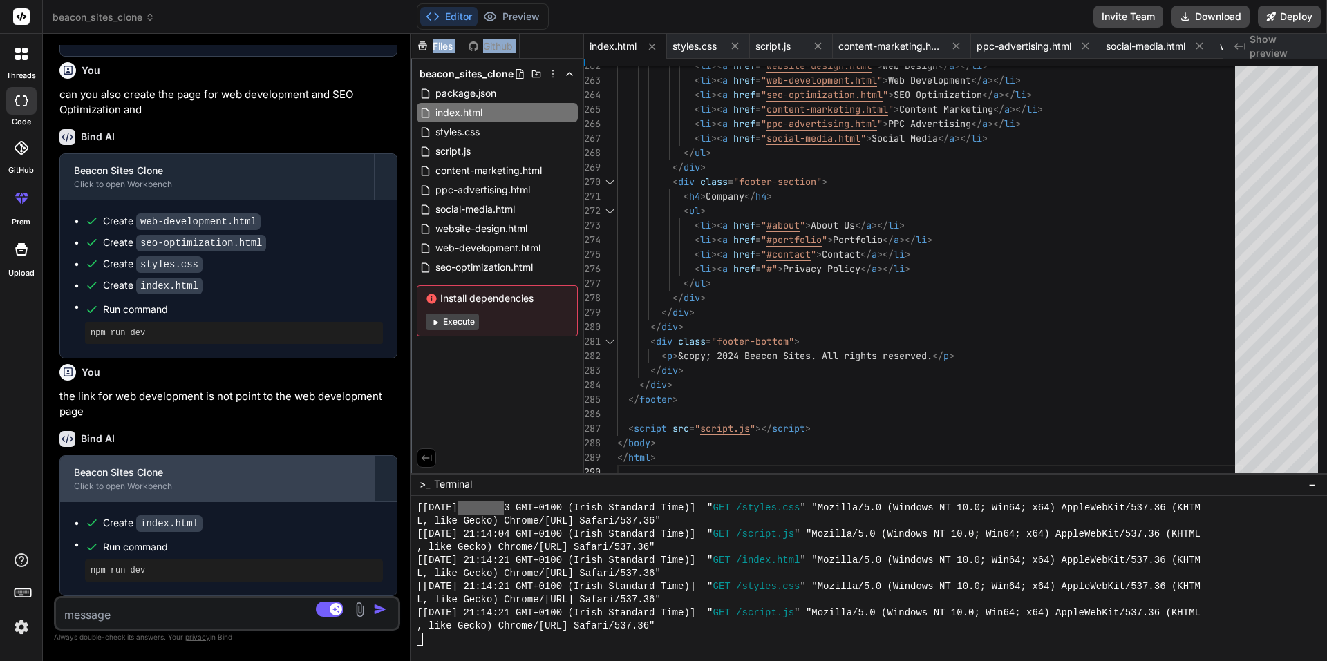
scroll to position [1135, 0]
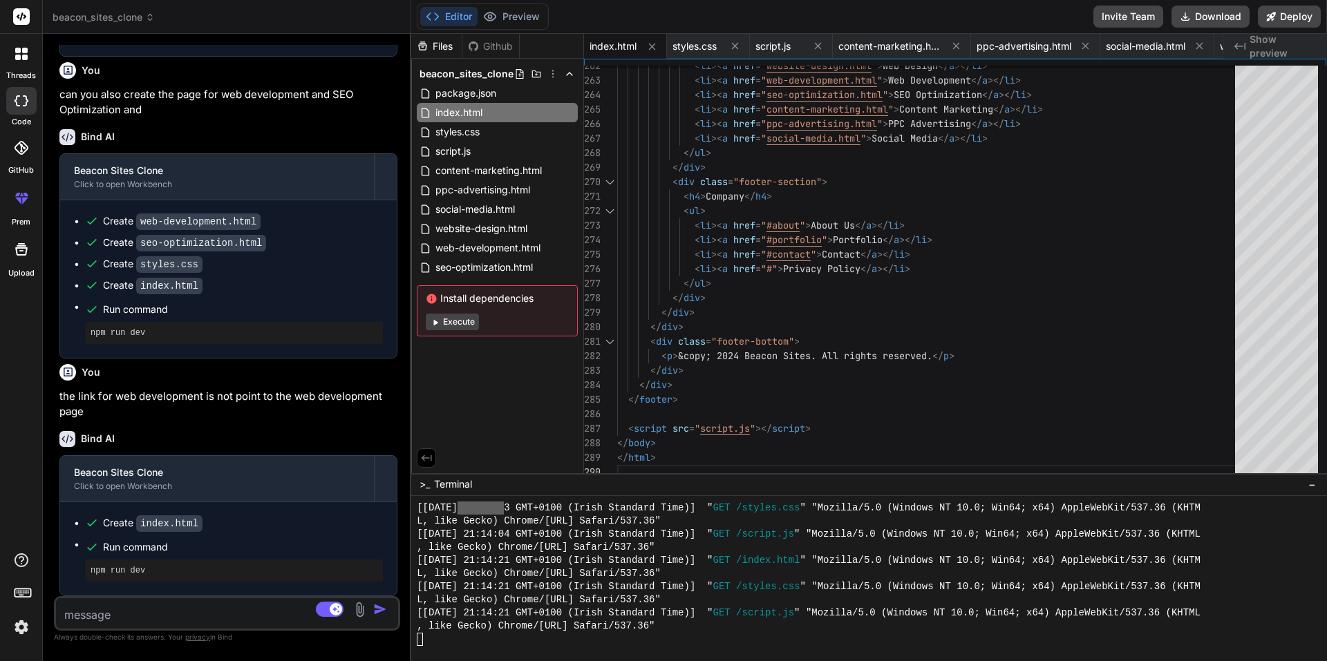
click at [142, 621] on textarea at bounding box center [198, 611] width 285 height 25
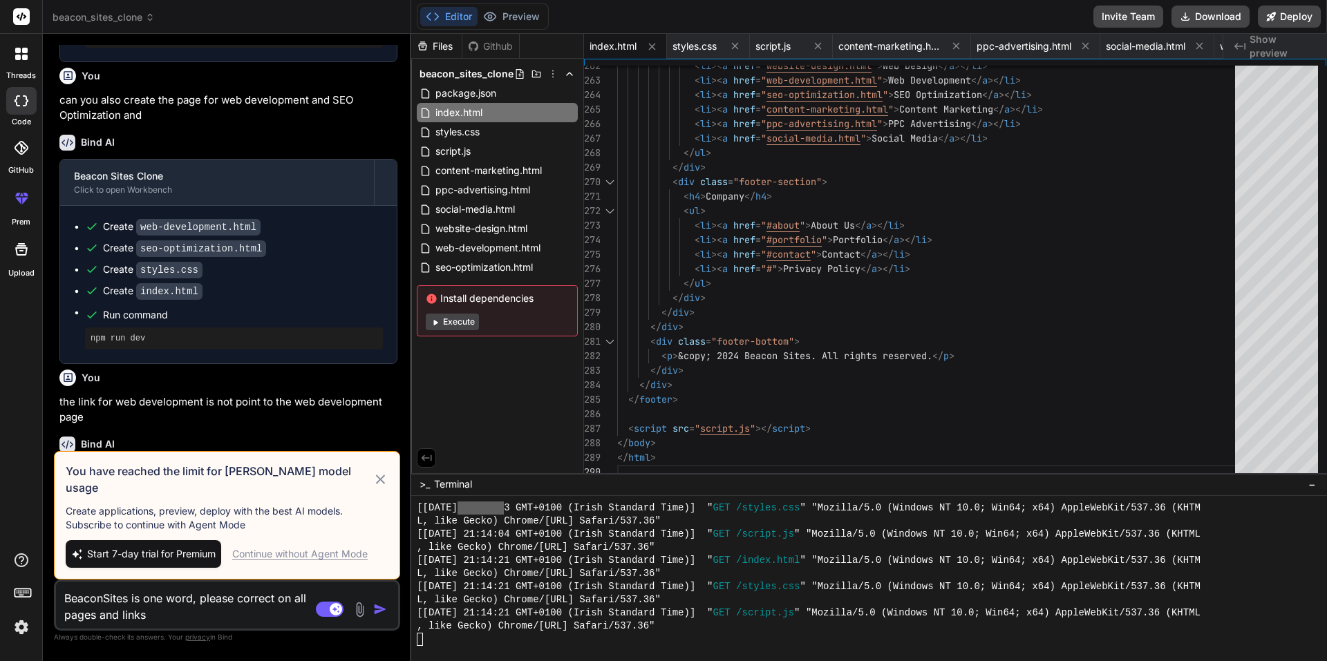
scroll to position [1098, 0]
click at [287, 552] on div "Continue without Agent Mode" at bounding box center [299, 554] width 135 height 14
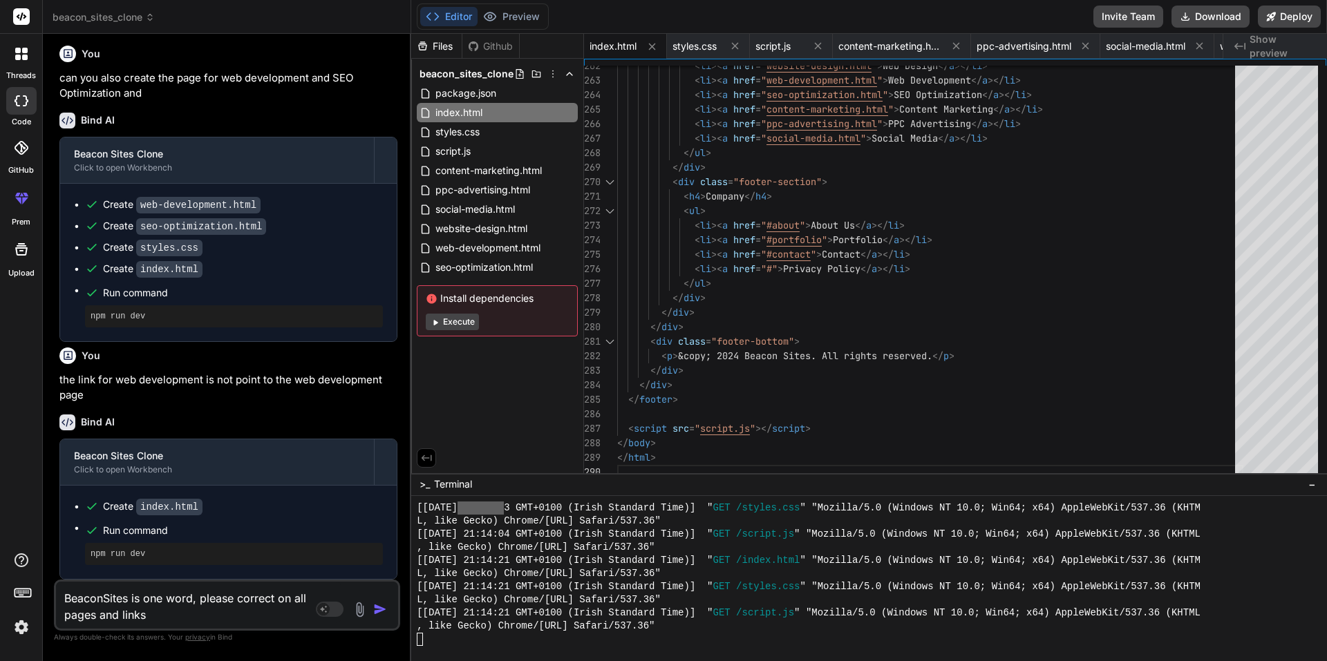
scroll to position [1152, 0]
click at [378, 610] on img "button" at bounding box center [380, 610] width 14 height 14
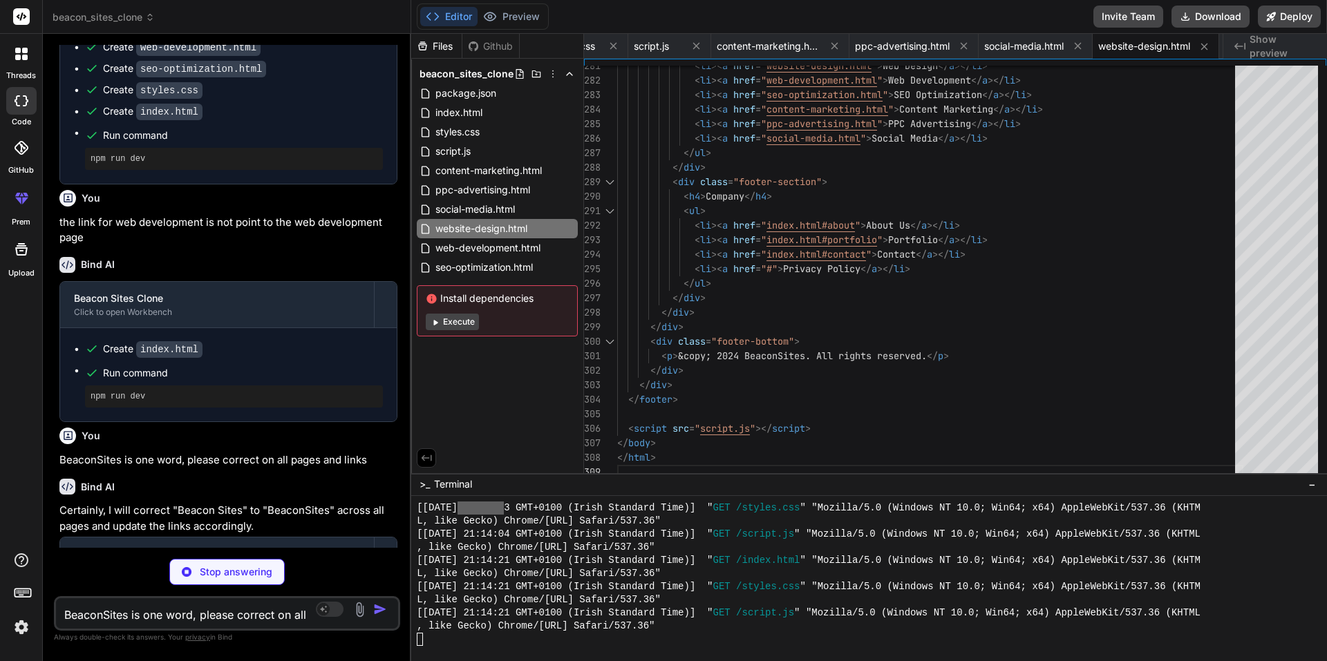
scroll to position [0, 355]
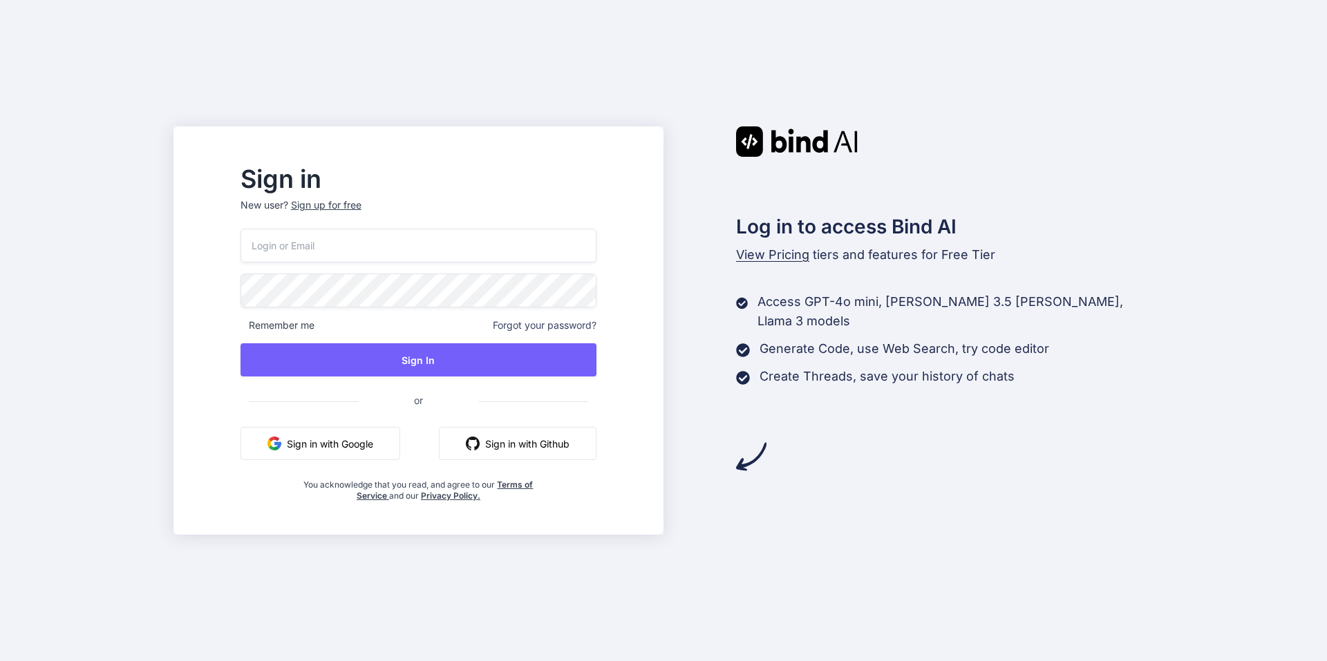
click at [411, 254] on input "email" at bounding box center [419, 246] width 356 height 34
type input "[PERSON_NAME]"
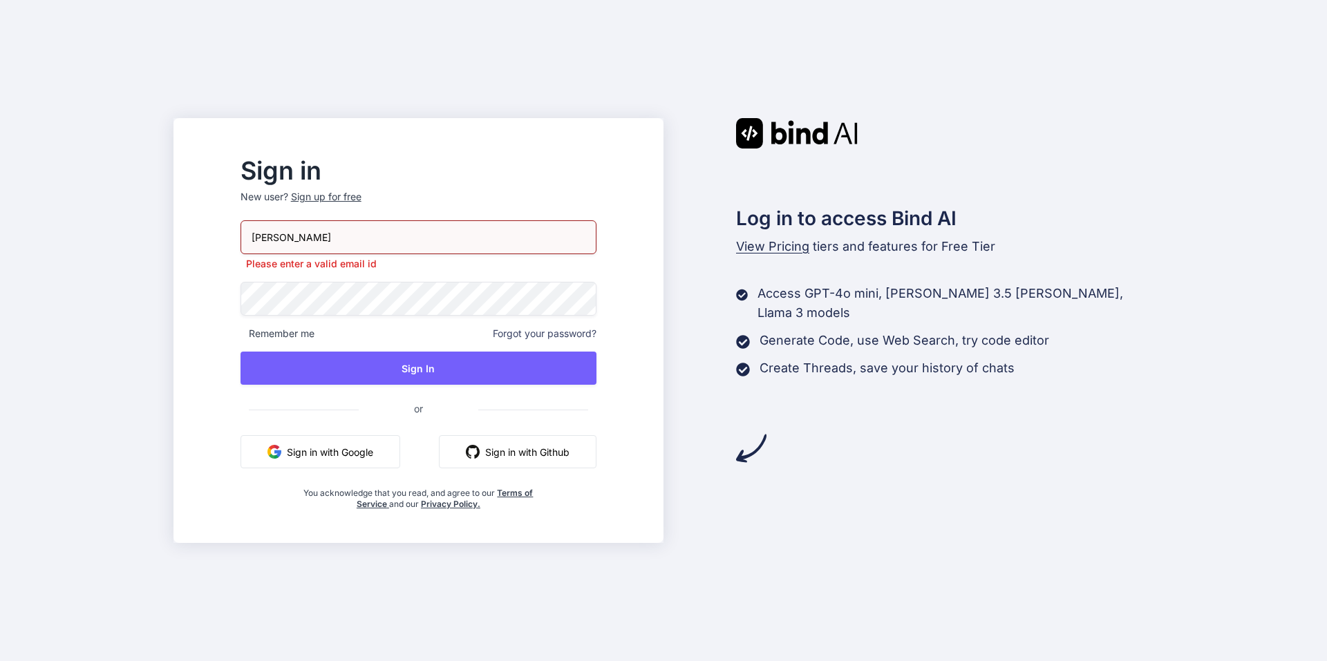
drag, startPoint x: 394, startPoint y: 439, endPoint x: 400, endPoint y: 405, distance: 34.3
click at [400, 405] on div "[PERSON_NAME] Please enter a valid email id Remember me Forgot your password? S…" at bounding box center [419, 365] width 356 height 290
click at [363, 449] on button "Sign in with Google" at bounding box center [321, 451] width 160 height 33
